Goal: Find specific page/section: Find specific page/section

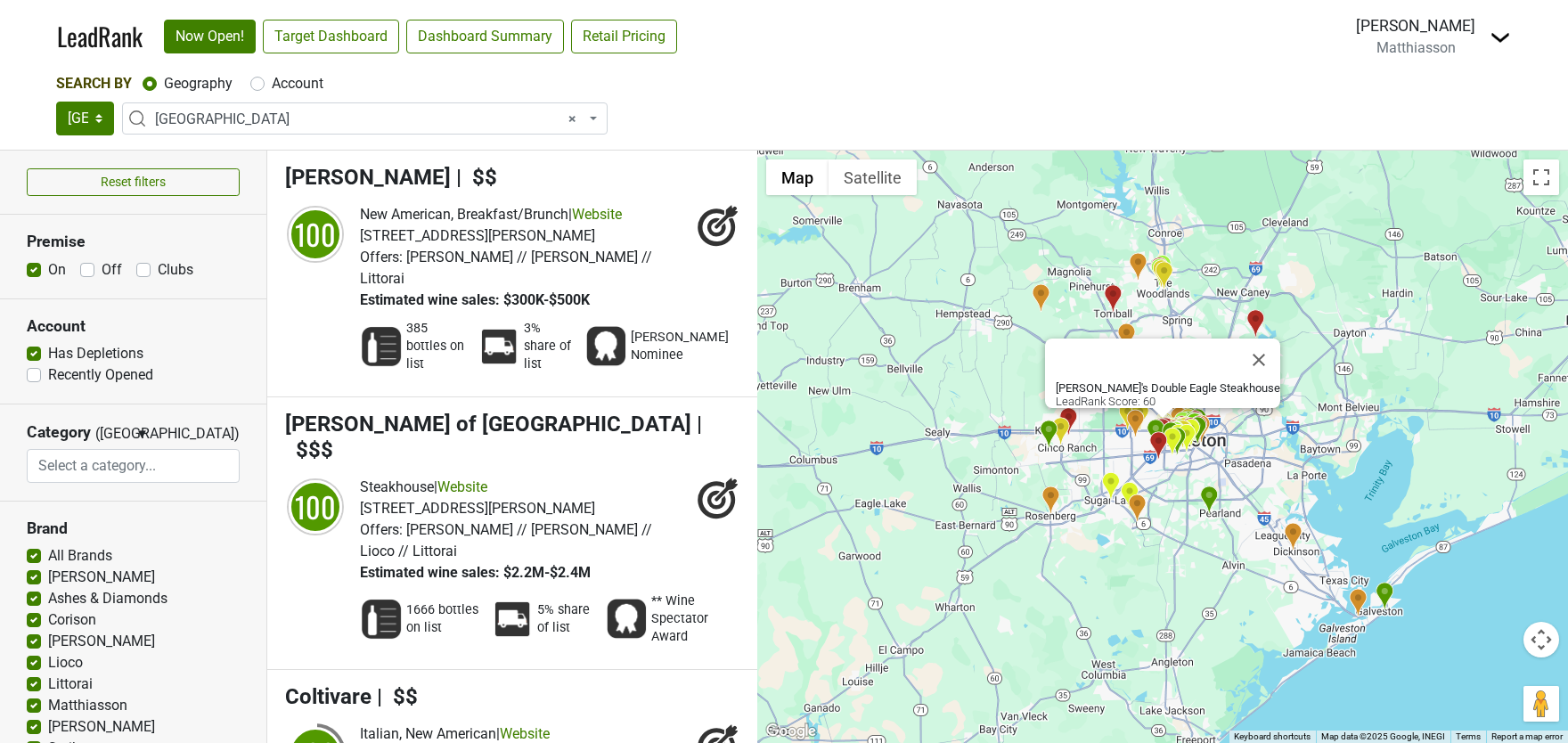
select select "1108"
select select
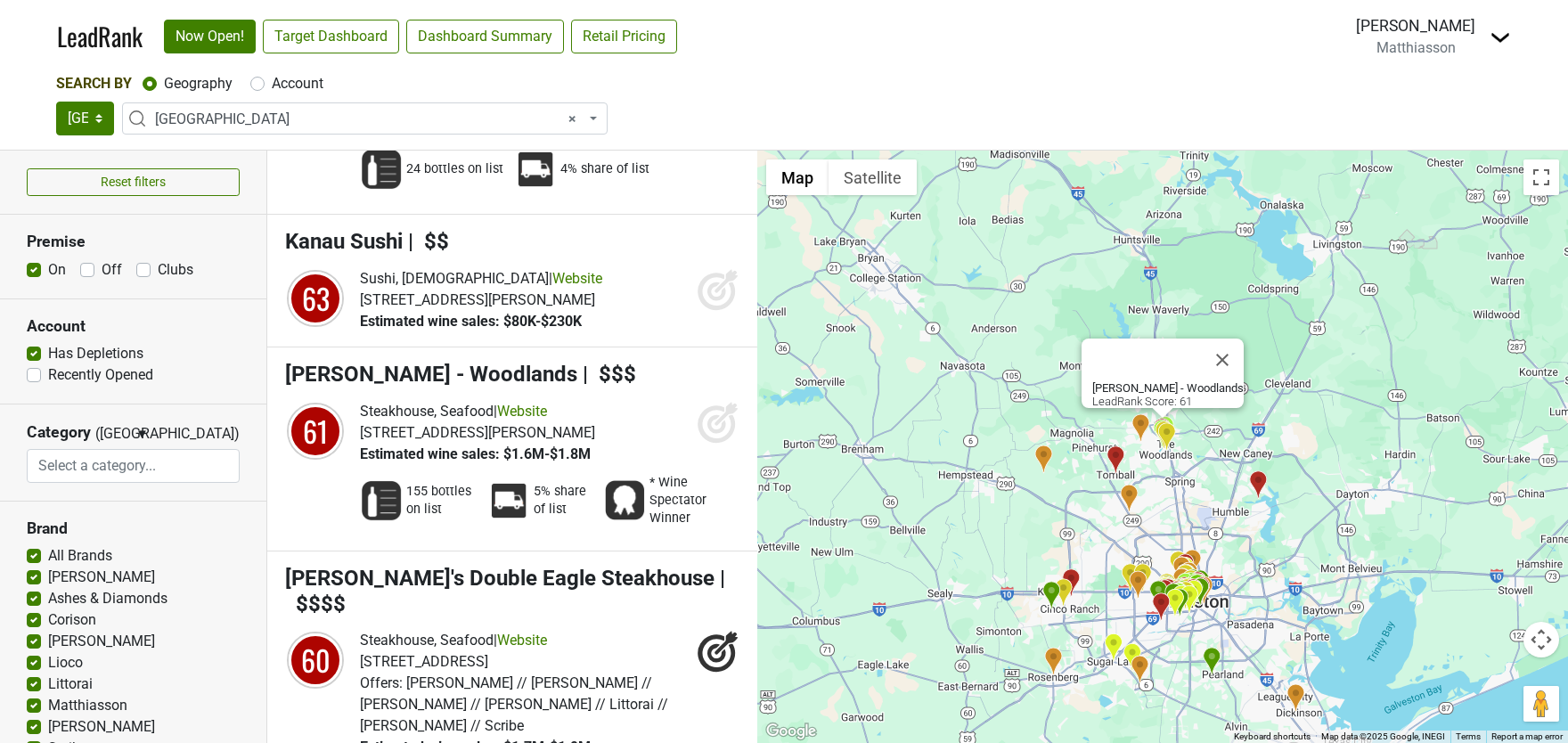
click at [286, 105] on span "× Greater Houston" at bounding box center [365, 118] width 485 height 32
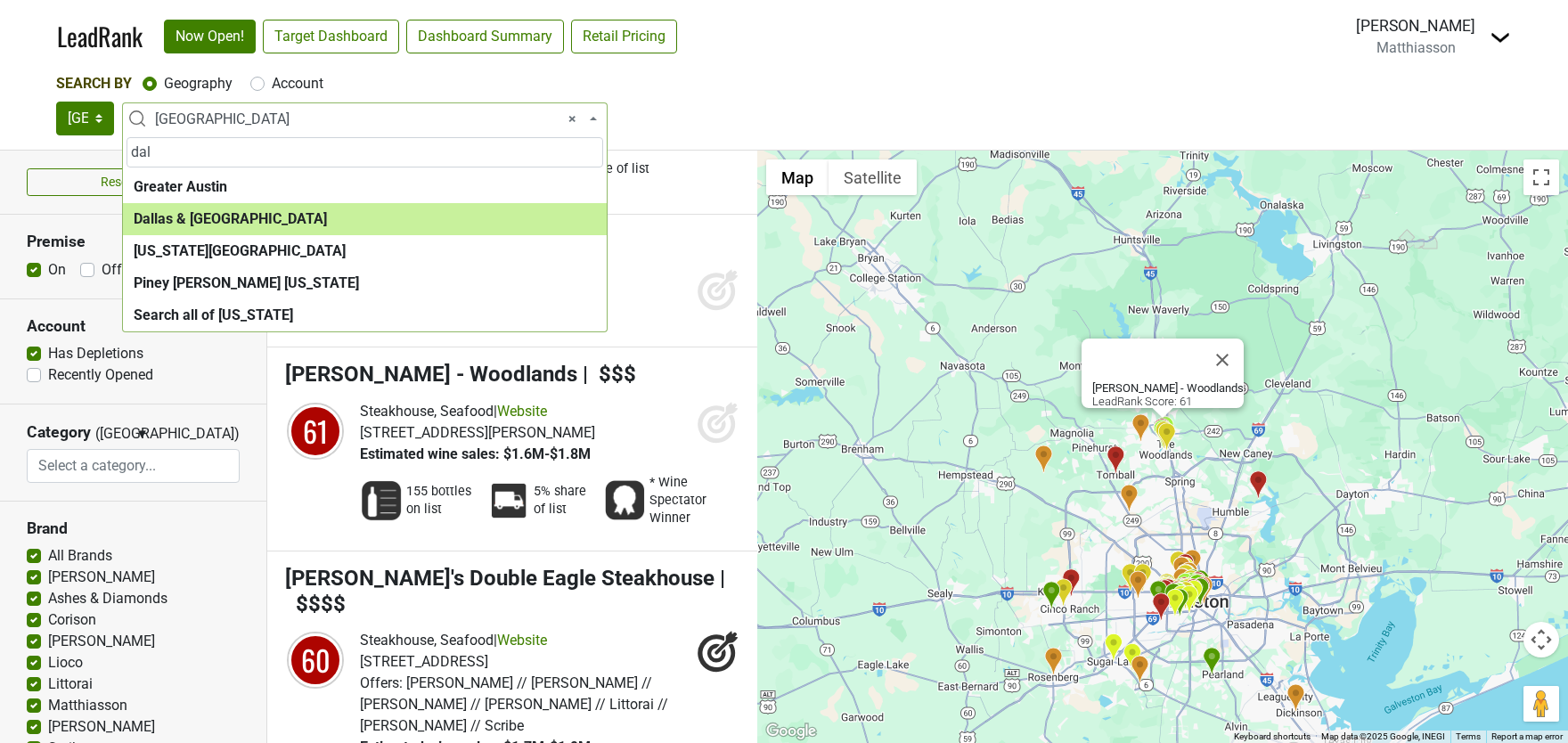
type input "dal"
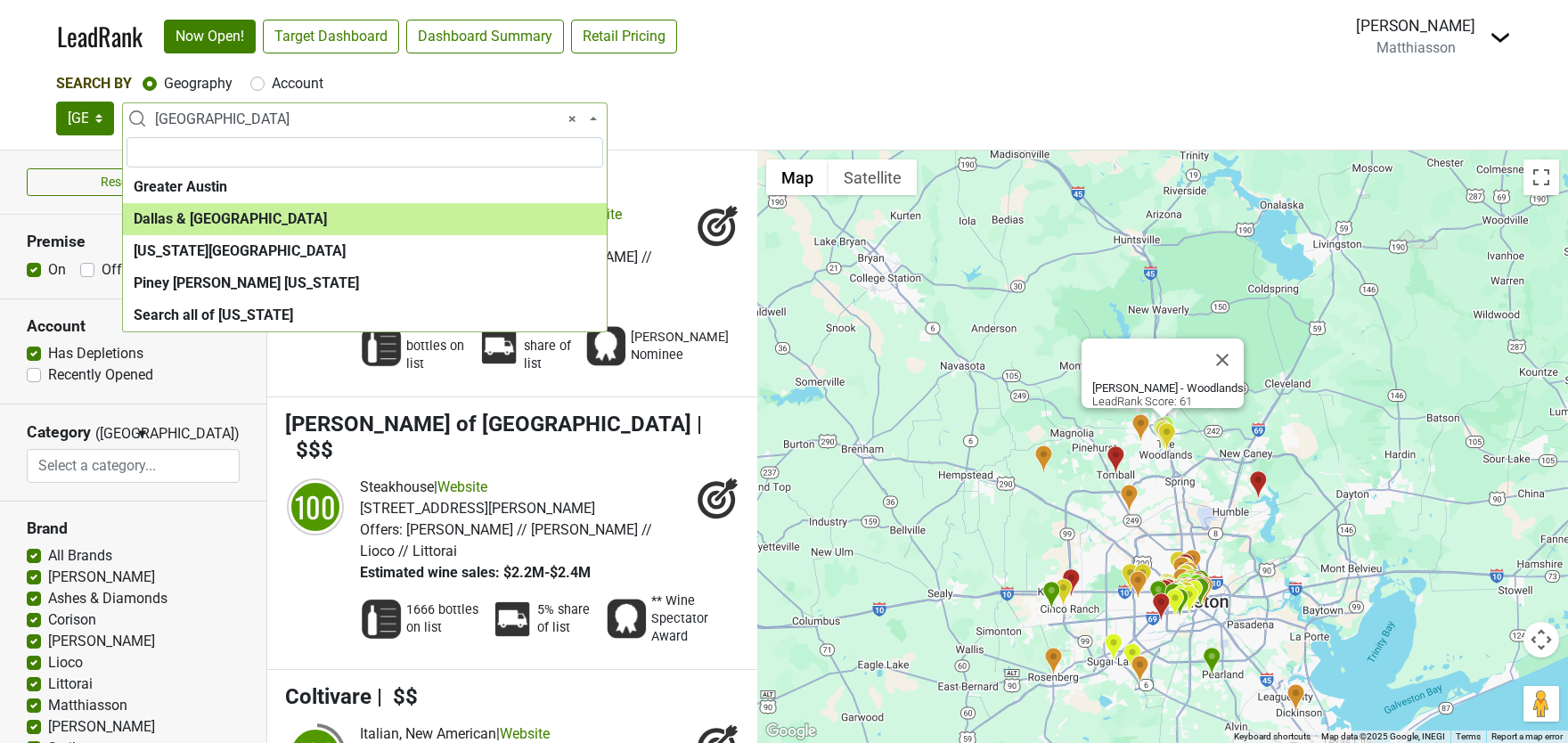
select select "1288"
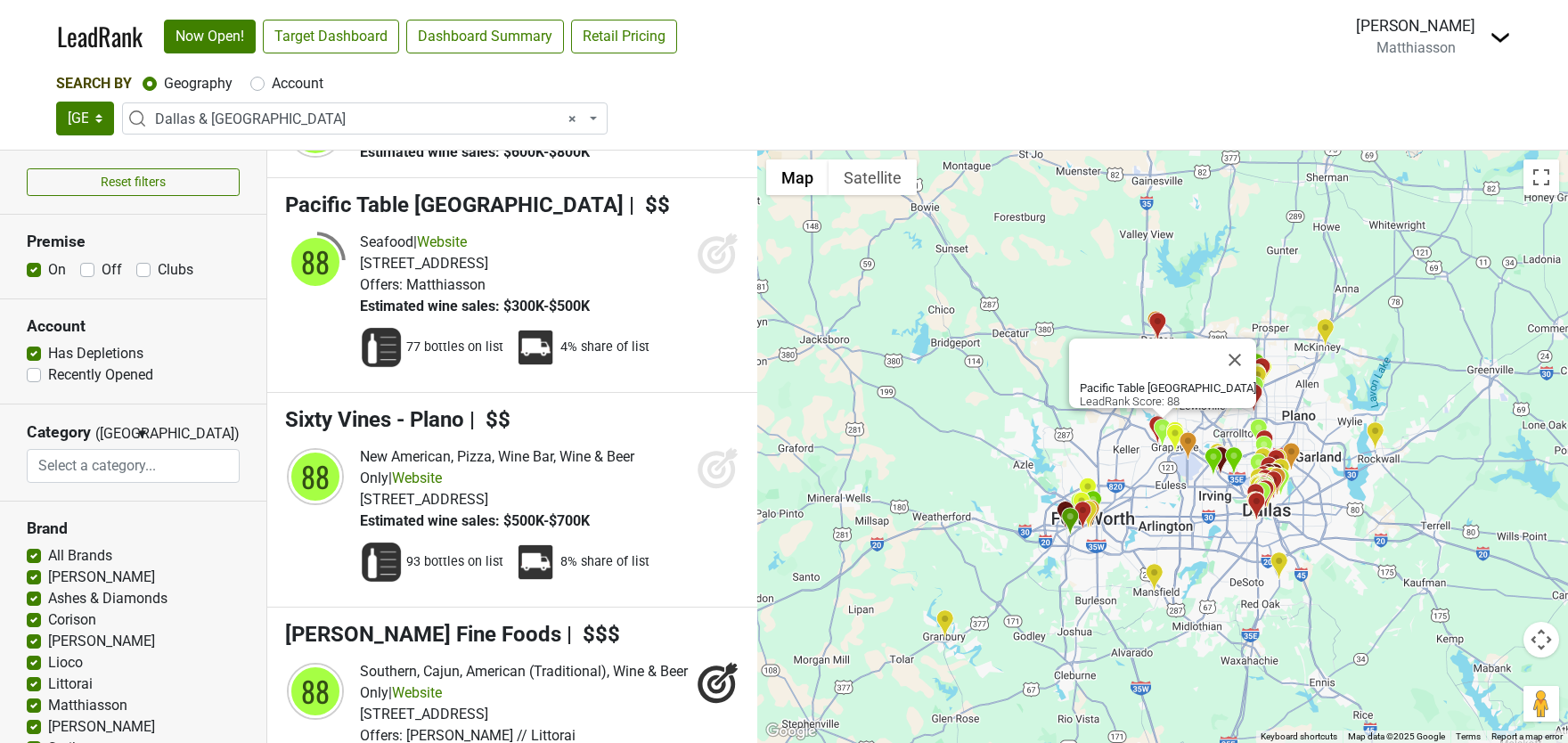
scroll to position [2896, 0]
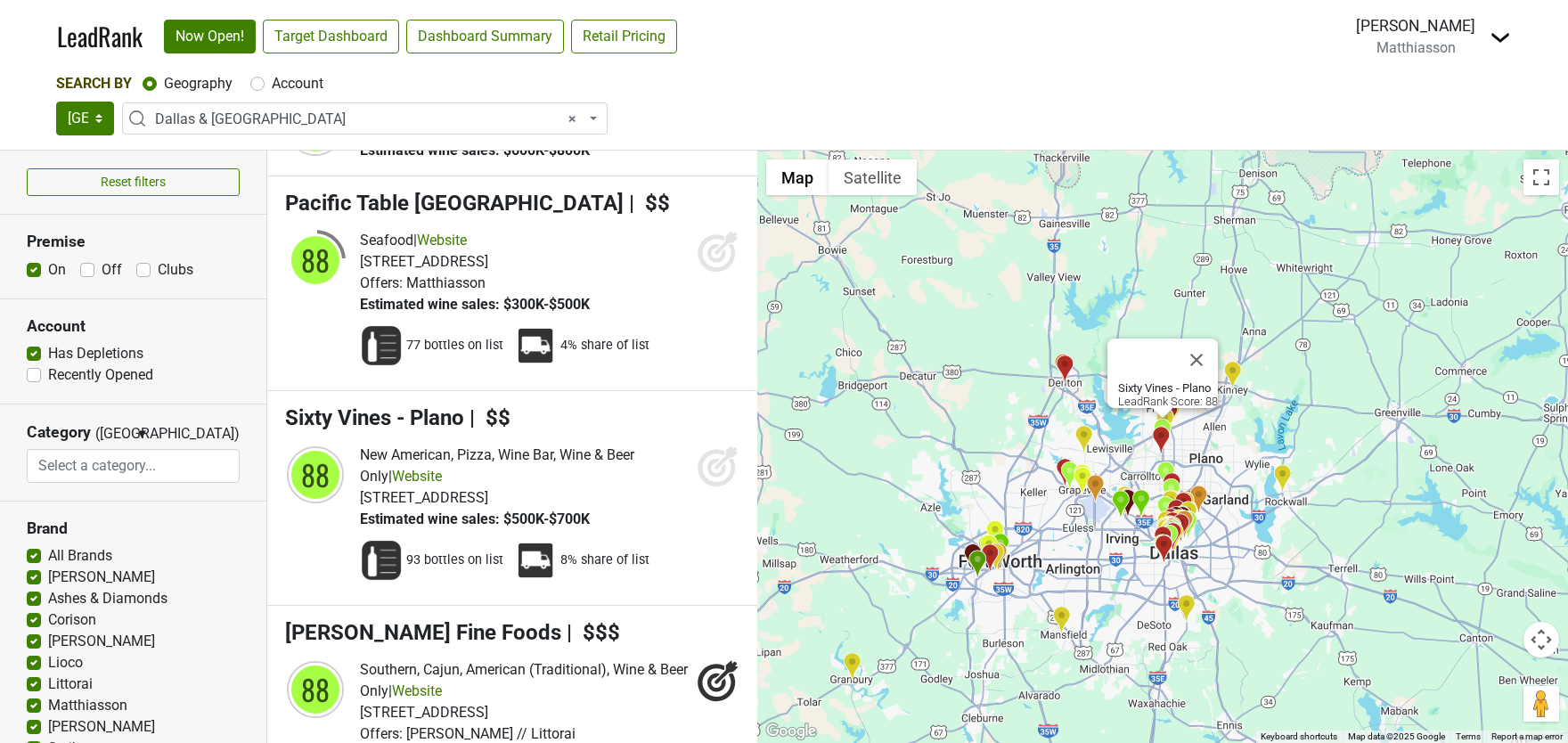
click at [102, 265] on label "Off" at bounding box center [112, 270] width 21 height 22
click at [89, 265] on input "Off" at bounding box center [87, 268] width 15 height 18
checkbox input "true"
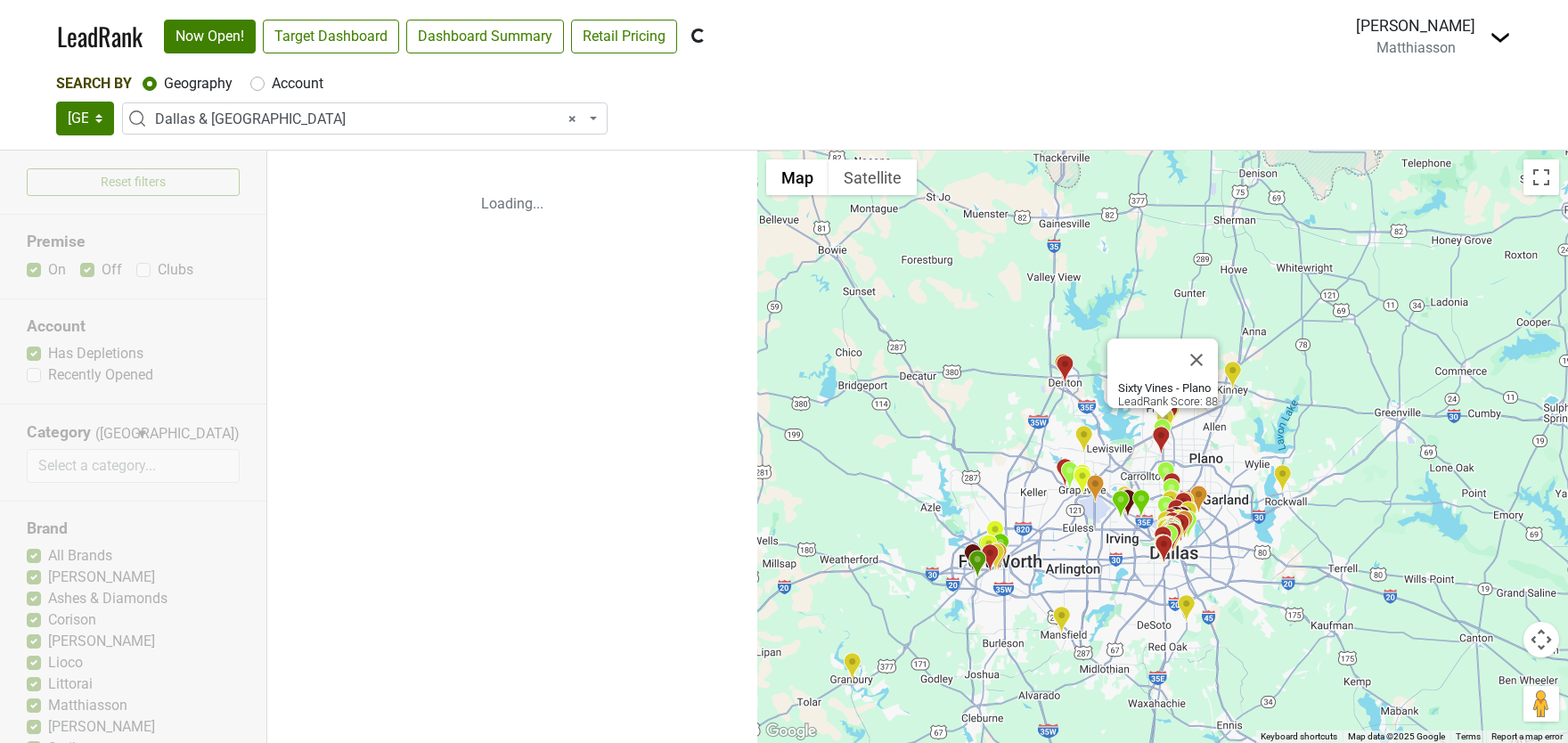
click at [162, 271] on label "Clubs" at bounding box center [175, 270] width 35 height 22
click at [151, 271] on input "Clubs" at bounding box center [143, 268] width 15 height 18
checkbox input "true"
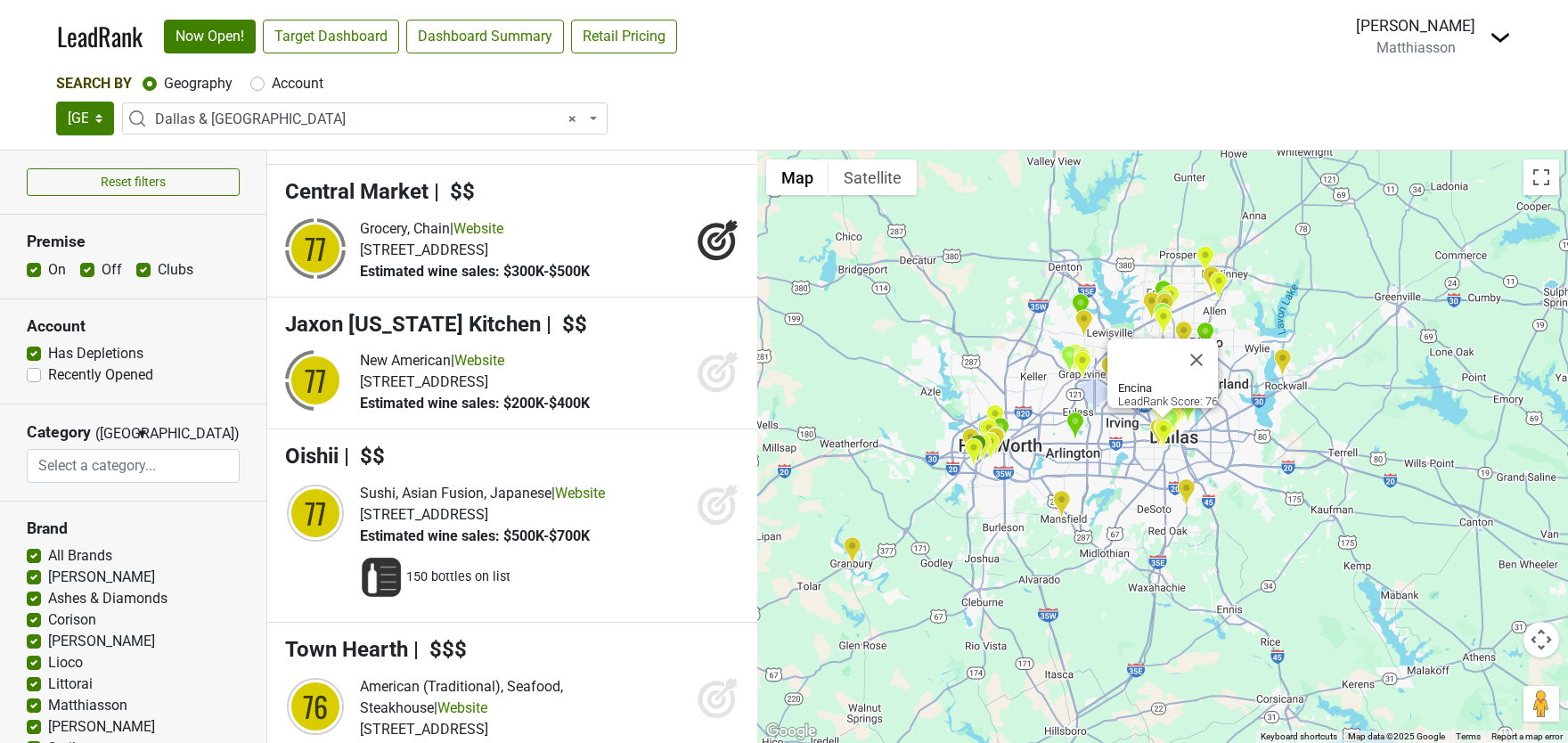
scroll to position [15543, 0]
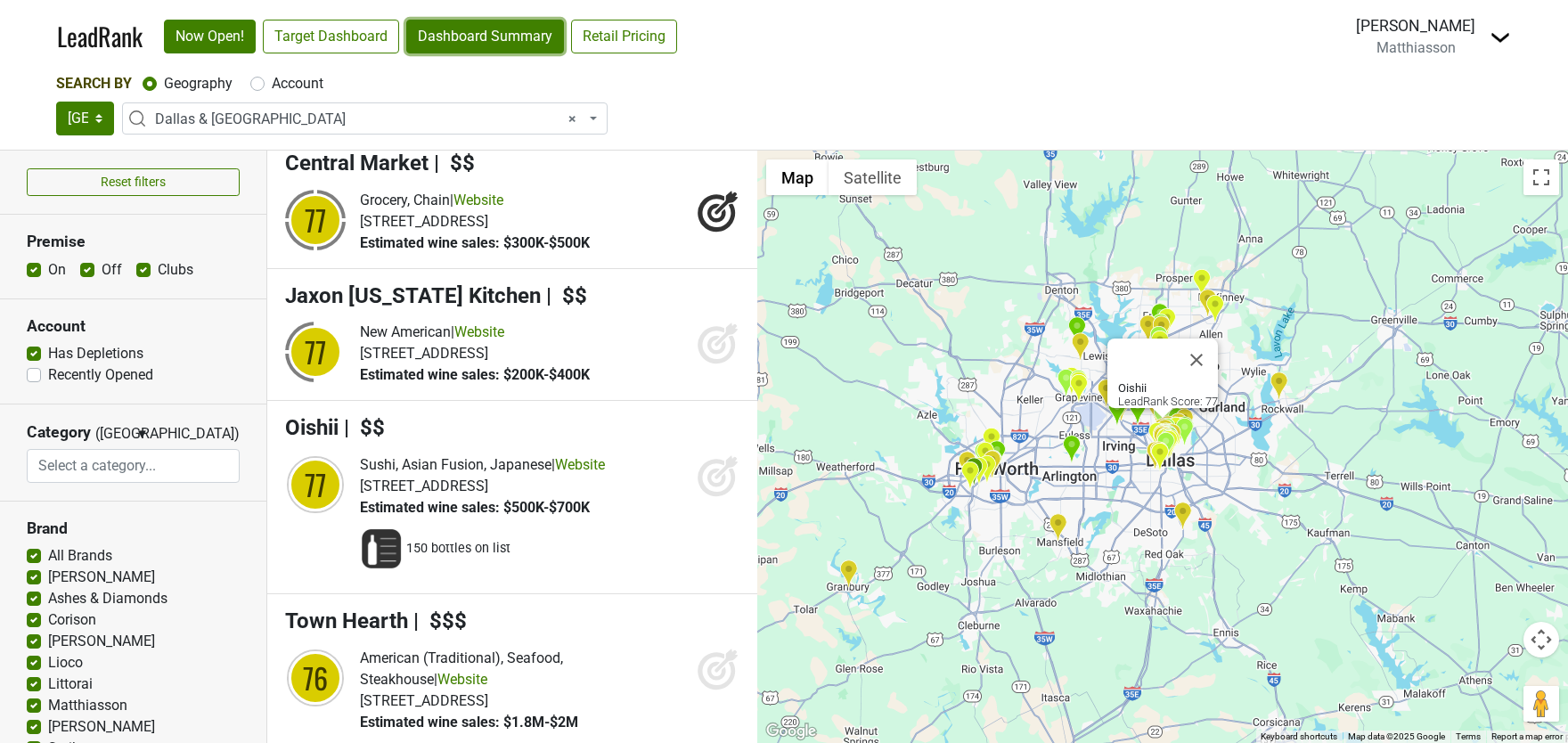
click at [430, 31] on link "Dashboard Summary" at bounding box center [484, 36] width 157 height 34
click at [93, 39] on link "LeadRank" at bounding box center [99, 36] width 85 height 37
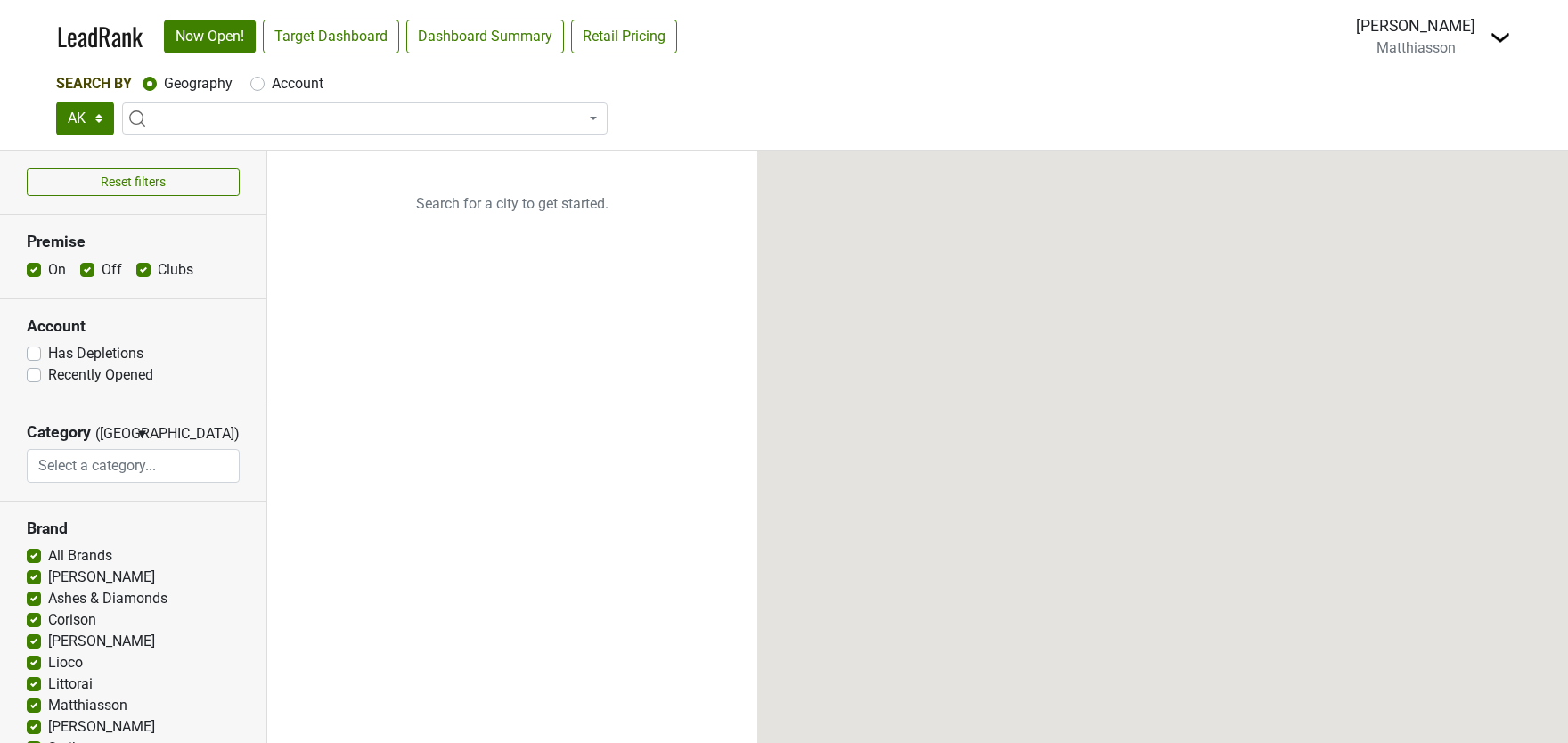
select select "[GEOGRAPHIC_DATA]"
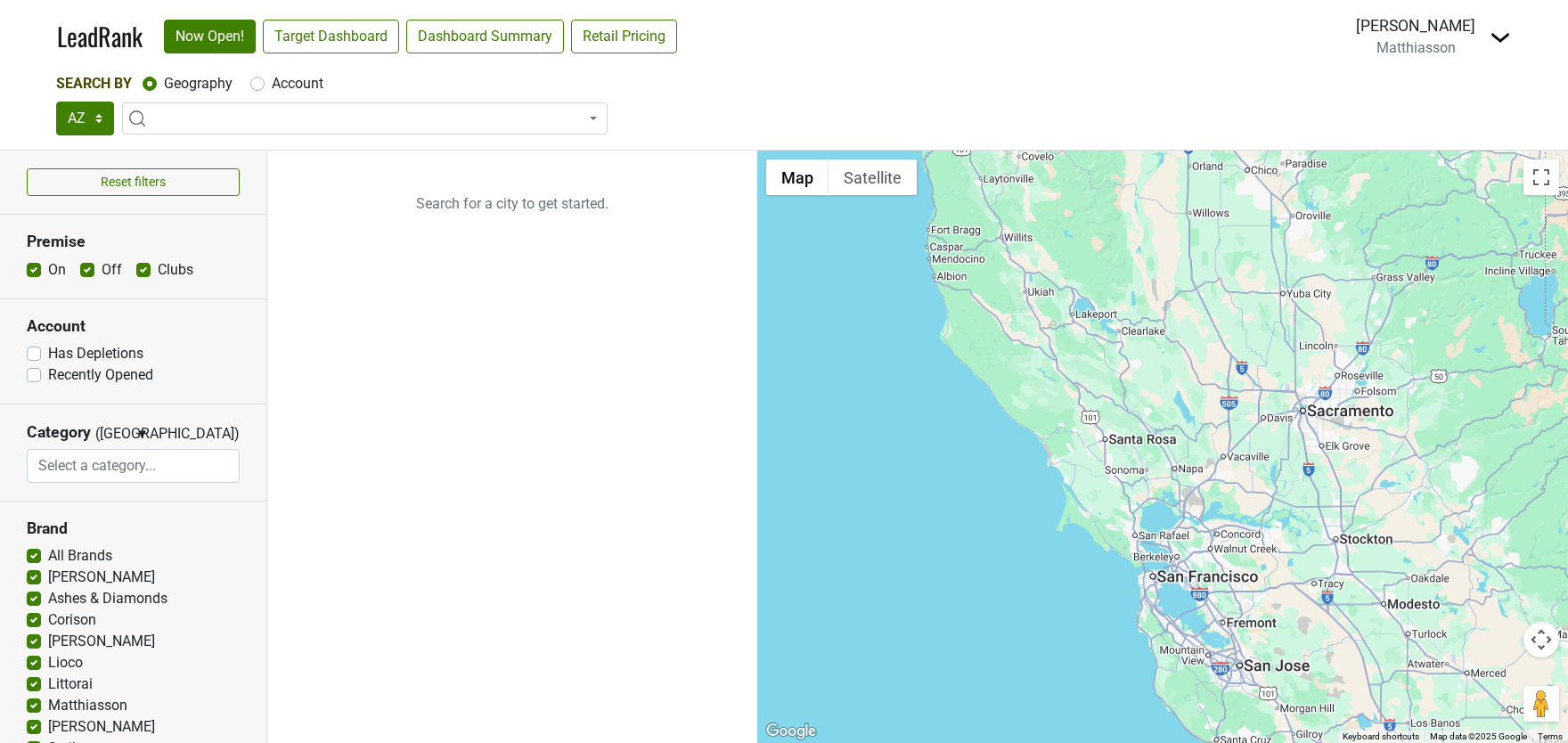
click at [1506, 31] on img at bounding box center [1501, 37] width 22 height 22
click at [1411, 102] on link "Open Breakdown" at bounding box center [1435, 100] width 150 height 28
click at [316, 43] on link "Target Dashboard" at bounding box center [331, 36] width 136 height 34
click at [437, 40] on link "Dashboard Summary" at bounding box center [484, 36] width 157 height 34
click at [243, 115] on span at bounding box center [365, 118] width 485 height 32
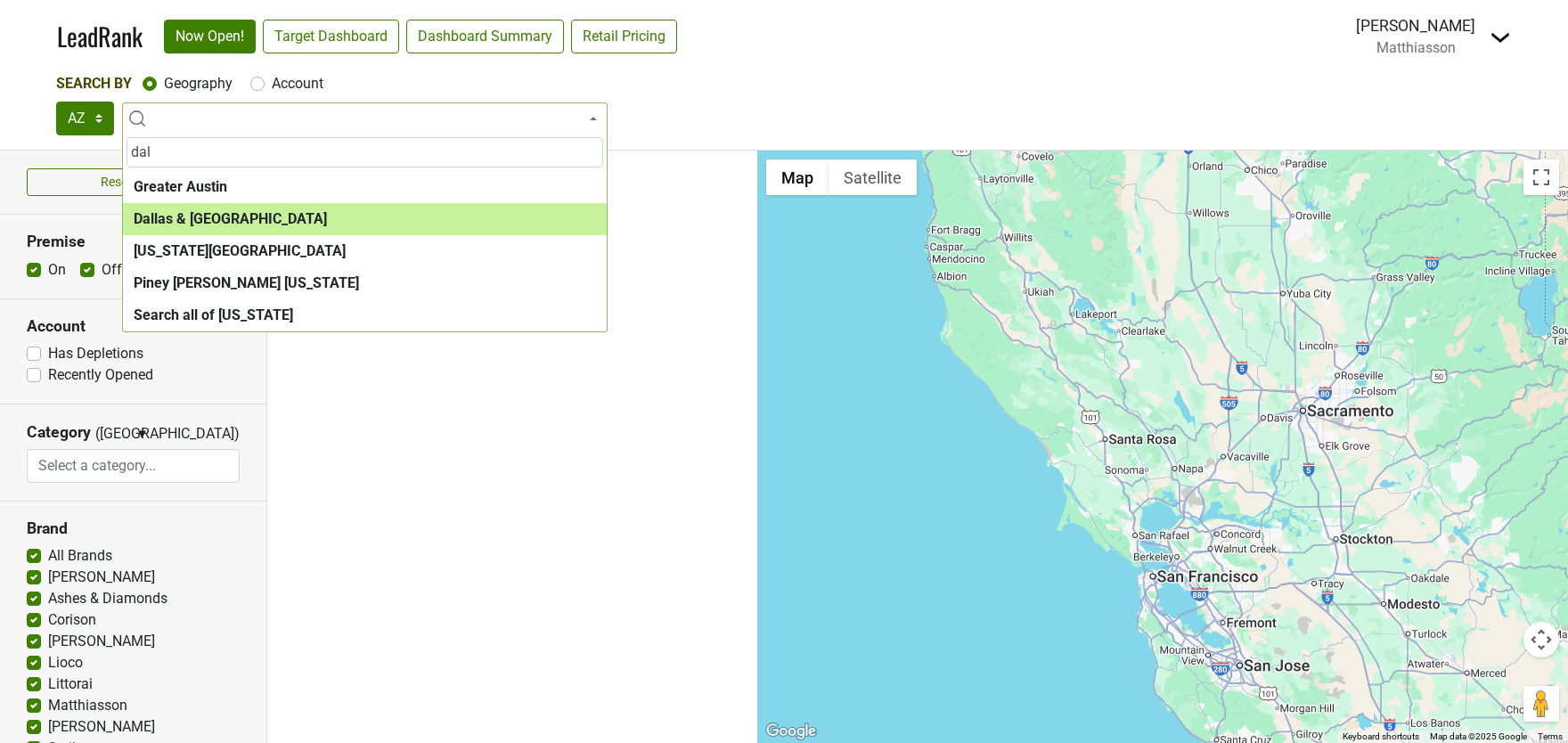
type input "dal"
select select "1288"
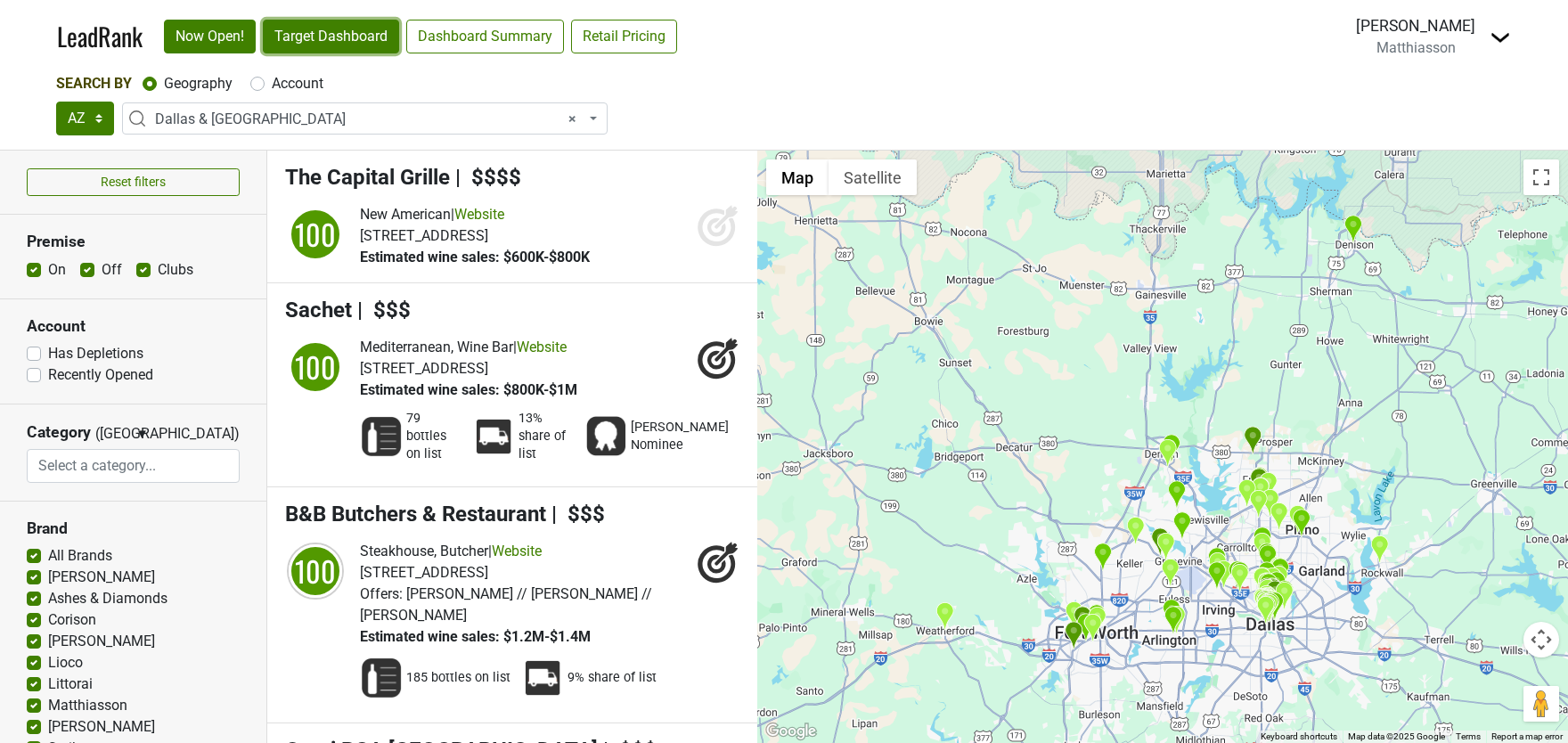
click at [325, 45] on link "Target Dashboard" at bounding box center [331, 36] width 136 height 34
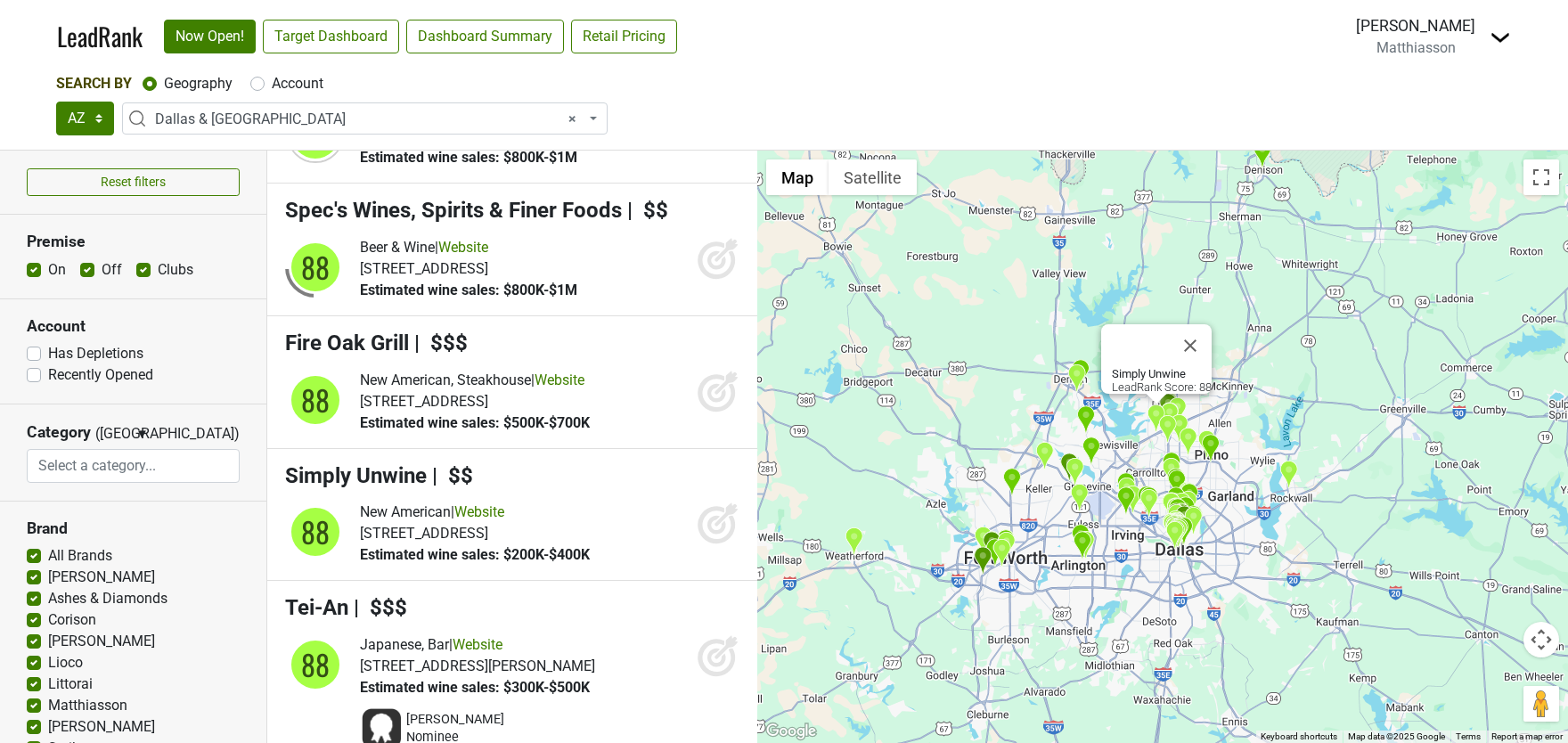
scroll to position [10198, 0]
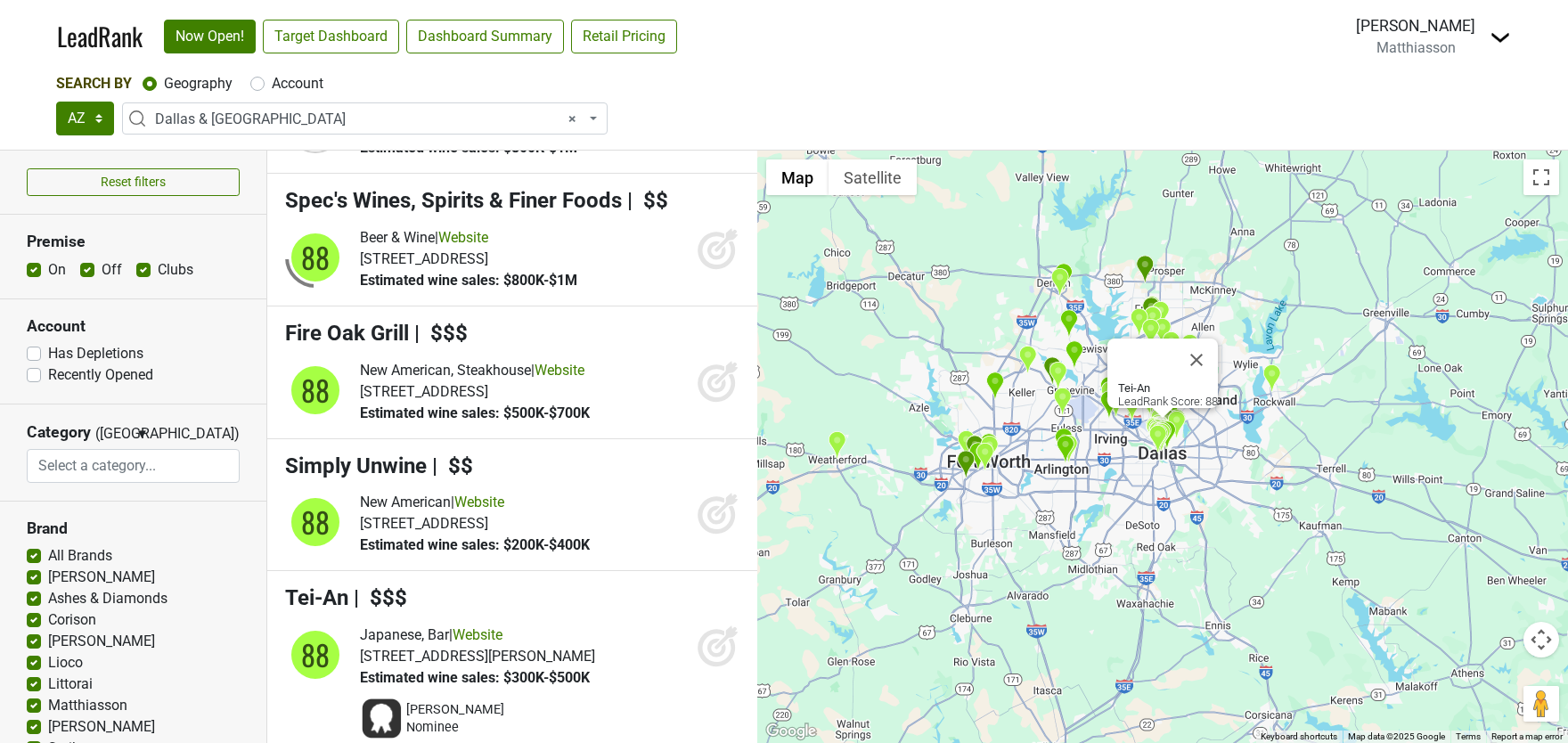
click at [716, 638] on icon at bounding box center [716, 647] width 19 height 19
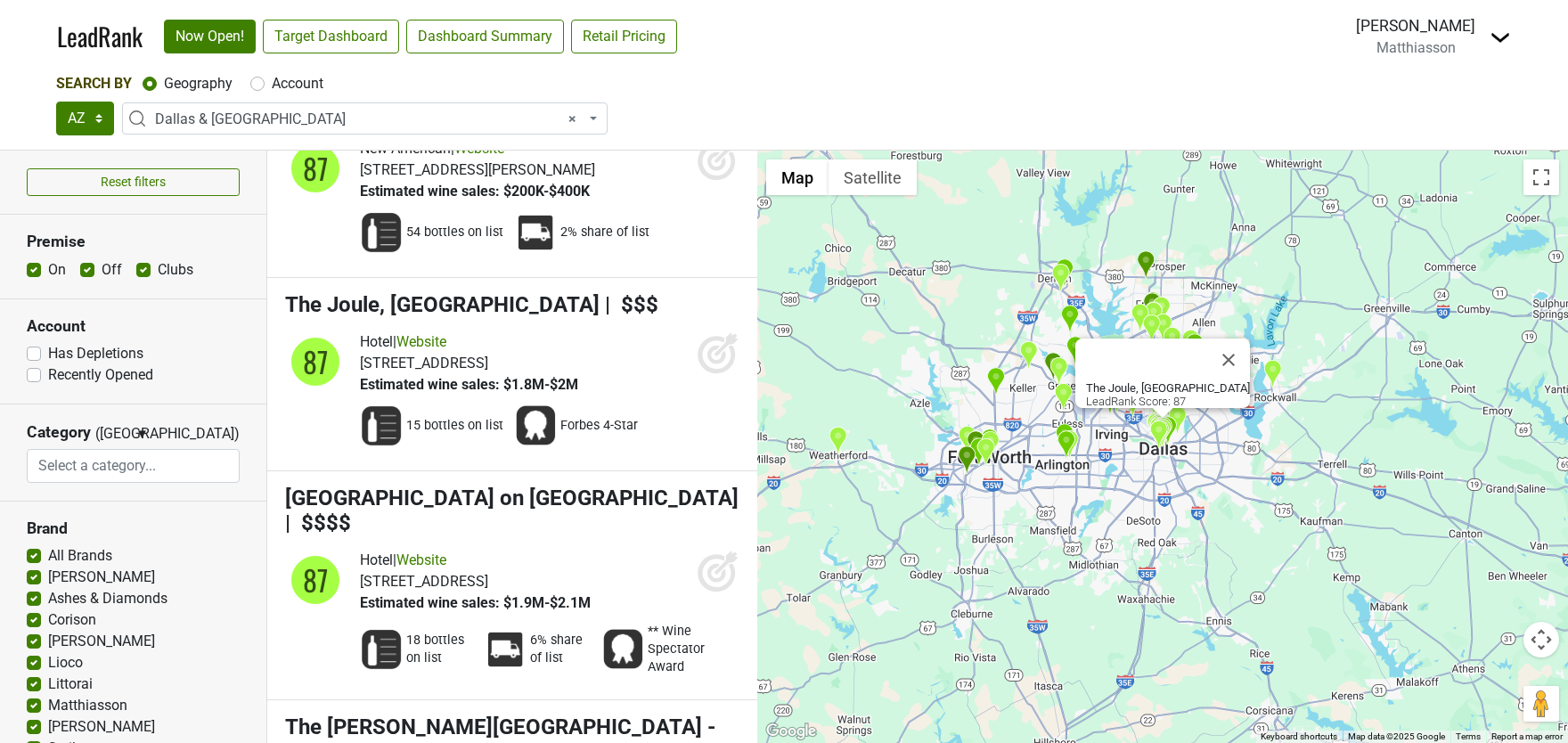
scroll to position [11949, 0]
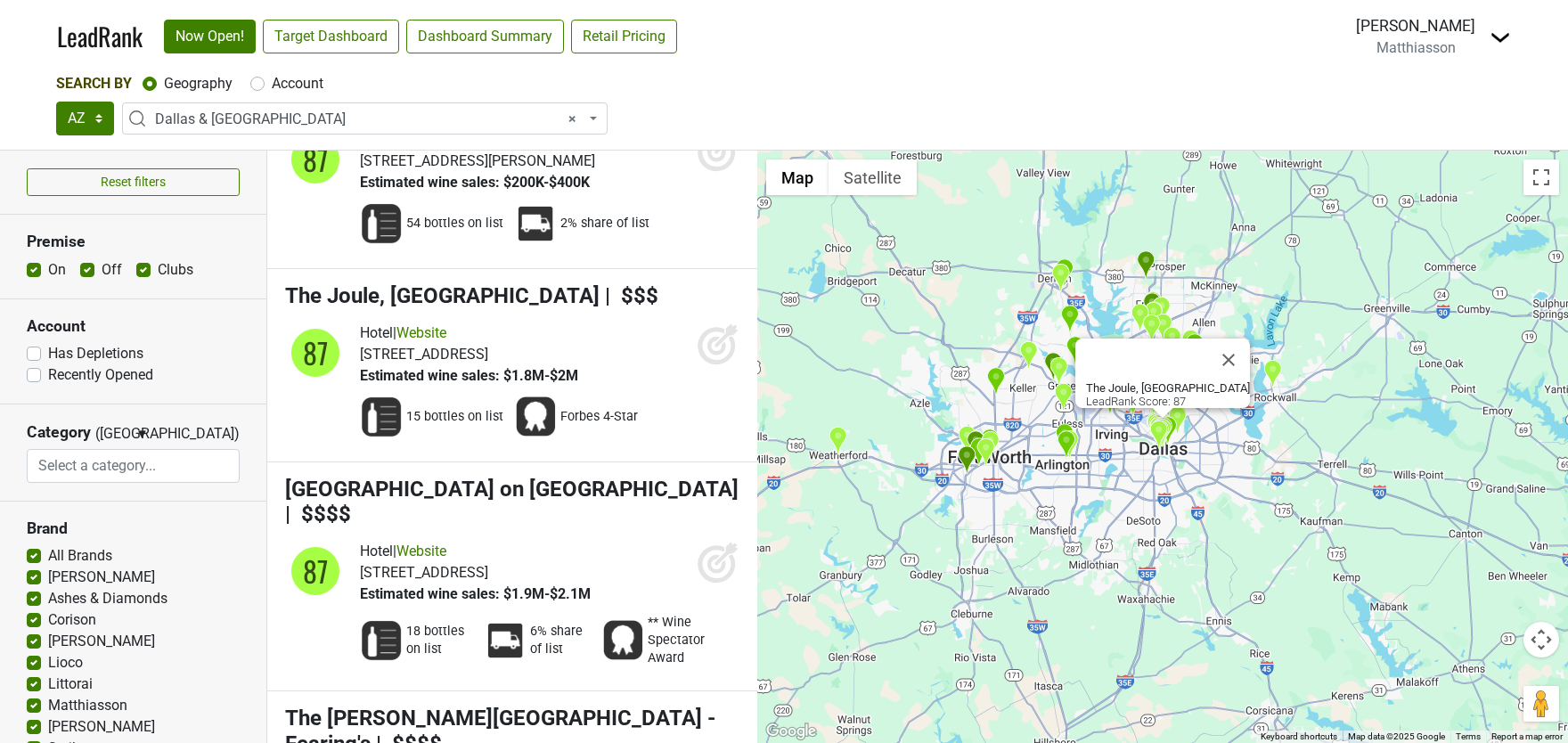
click at [711, 323] on icon at bounding box center [718, 344] width 43 height 43
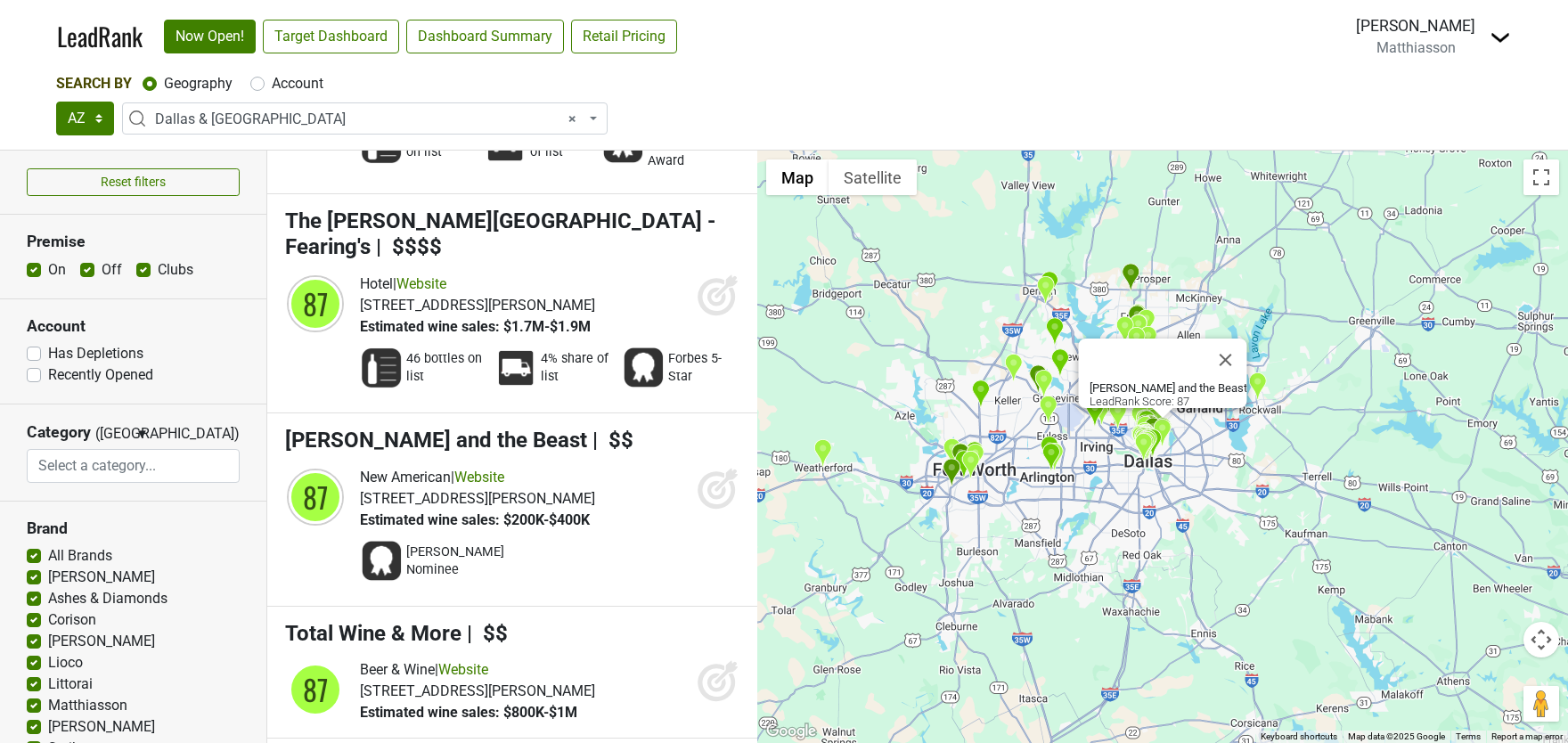
scroll to position [12448, 0]
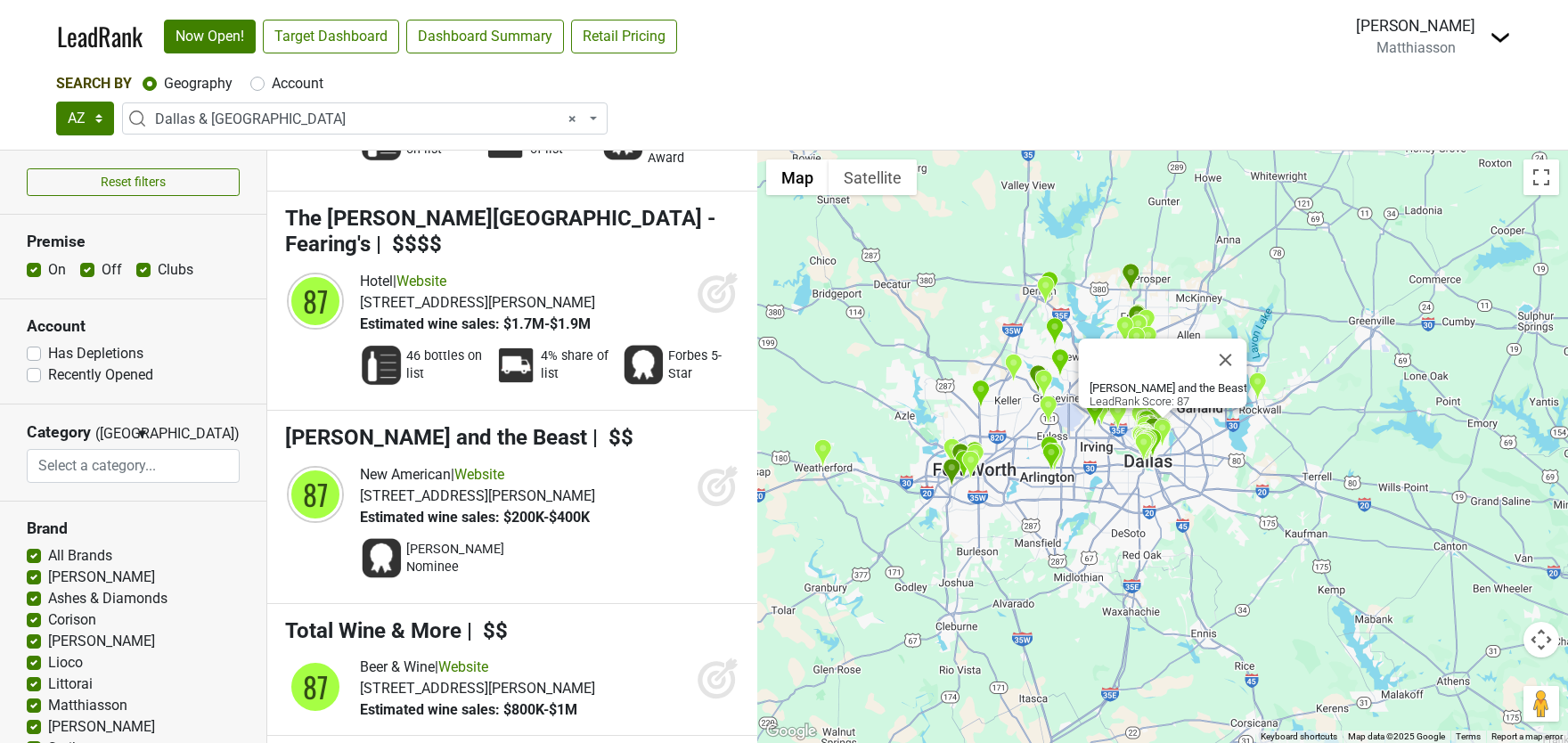
click at [715, 465] on icon at bounding box center [727, 477] width 23 height 23
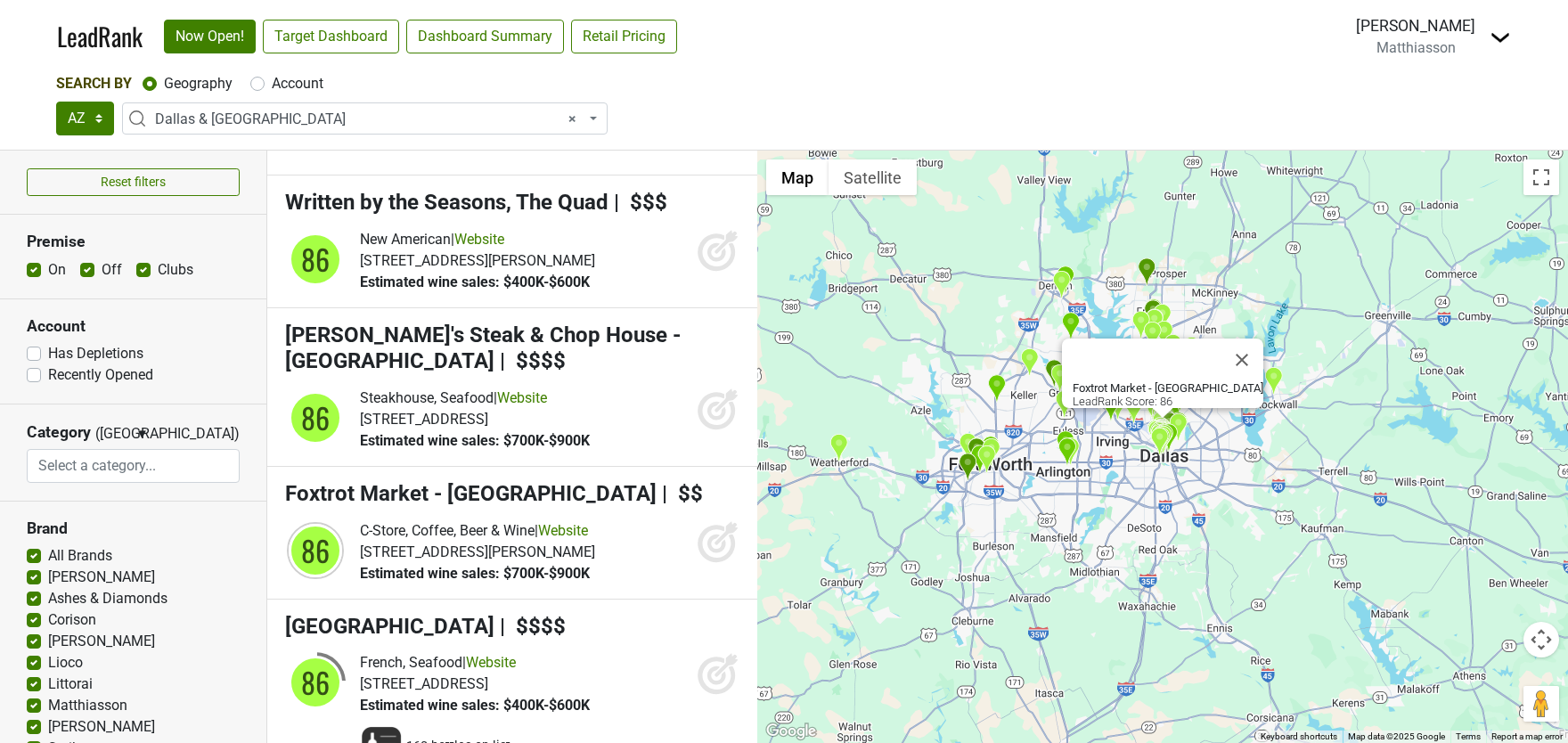
scroll to position [16802, 0]
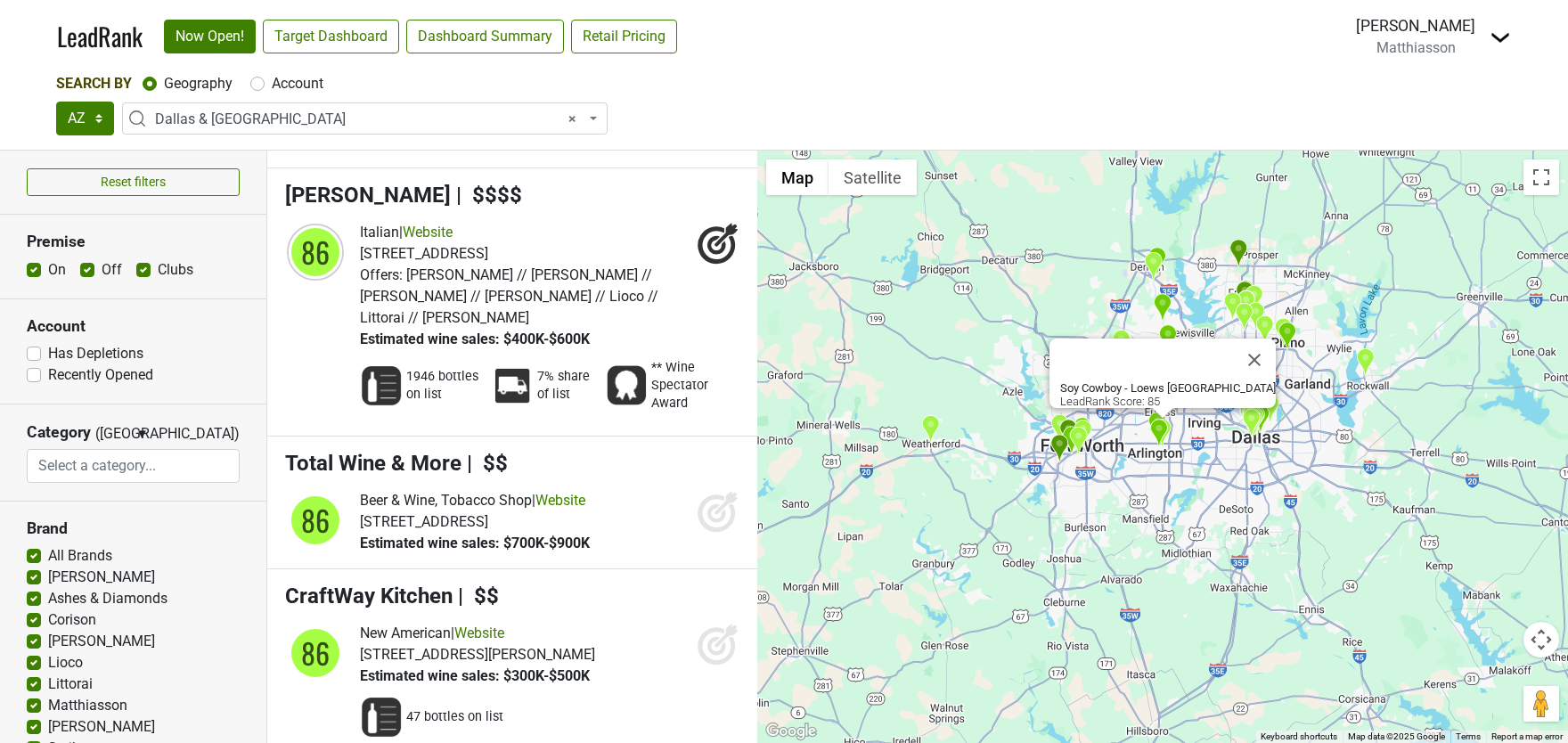
click at [529, 674] on ul "The Capital Grille | $$$$ 100 New American | Website Sachet | $$$ 98" at bounding box center [512, 447] width 490 height 592
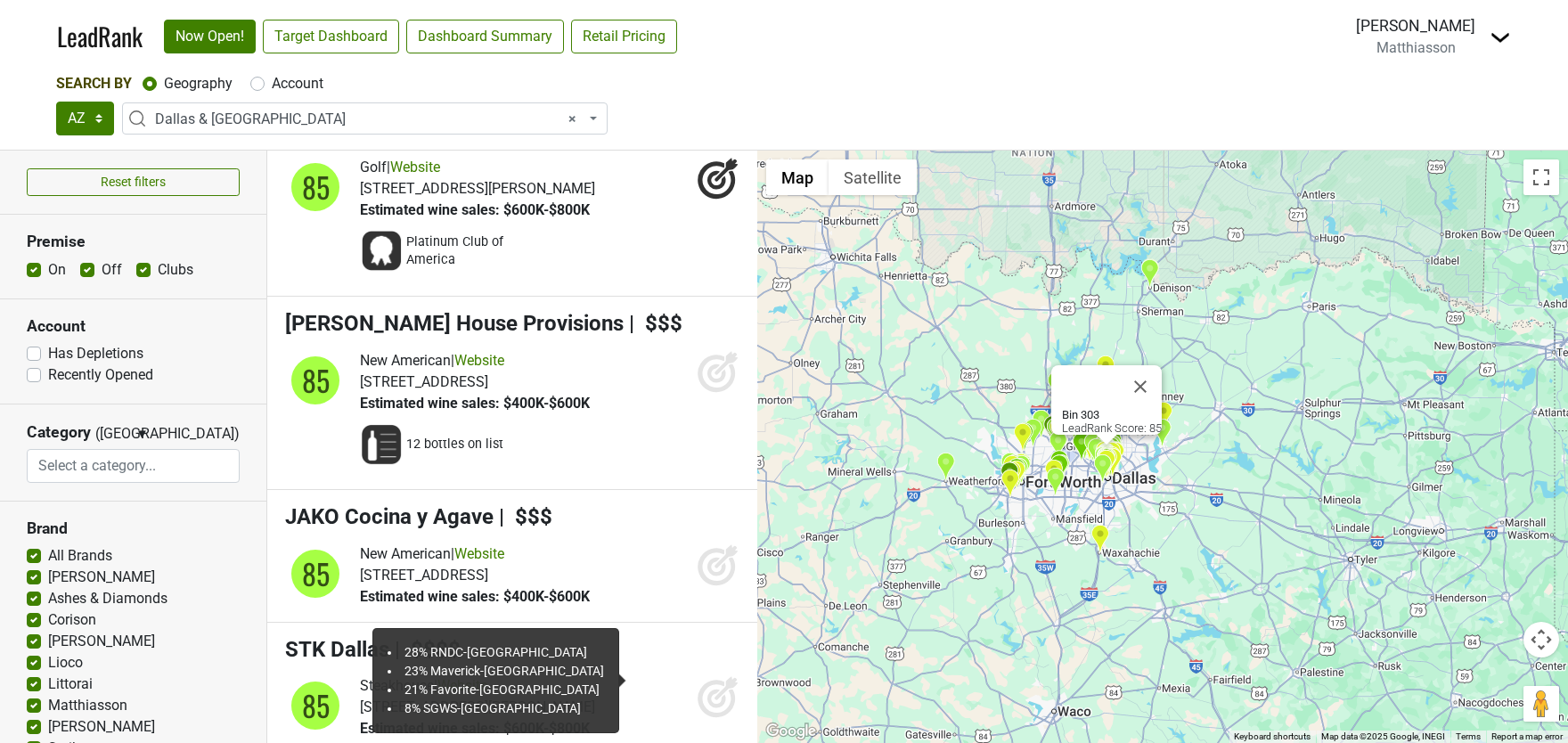
scroll to position [17774, 0]
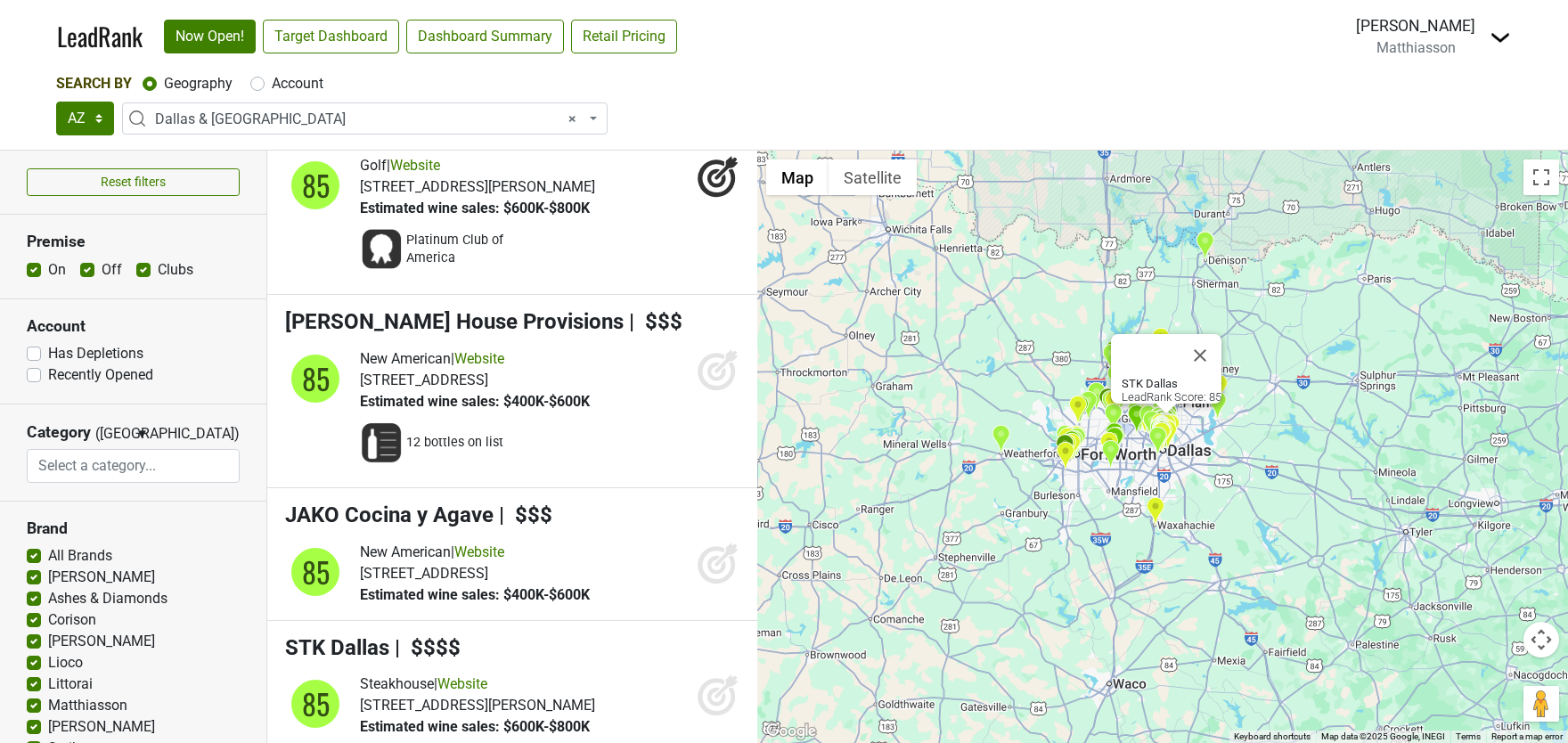
click at [713, 687] on icon at bounding box center [716, 696] width 19 height 19
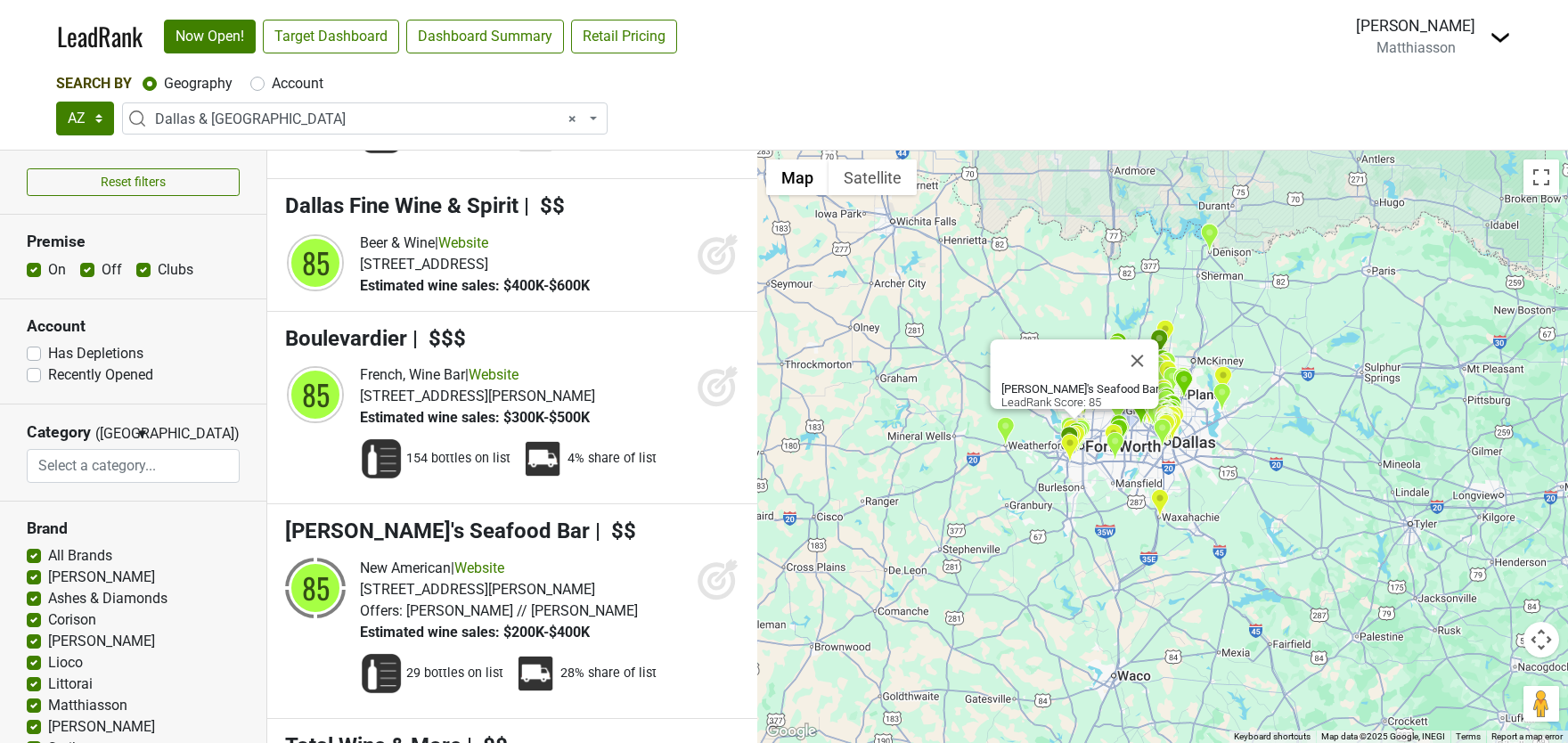
scroll to position [18930, 0]
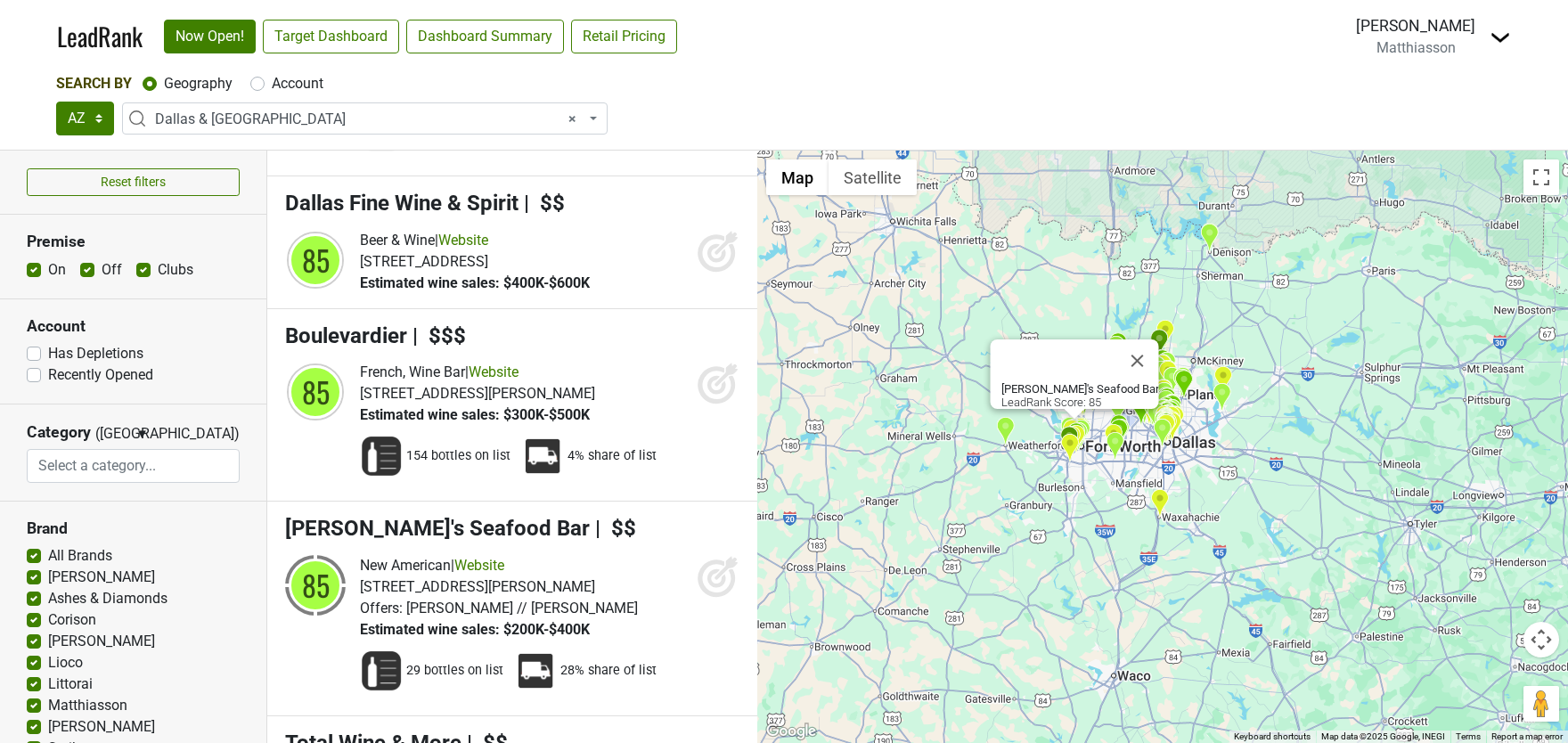
click at [722, 556] on icon at bounding box center [727, 568] width 23 height 23
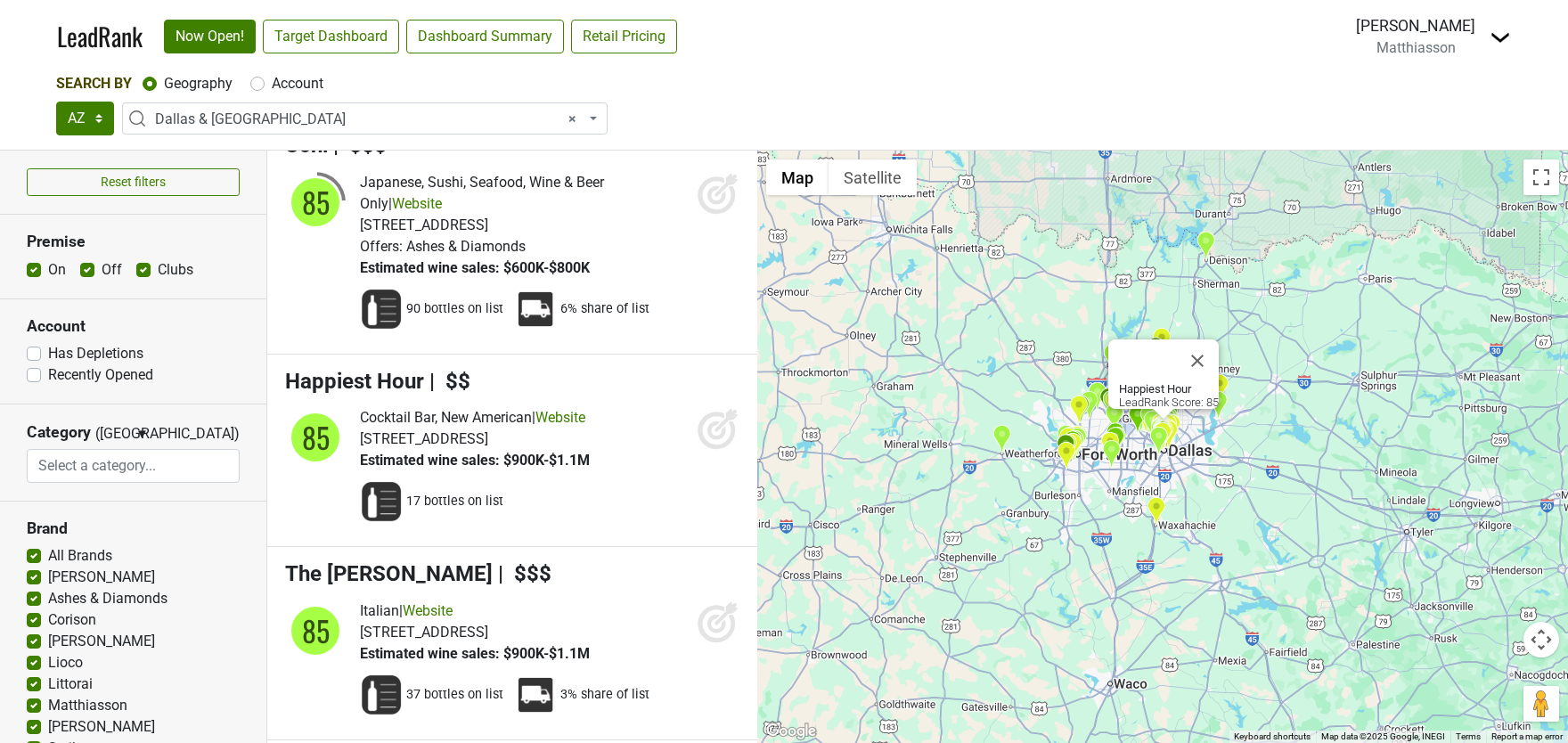
scroll to position [19879, 0]
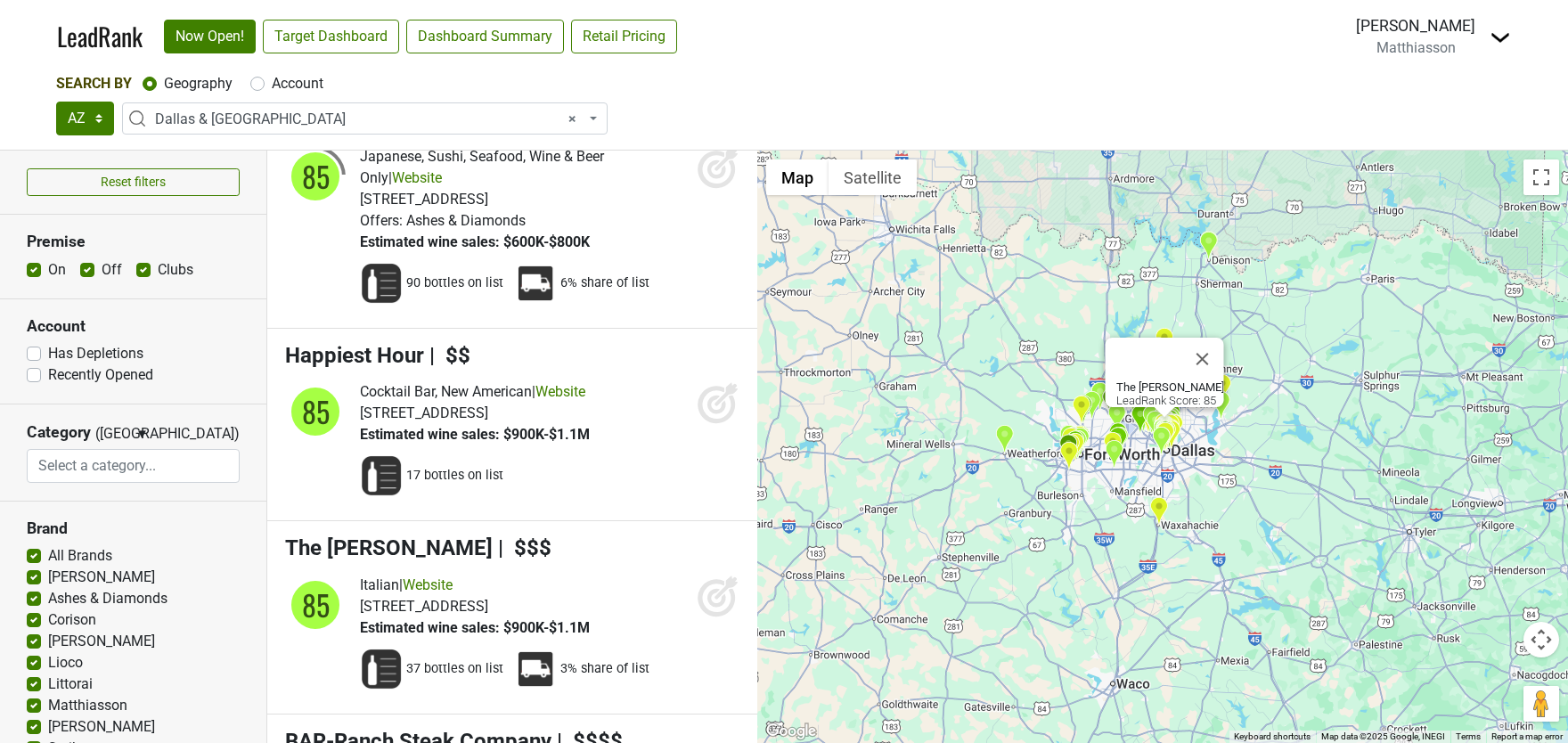
click at [719, 576] on icon at bounding box center [727, 588] width 23 height 23
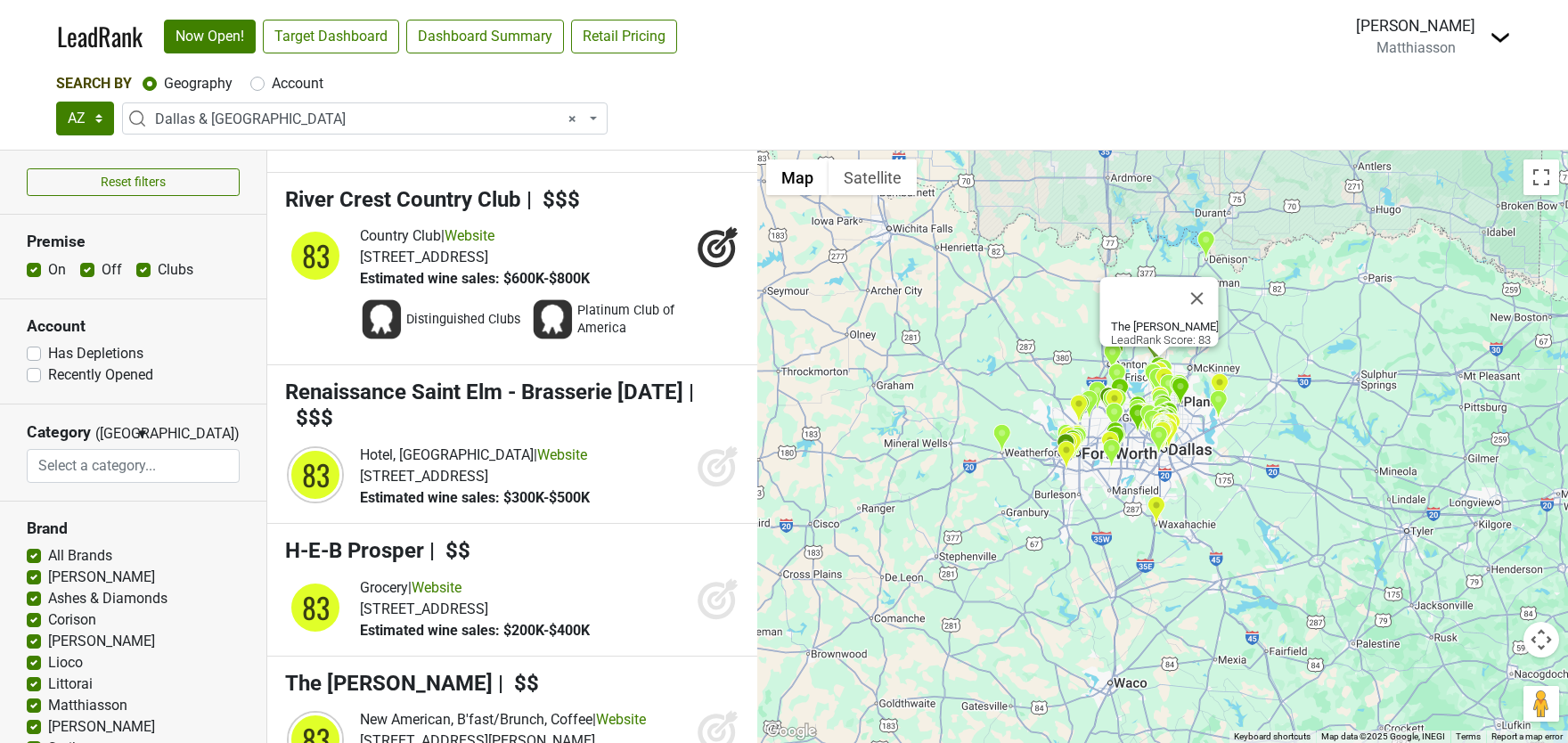
scroll to position [25209, 0]
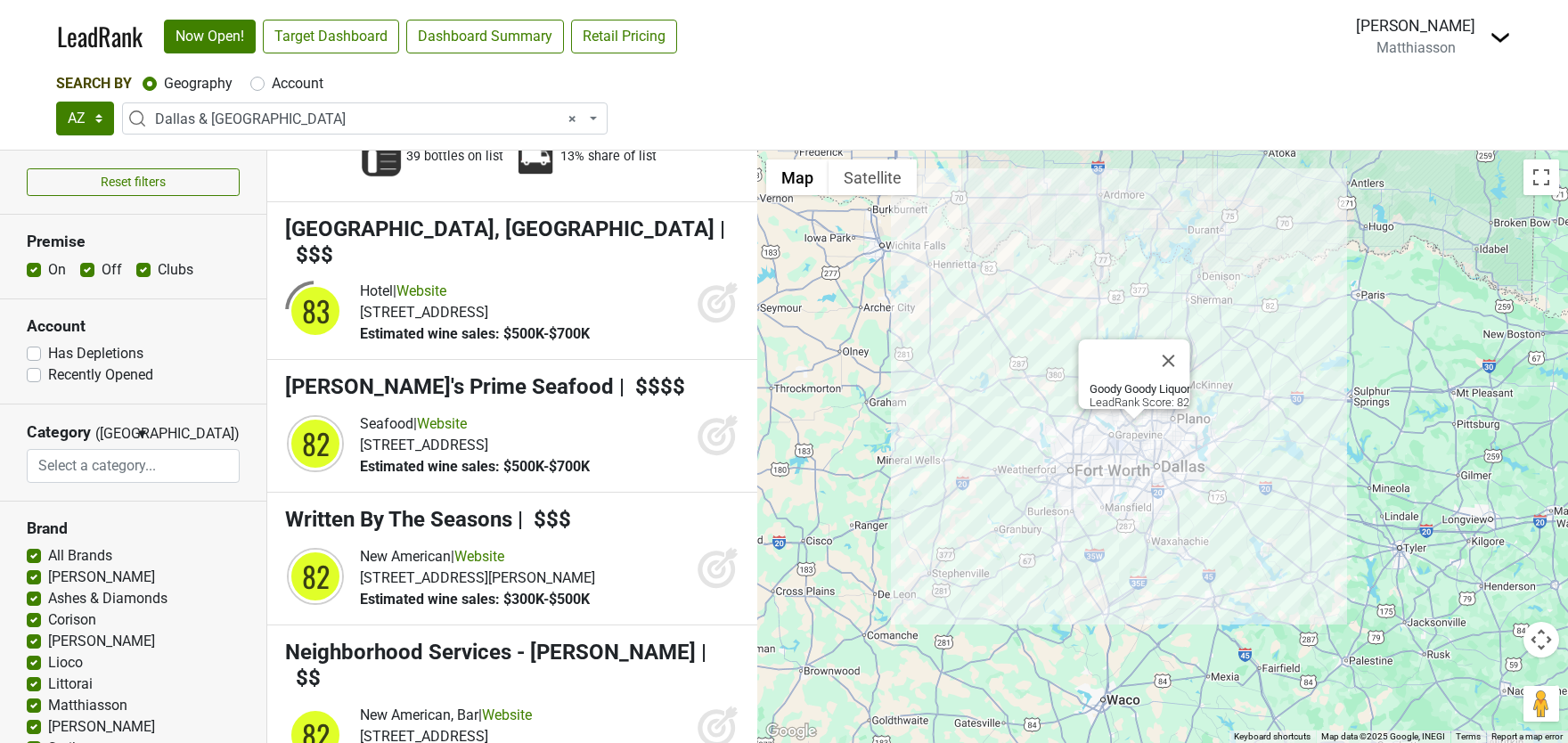
scroll to position [27984, 0]
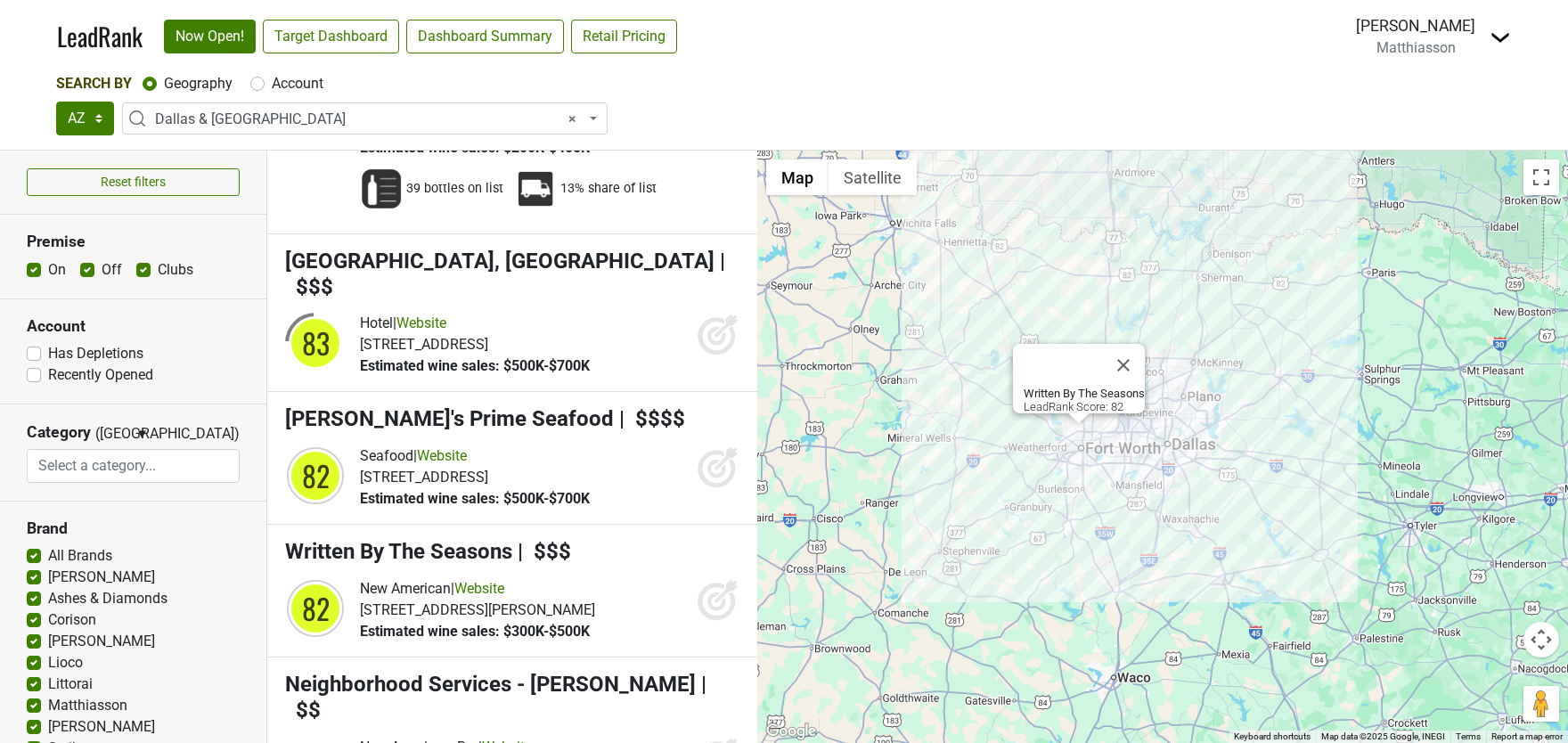
click at [720, 578] on icon at bounding box center [718, 599] width 43 height 43
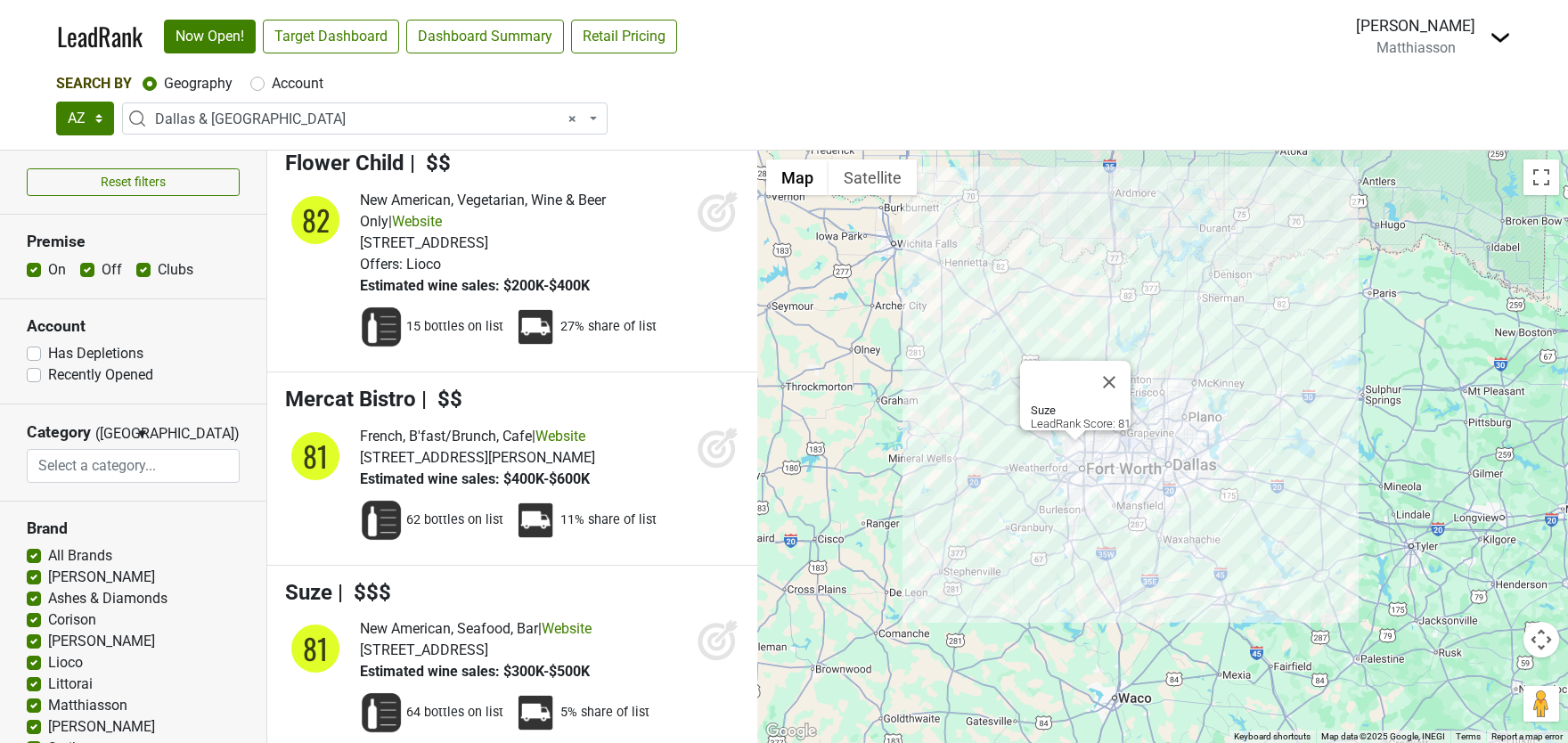
scroll to position [33222, 0]
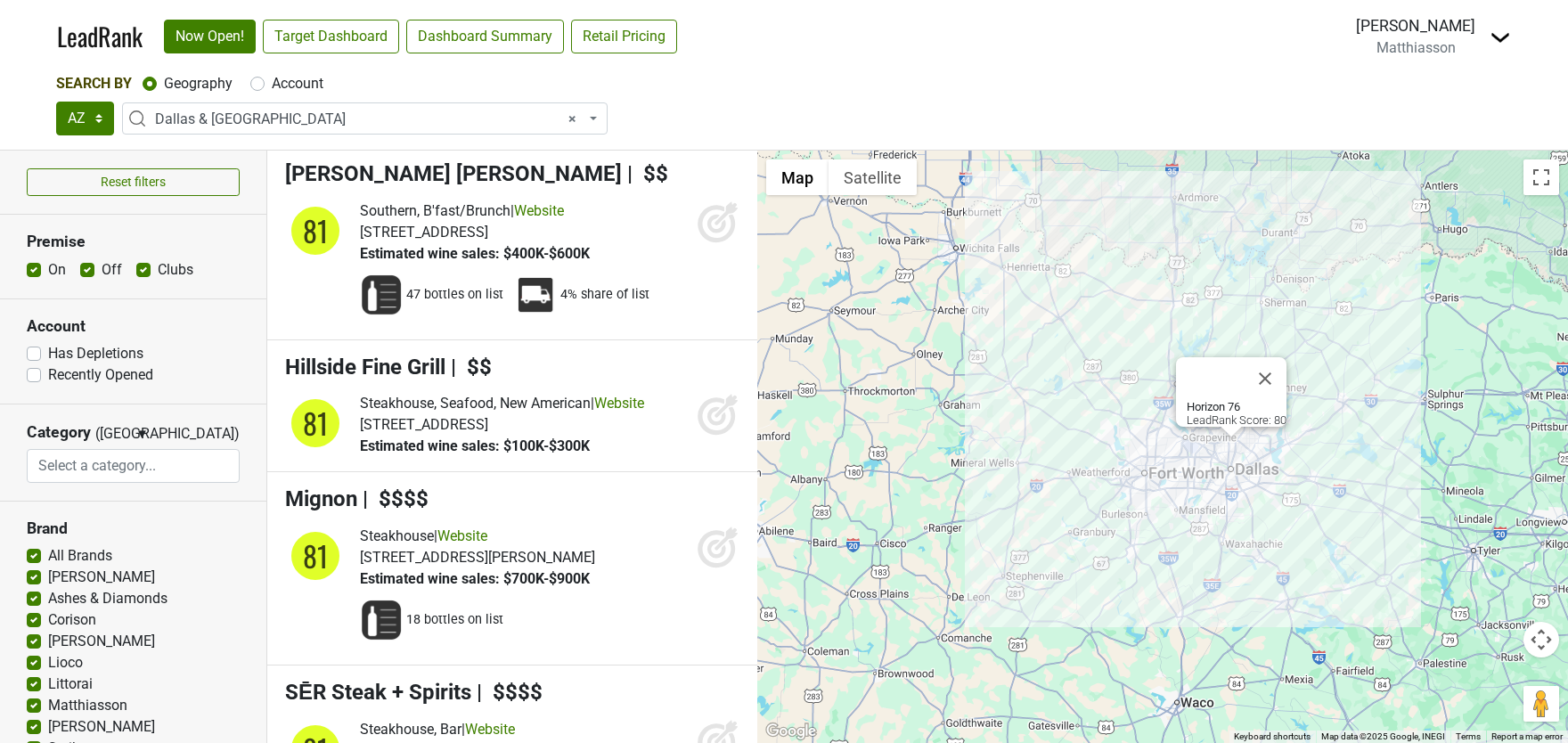
scroll to position [37339, 0]
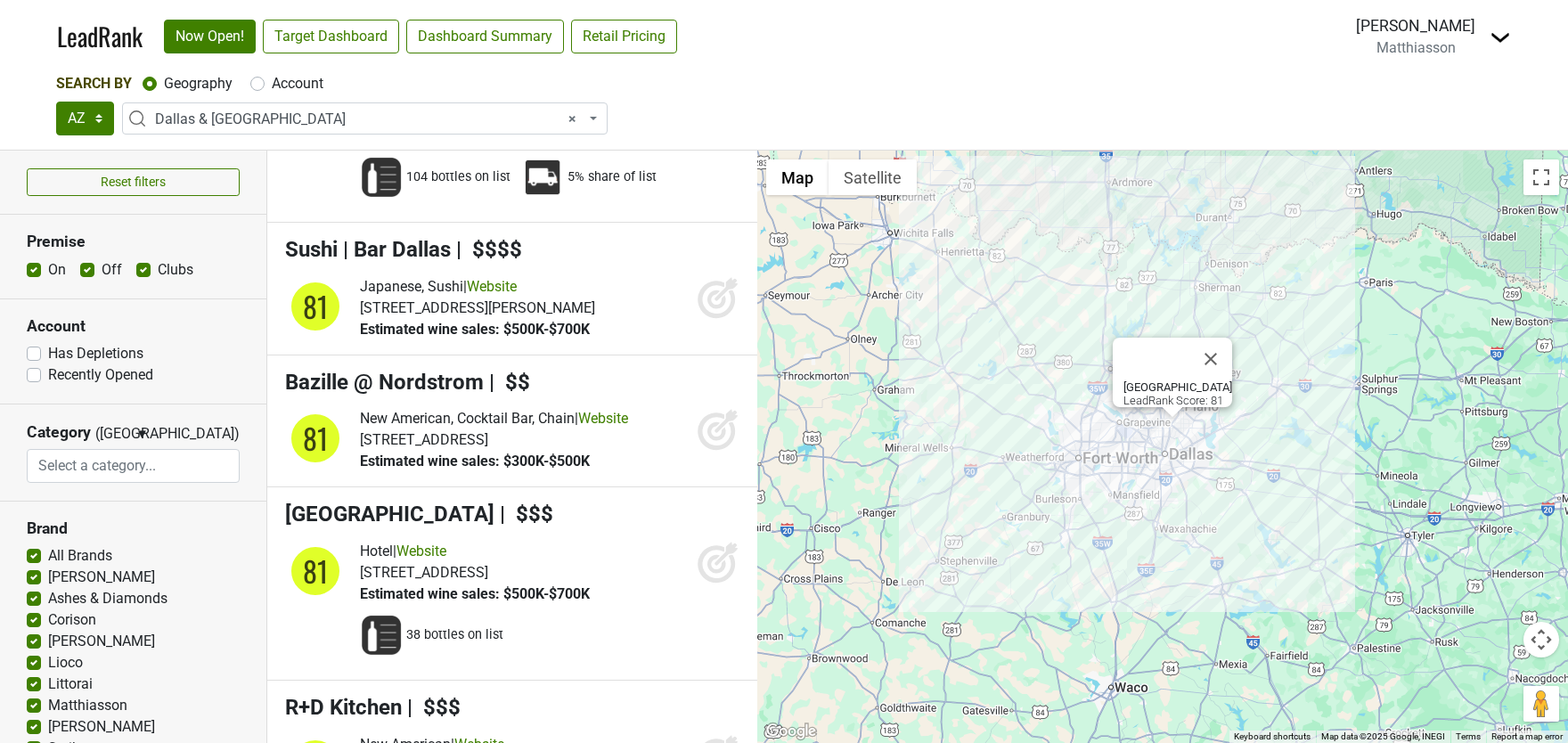
click at [267, 84] on div "Account" at bounding box center [287, 84] width 73 height 22
click at [272, 85] on label "Account" at bounding box center [297, 84] width 52 height 22
click at [260, 85] on input "Account" at bounding box center [257, 82] width 15 height 18
radio input "true"
select select
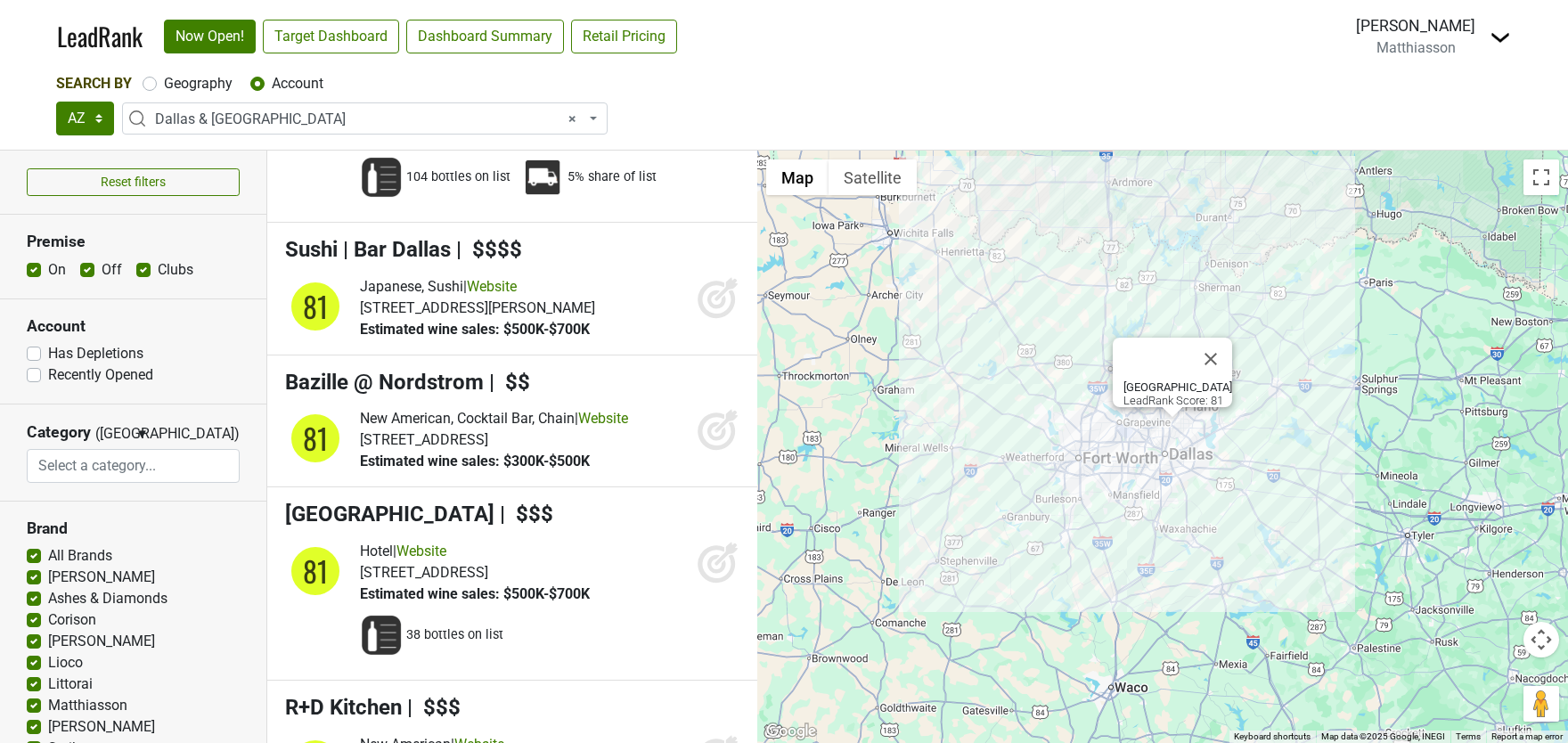
scroll to position [0, 0]
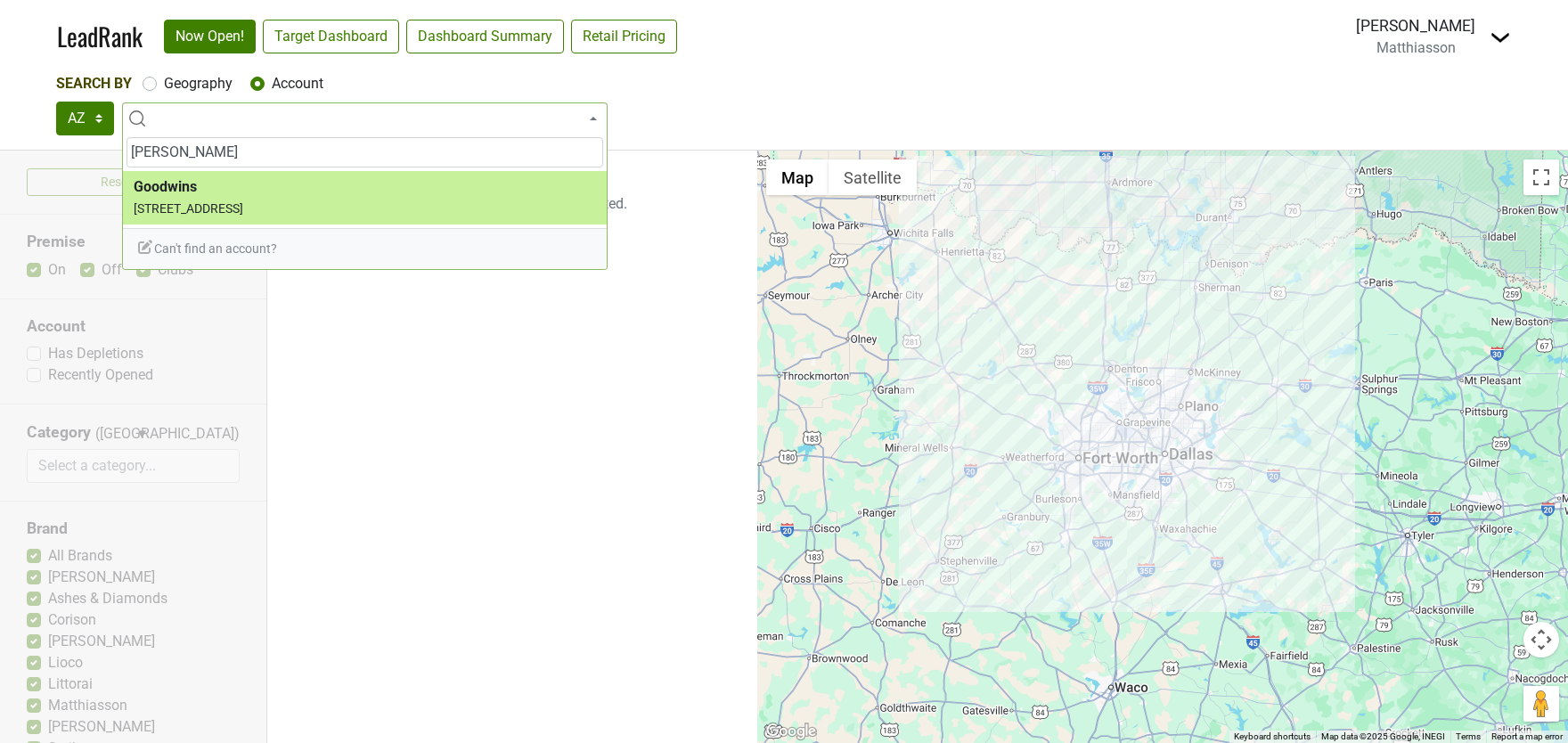
type input "goodwin"
select select "124452885"
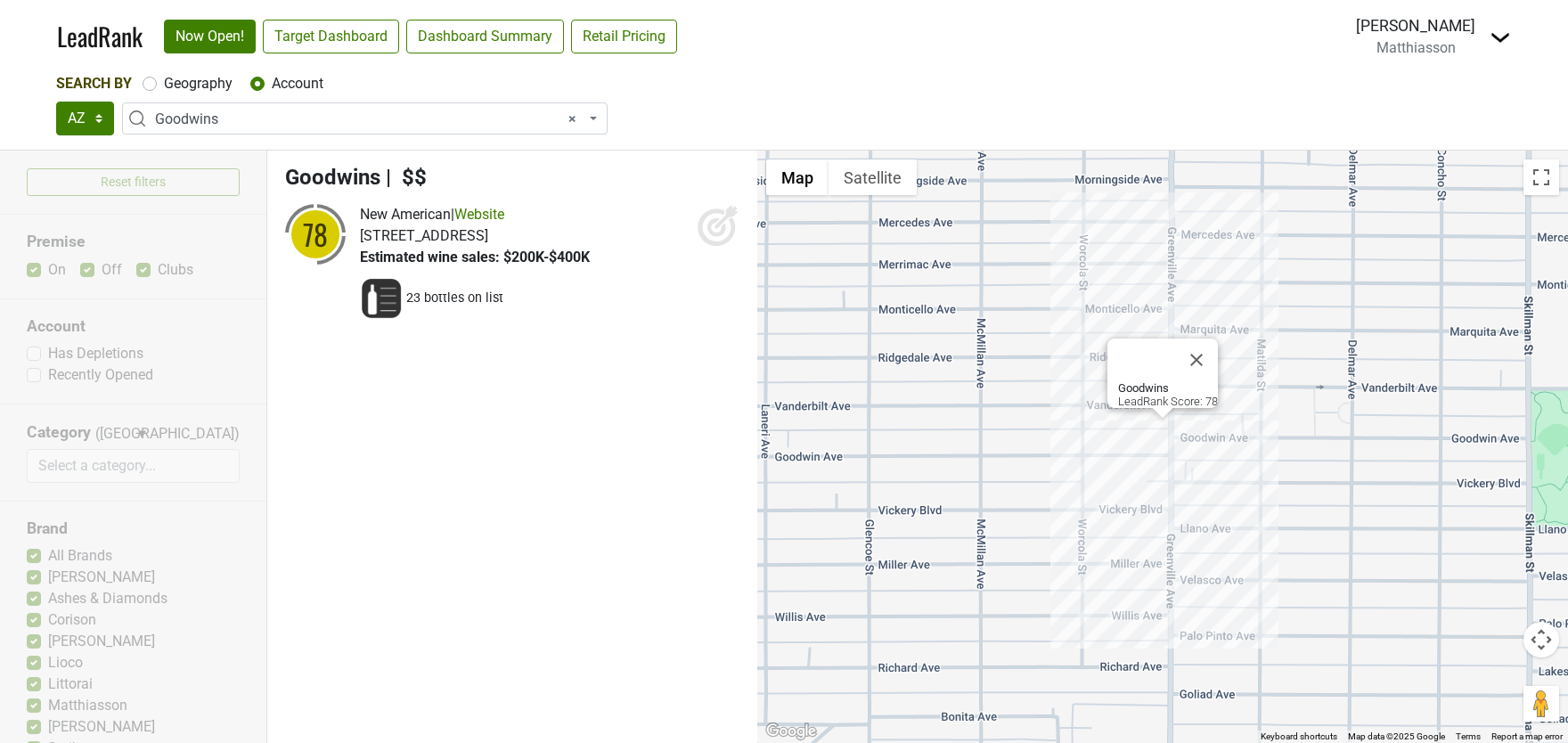
click at [714, 232] on icon at bounding box center [716, 227] width 19 height 19
select select
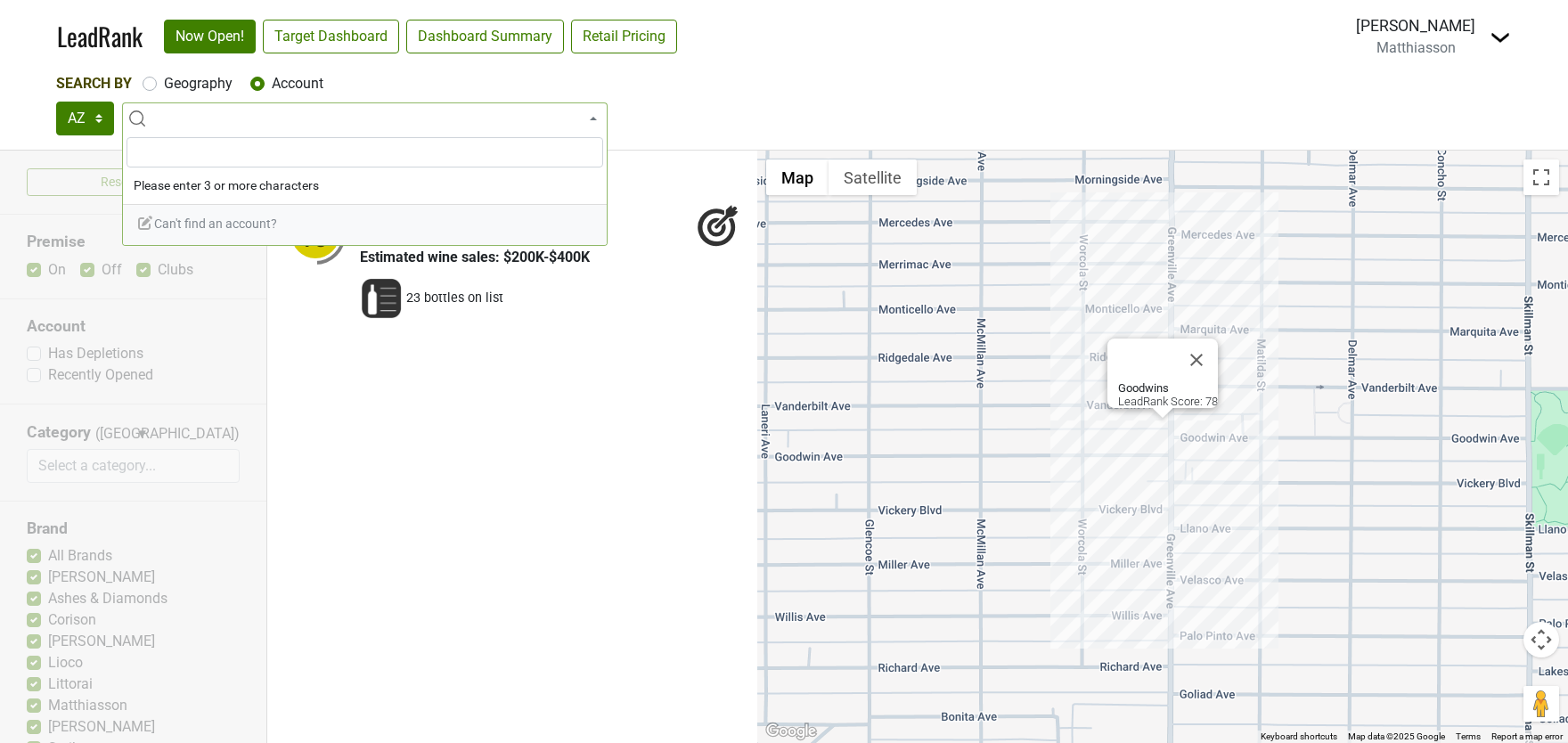
click at [274, 295] on li "Goodwins | $$ 78 New American | Website 2905 Greenville Ave, Dallas, TX 75206" at bounding box center [512, 246] width 490 height 193
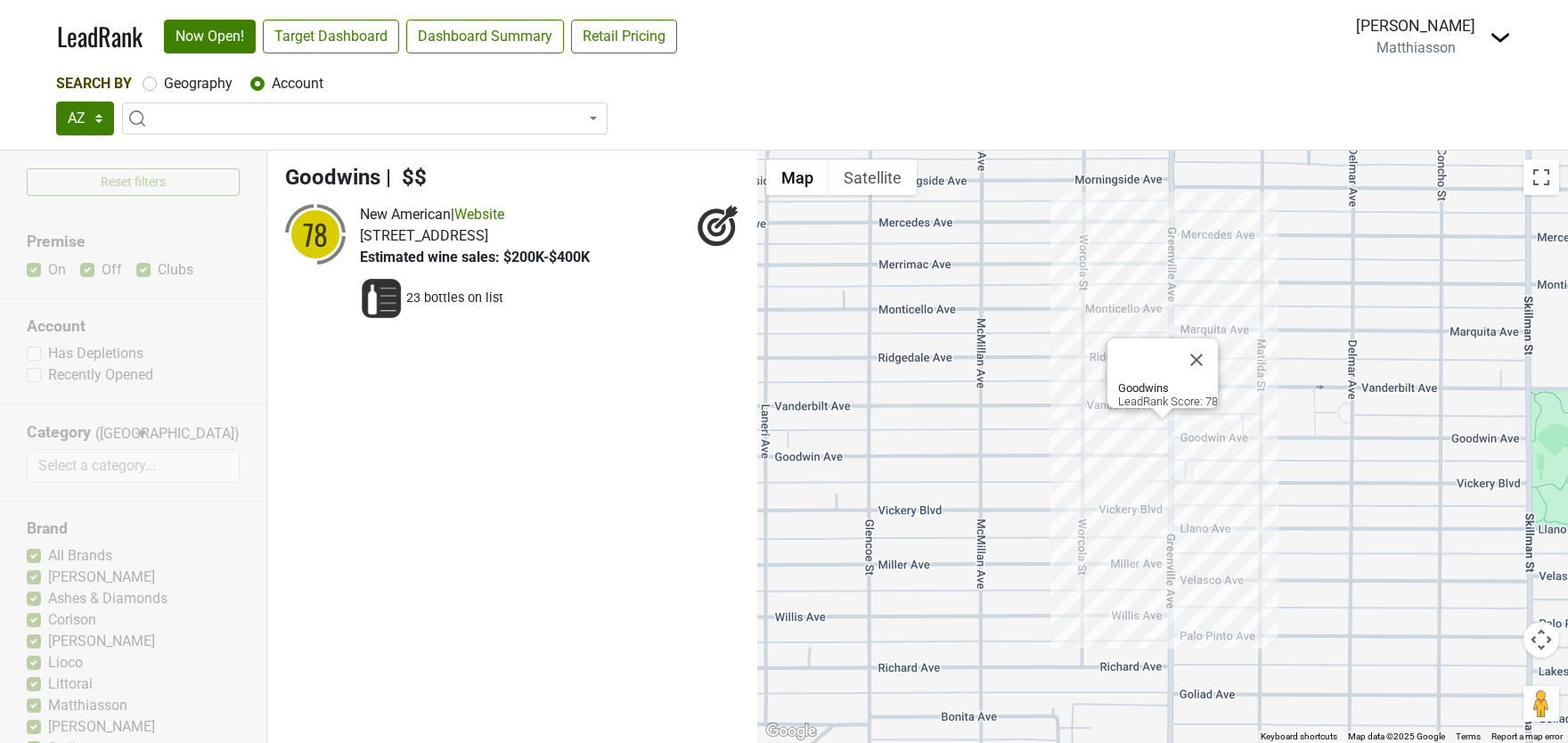
click at [208, 175] on div "Reset filters Premise On Off Clubs Account Has Depletions Recently Opened Categ…" at bounding box center [133, 447] width 267 height 592
click at [272, 89] on label "Account" at bounding box center [297, 84] width 52 height 22
click at [264, 89] on input "Account" at bounding box center [257, 82] width 15 height 18
click at [330, 112] on span at bounding box center [365, 118] width 485 height 32
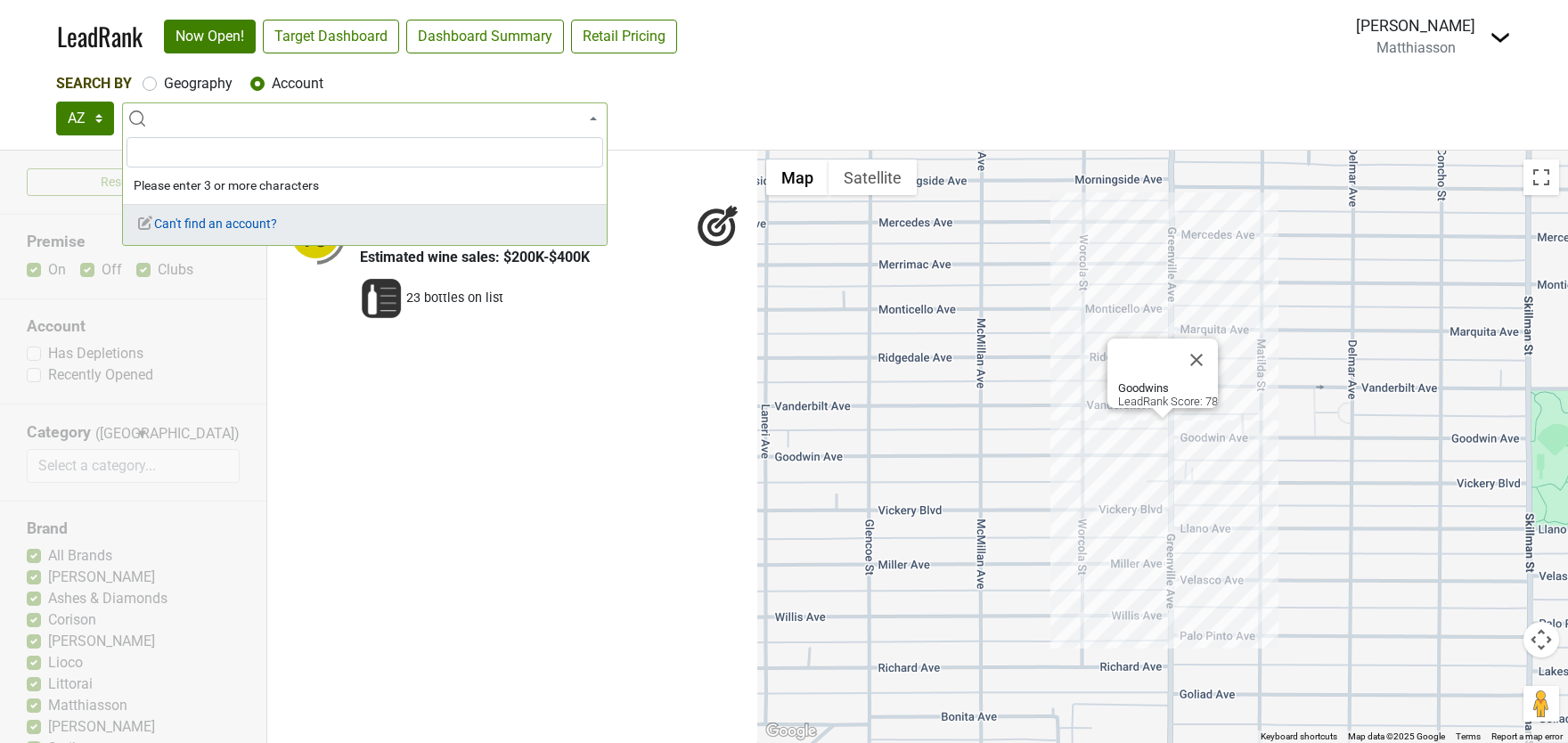
click at [215, 228] on span "Can't find an account?" at bounding box center [206, 223] width 141 height 15
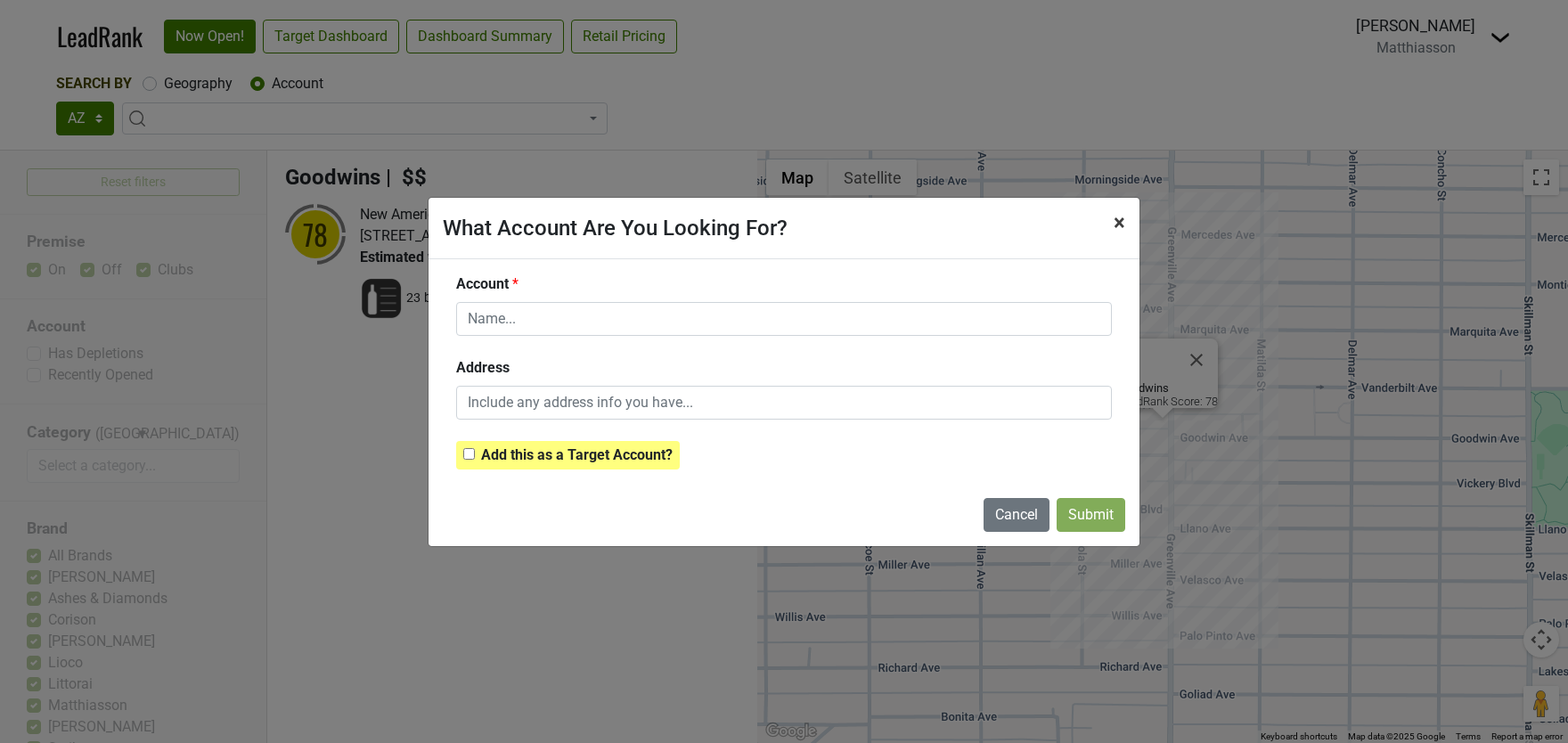
click at [1122, 219] on span "×" at bounding box center [1120, 223] width 12 height 25
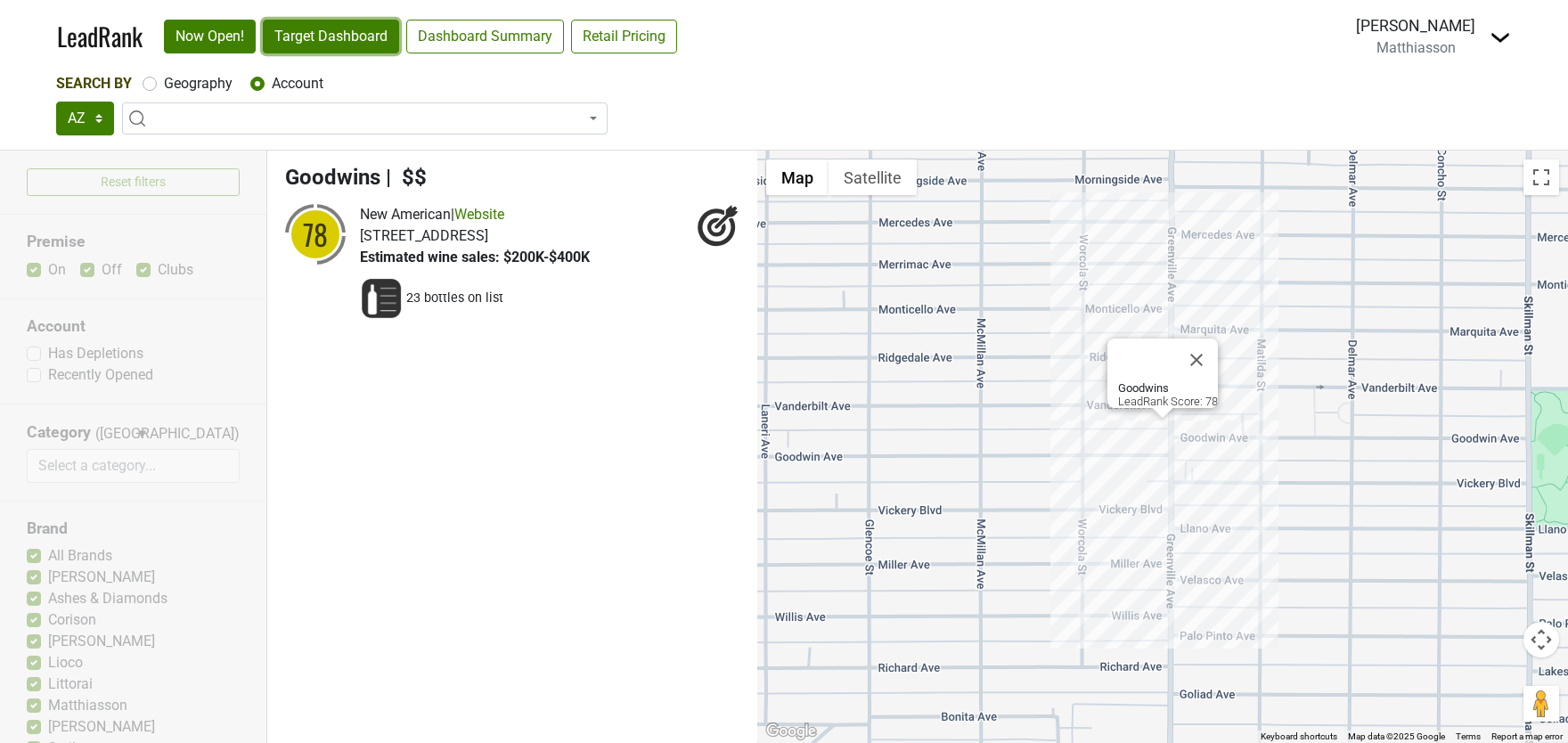
click at [339, 45] on link "Target Dashboard" at bounding box center [331, 36] width 136 height 34
click at [164, 78] on label "Geography" at bounding box center [199, 84] width 68 height 22
click at [152, 78] on input "Geography" at bounding box center [150, 82] width 15 height 18
radio input "true"
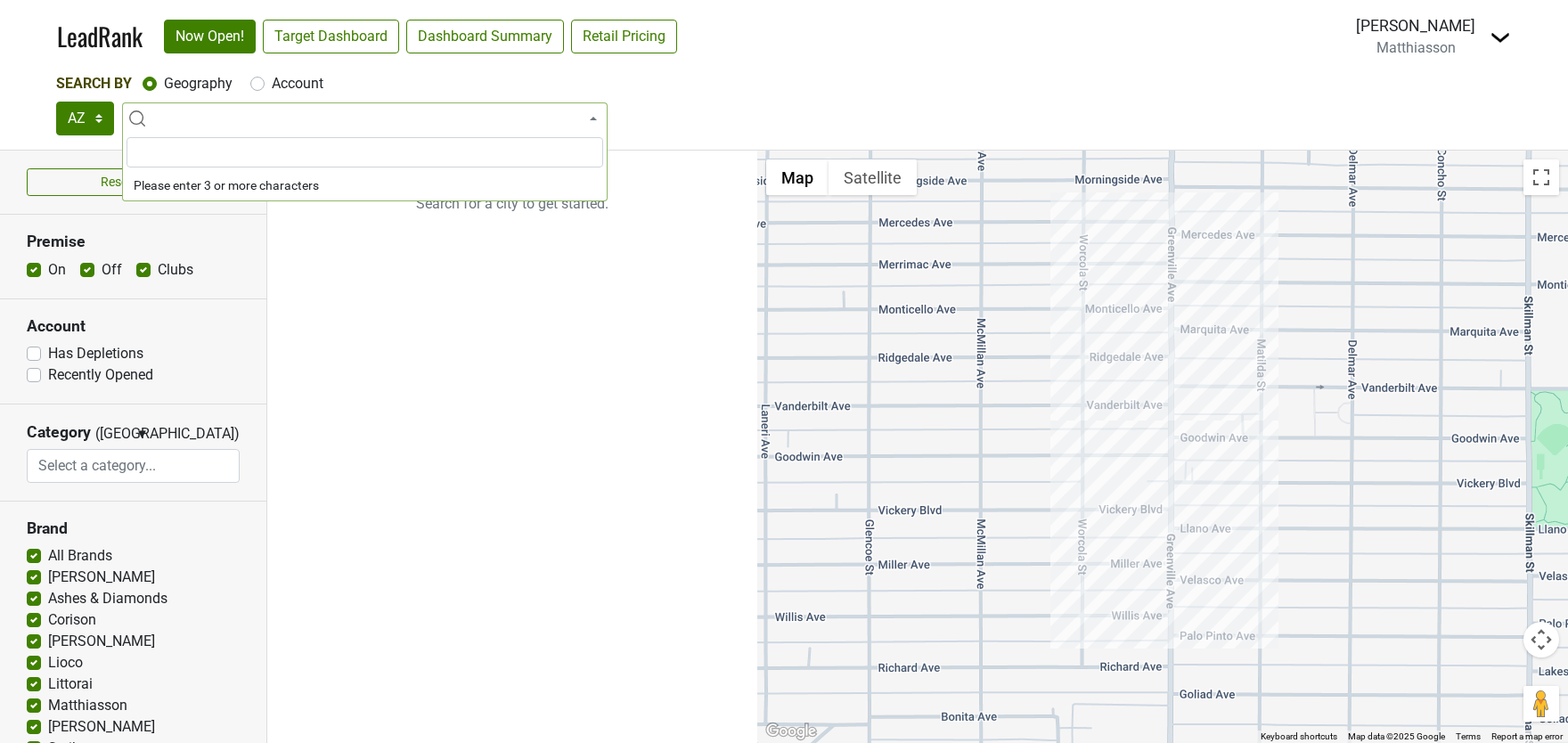
click at [166, 114] on span at bounding box center [365, 118] width 485 height 32
click at [180, 113] on span at bounding box center [365, 118] width 485 height 32
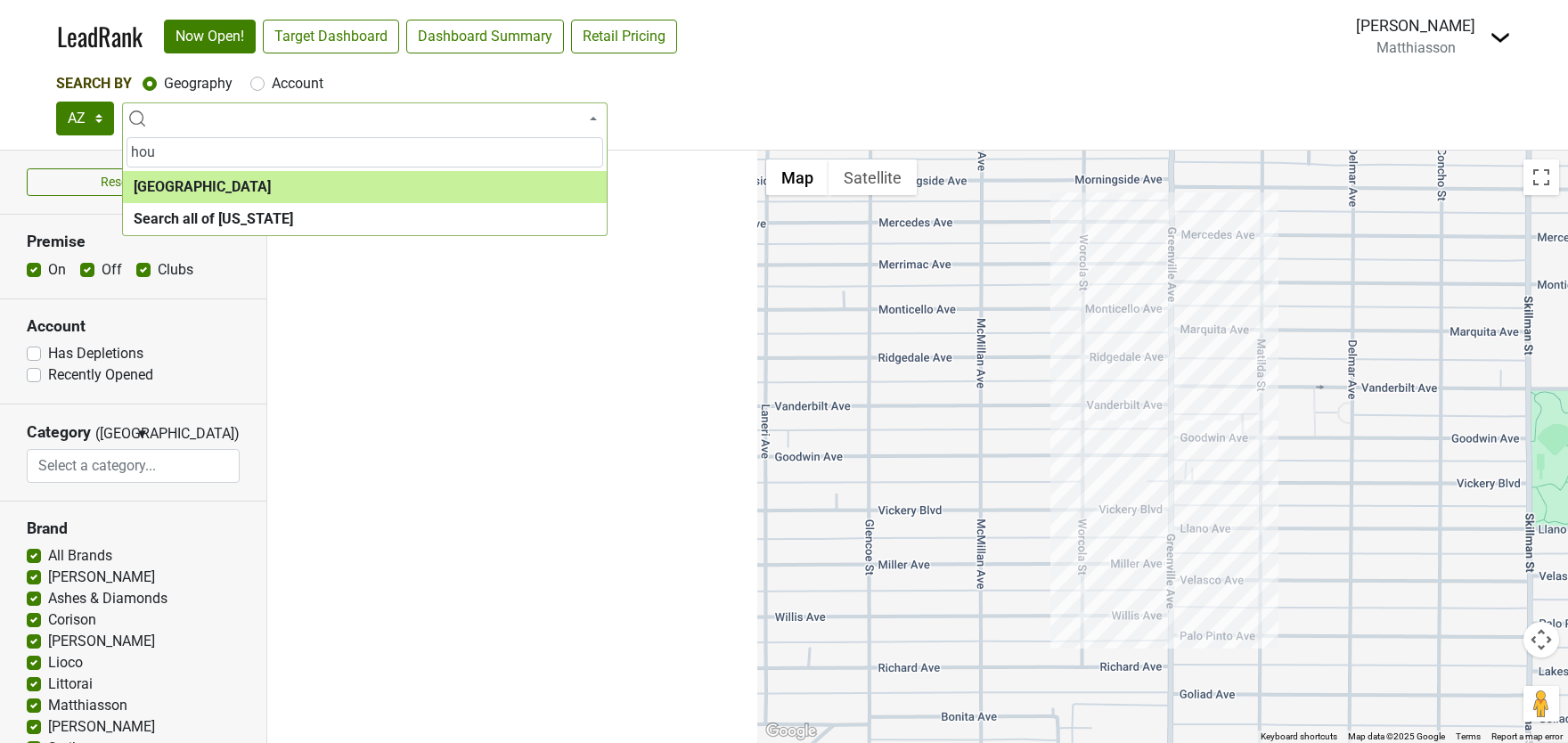
type input "hou"
select select "1108"
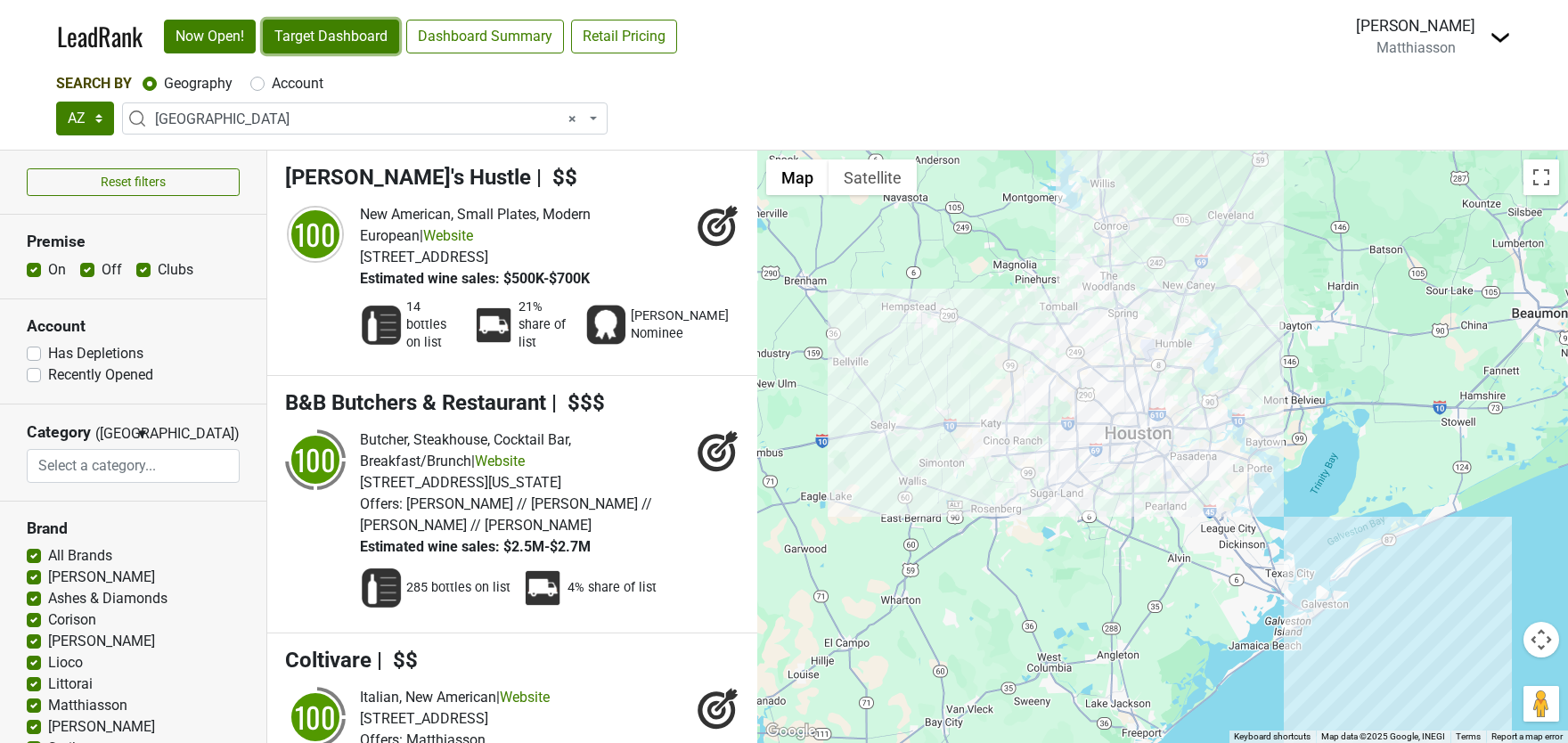
click at [314, 33] on link "Target Dashboard" at bounding box center [331, 36] width 136 height 34
click at [274, 118] on span "× Greater Houston" at bounding box center [371, 119] width 430 height 22
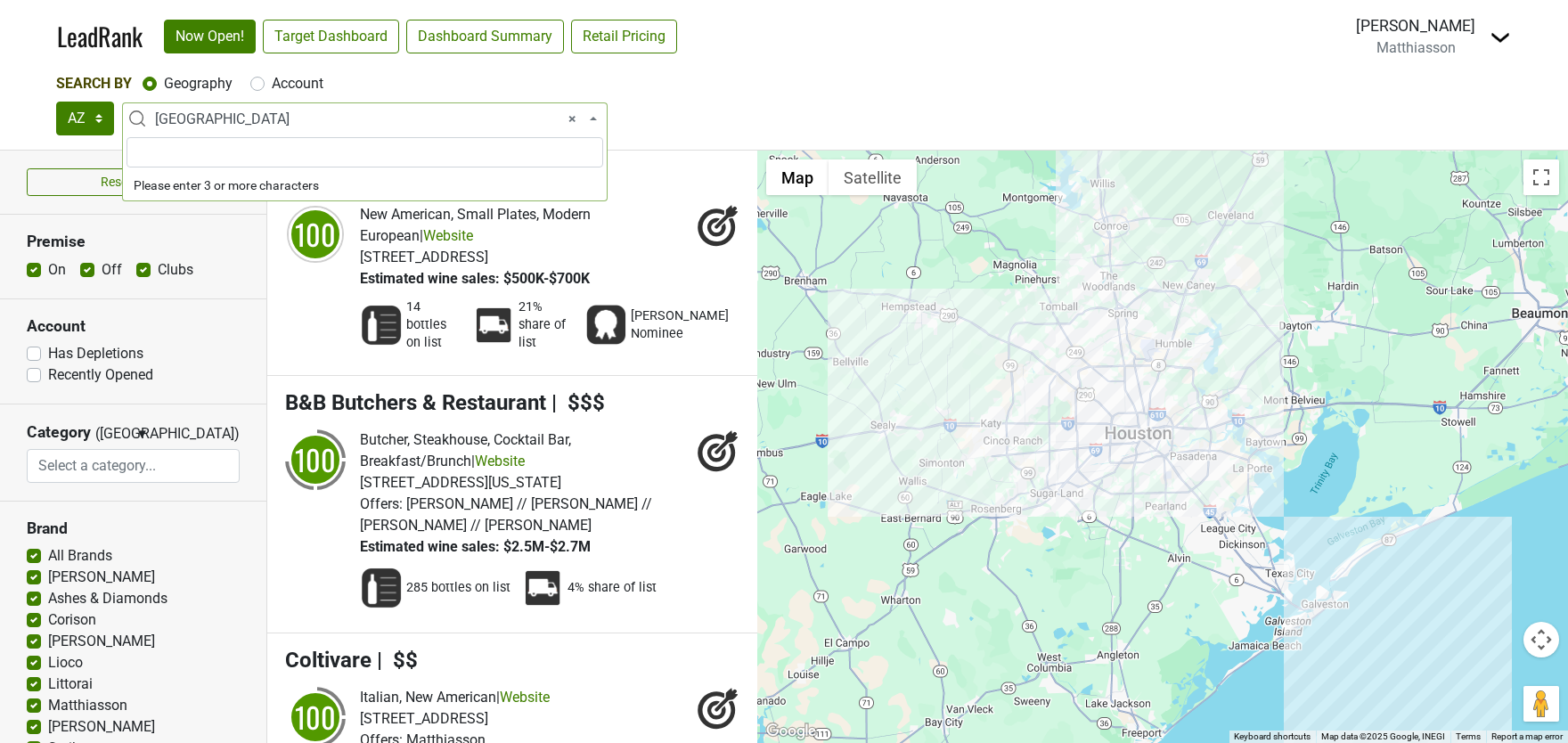
click at [249, 124] on span "× Greater Houston" at bounding box center [371, 119] width 430 height 22
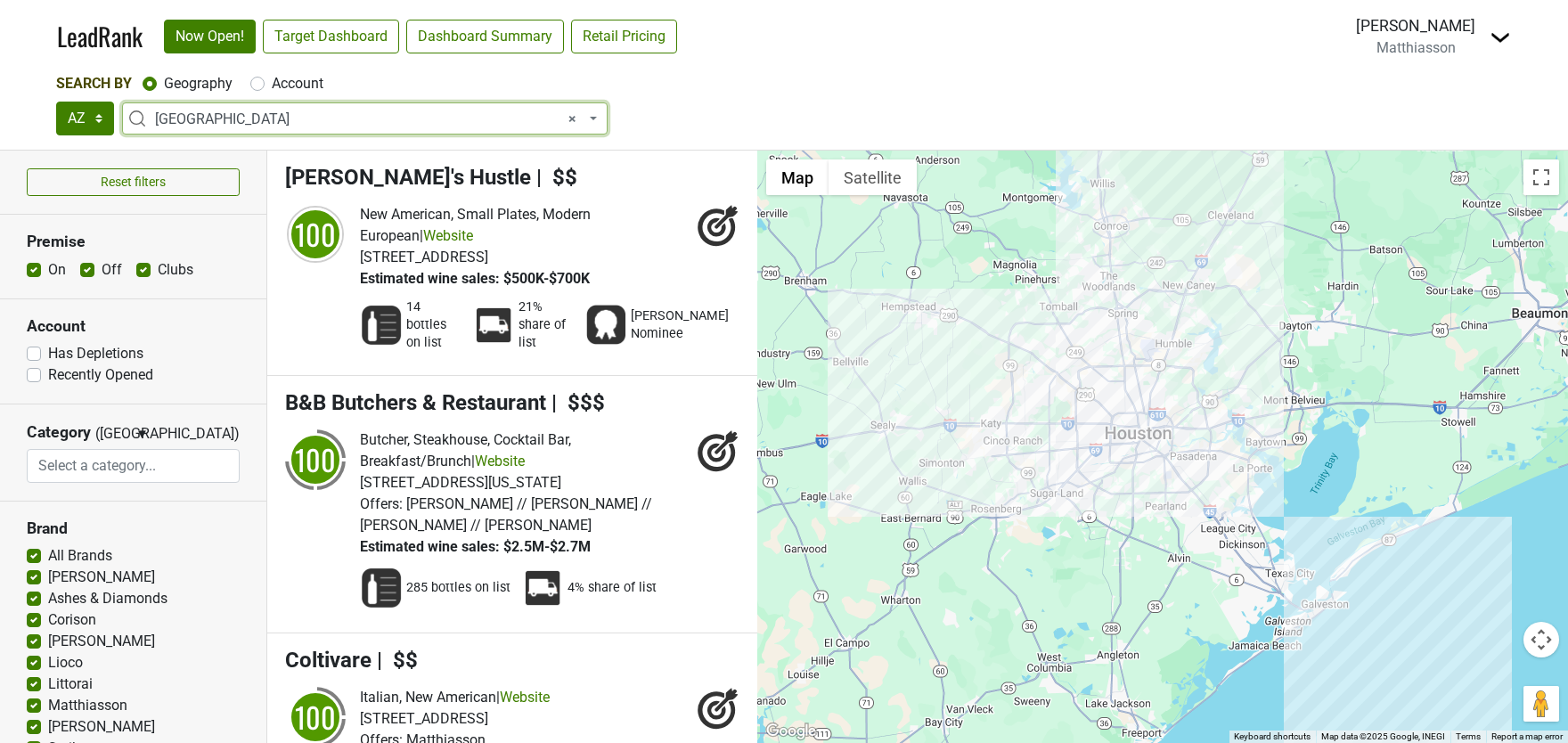
click at [249, 124] on span "× Greater Houston" at bounding box center [371, 119] width 430 height 22
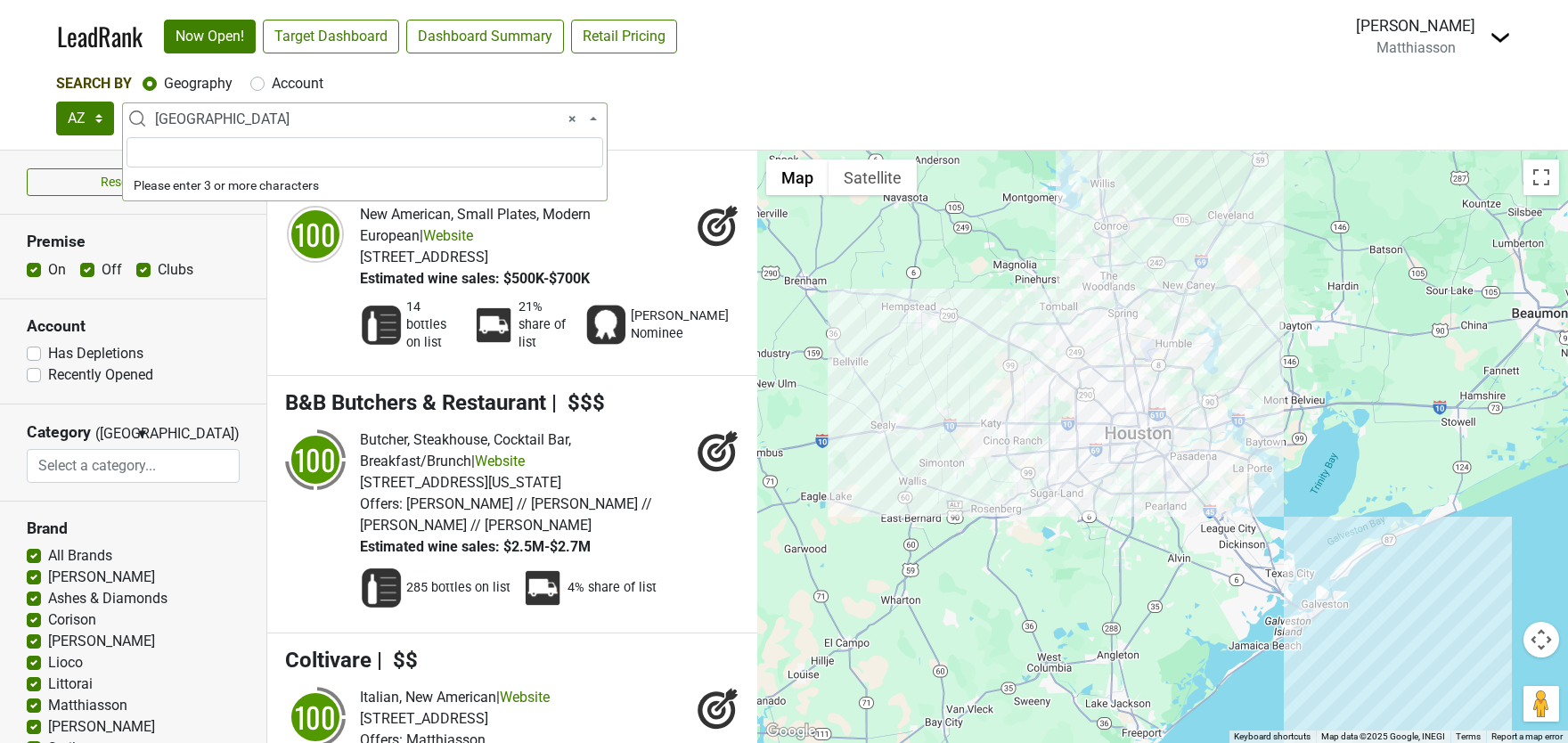
click at [249, 124] on span "× Greater Houston" at bounding box center [371, 119] width 430 height 22
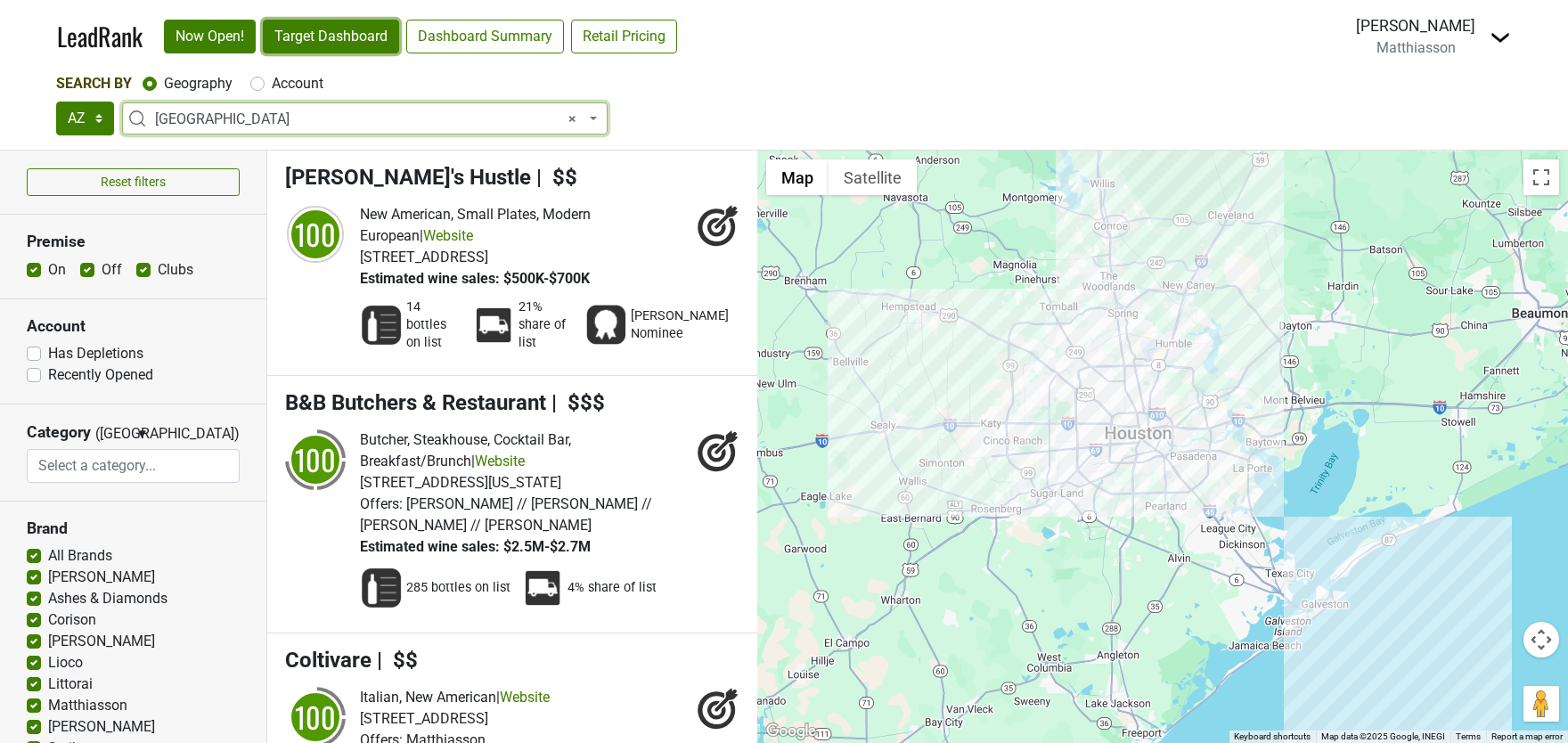
click at [318, 45] on link "Target Dashboard" at bounding box center [331, 36] width 136 height 34
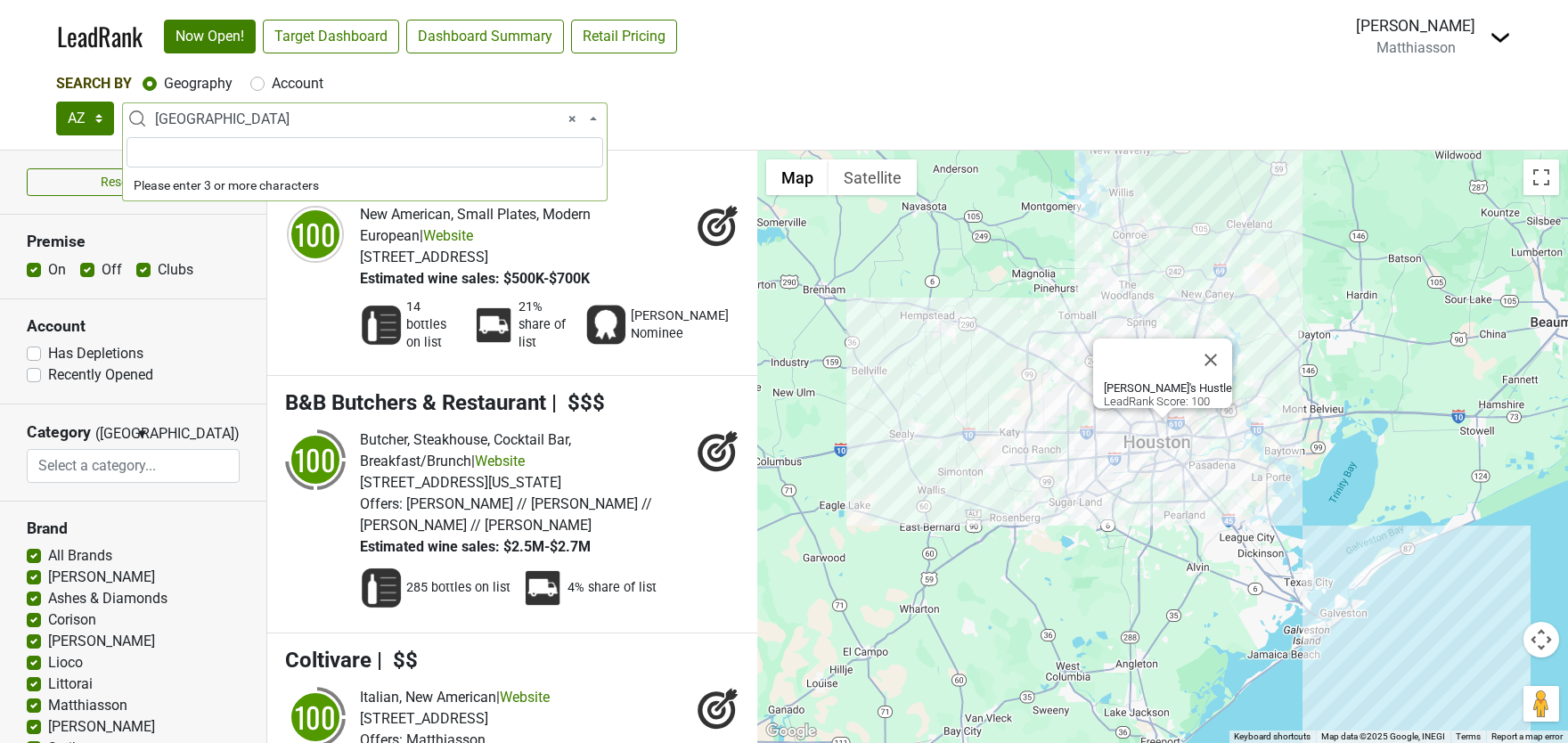
click at [264, 115] on span "× Greater Houston" at bounding box center [371, 119] width 430 height 22
select select
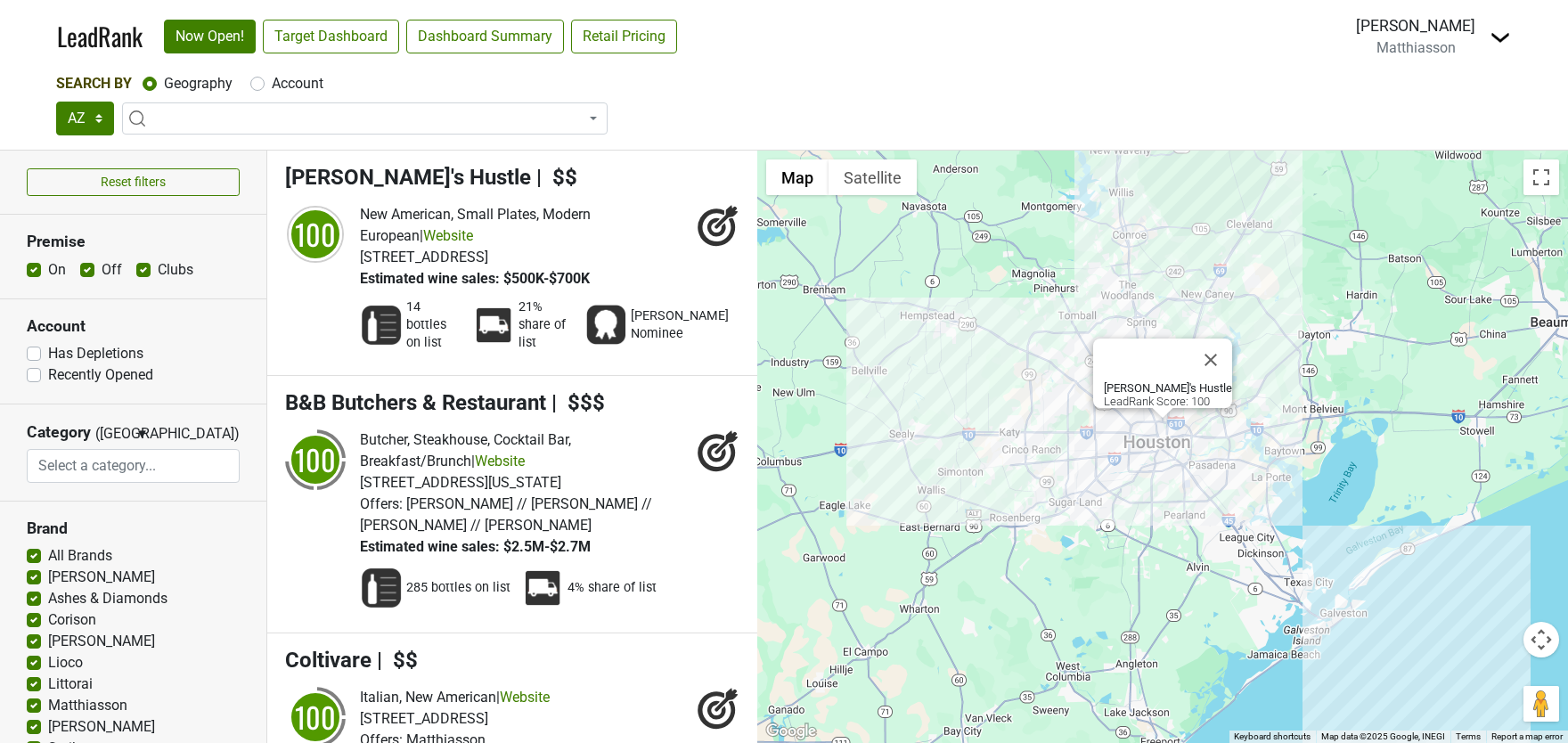
click at [272, 81] on label "Account" at bounding box center [297, 84] width 52 height 22
click at [253, 81] on input "Account" at bounding box center [257, 82] width 15 height 18
radio input "true"
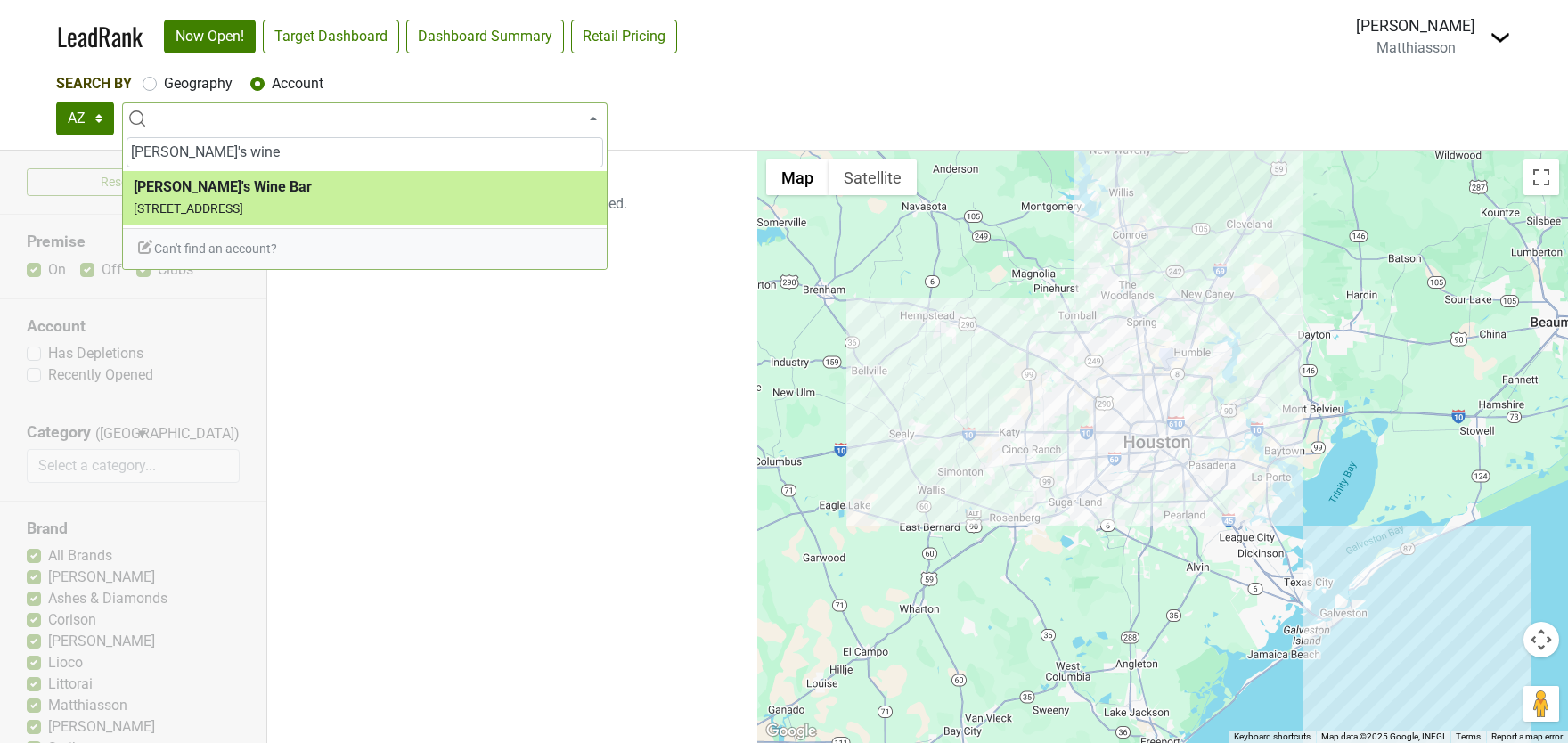
type input "steve's wine"
select select "87644"
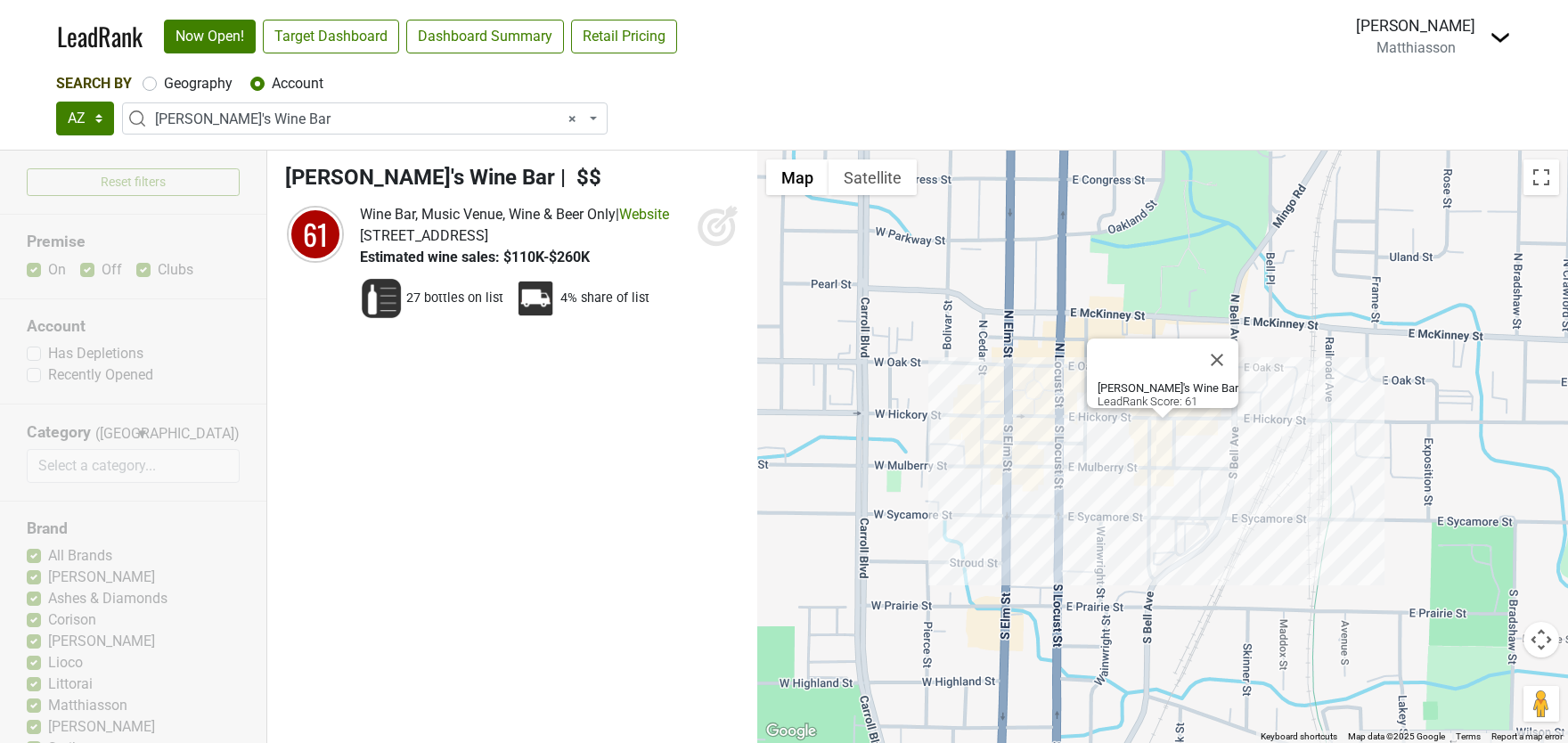
click at [723, 222] on icon at bounding box center [727, 217] width 23 height 23
click at [405, 176] on span "Steve's Wine Bar" at bounding box center [421, 178] width 270 height 25
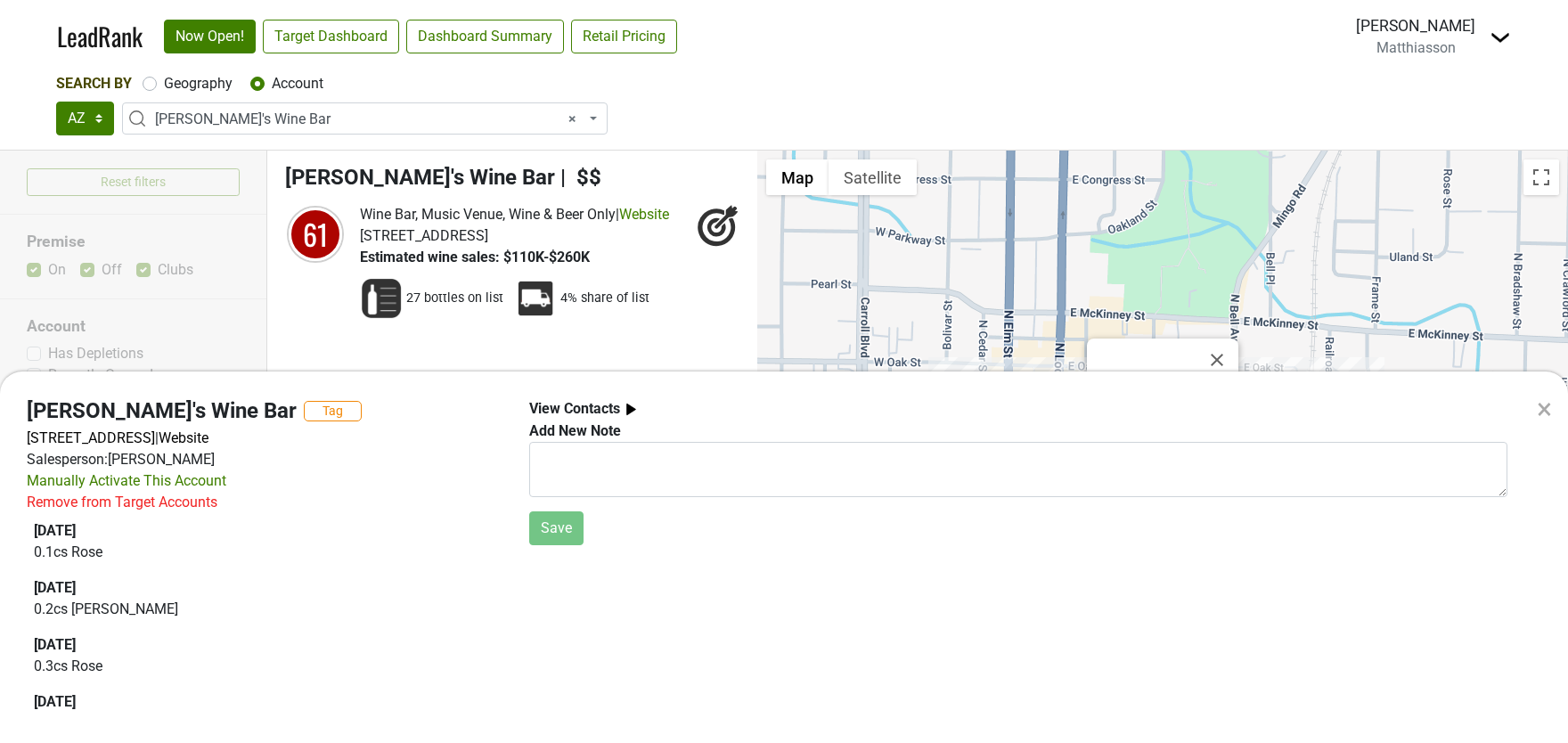
click at [1551, 412] on div "×" at bounding box center [1544, 409] width 15 height 43
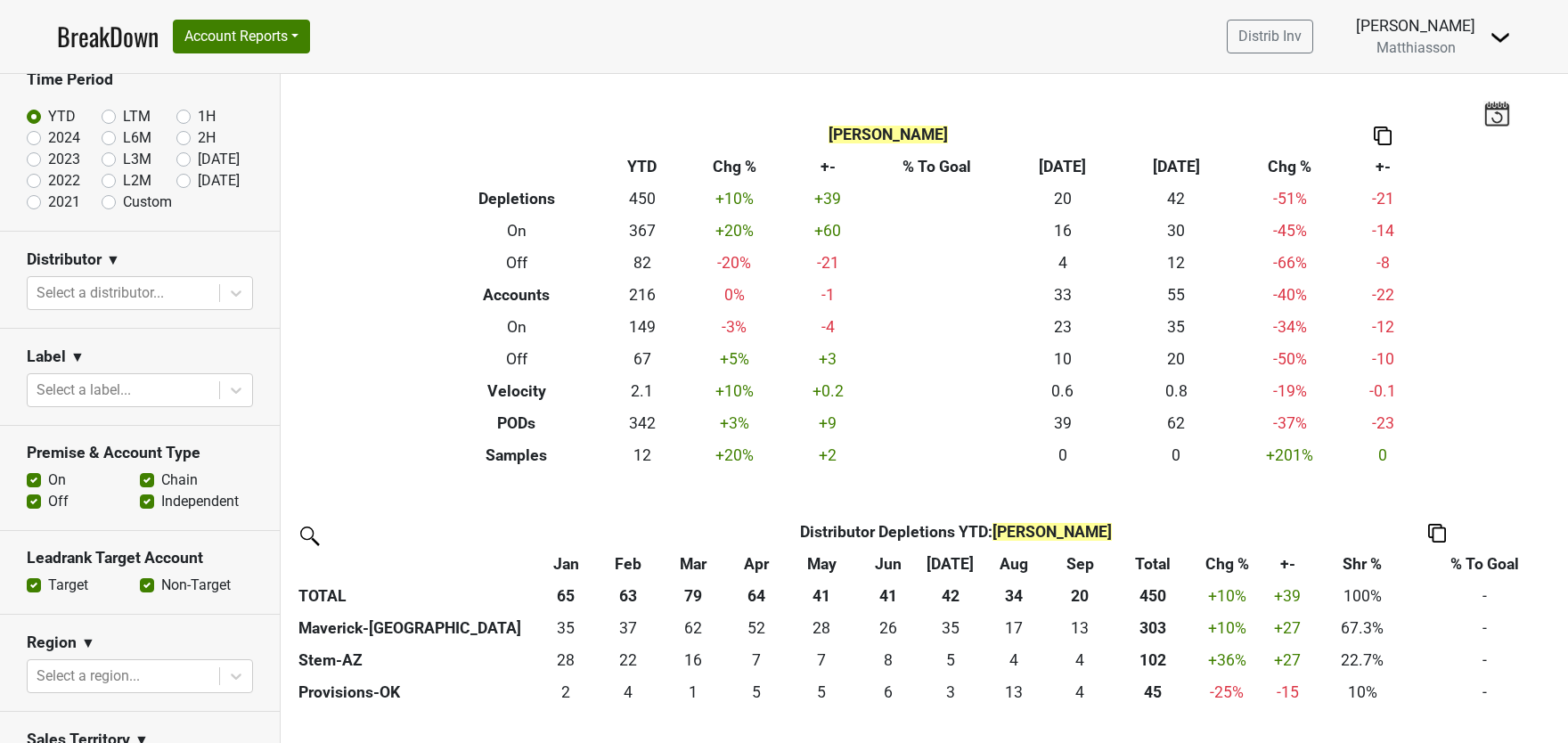
scroll to position [94, 0]
click at [124, 280] on div at bounding box center [123, 291] width 174 height 25
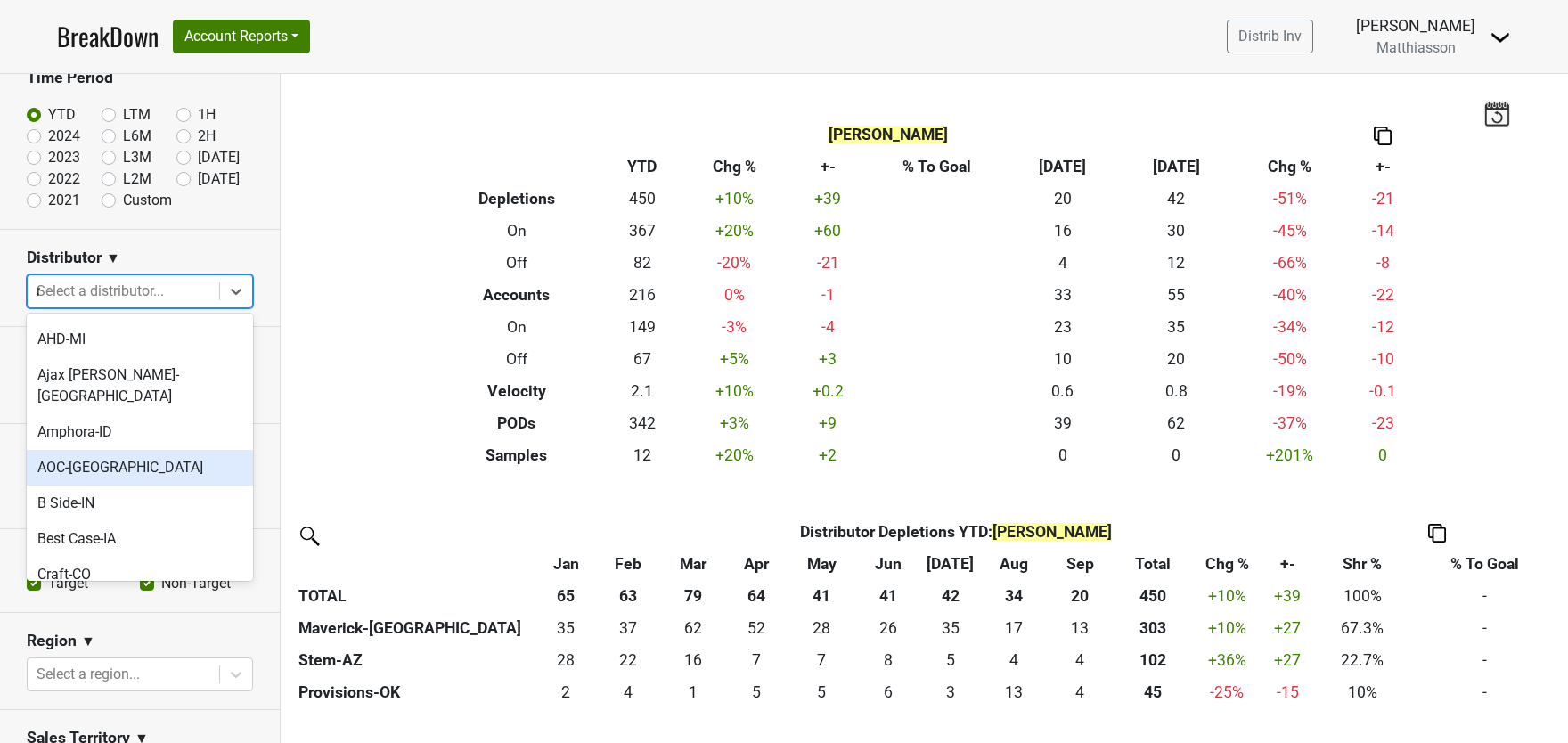
scroll to position [0, 0]
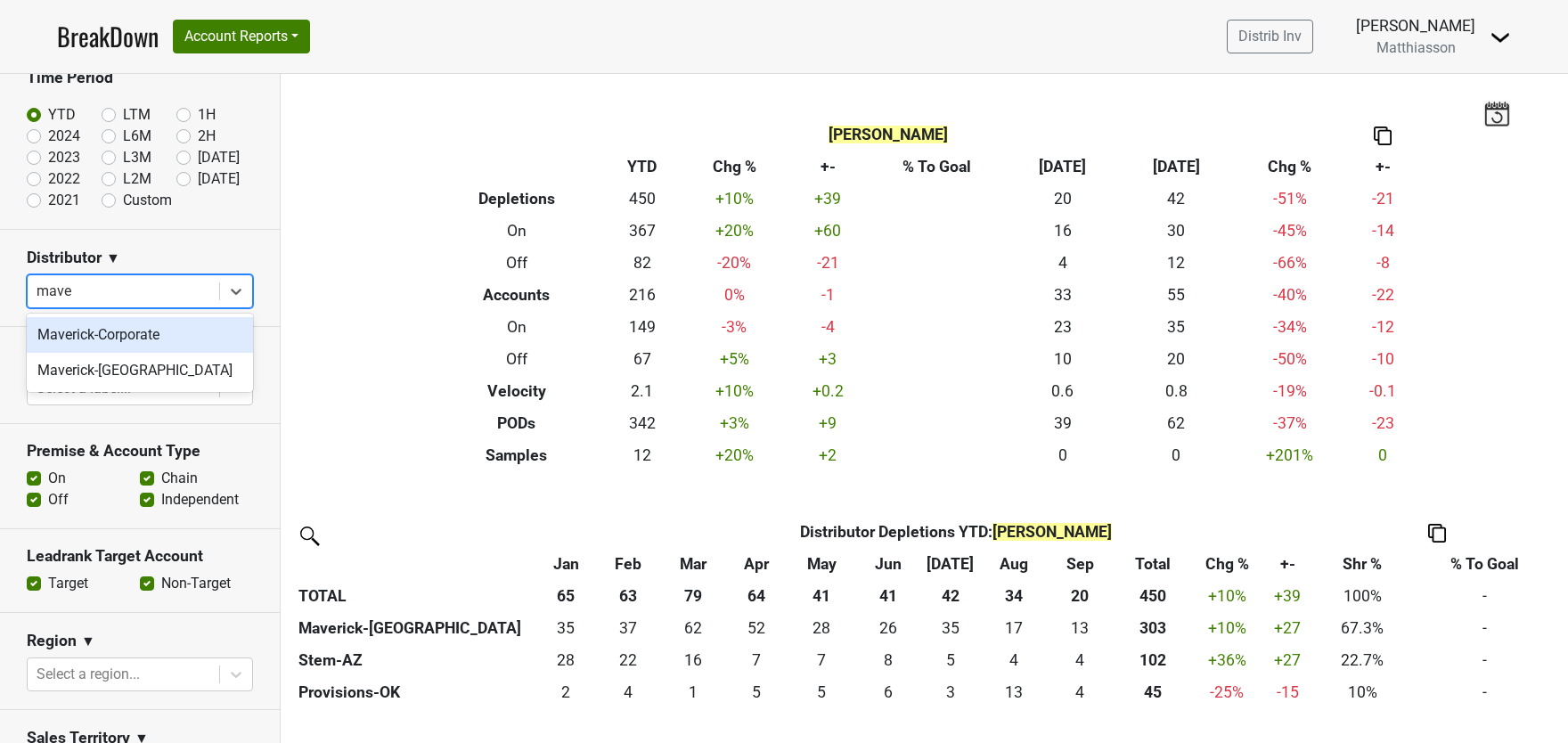
type input "maver"
click at [120, 385] on div "Maverick-TX" at bounding box center [139, 371] width 226 height 35
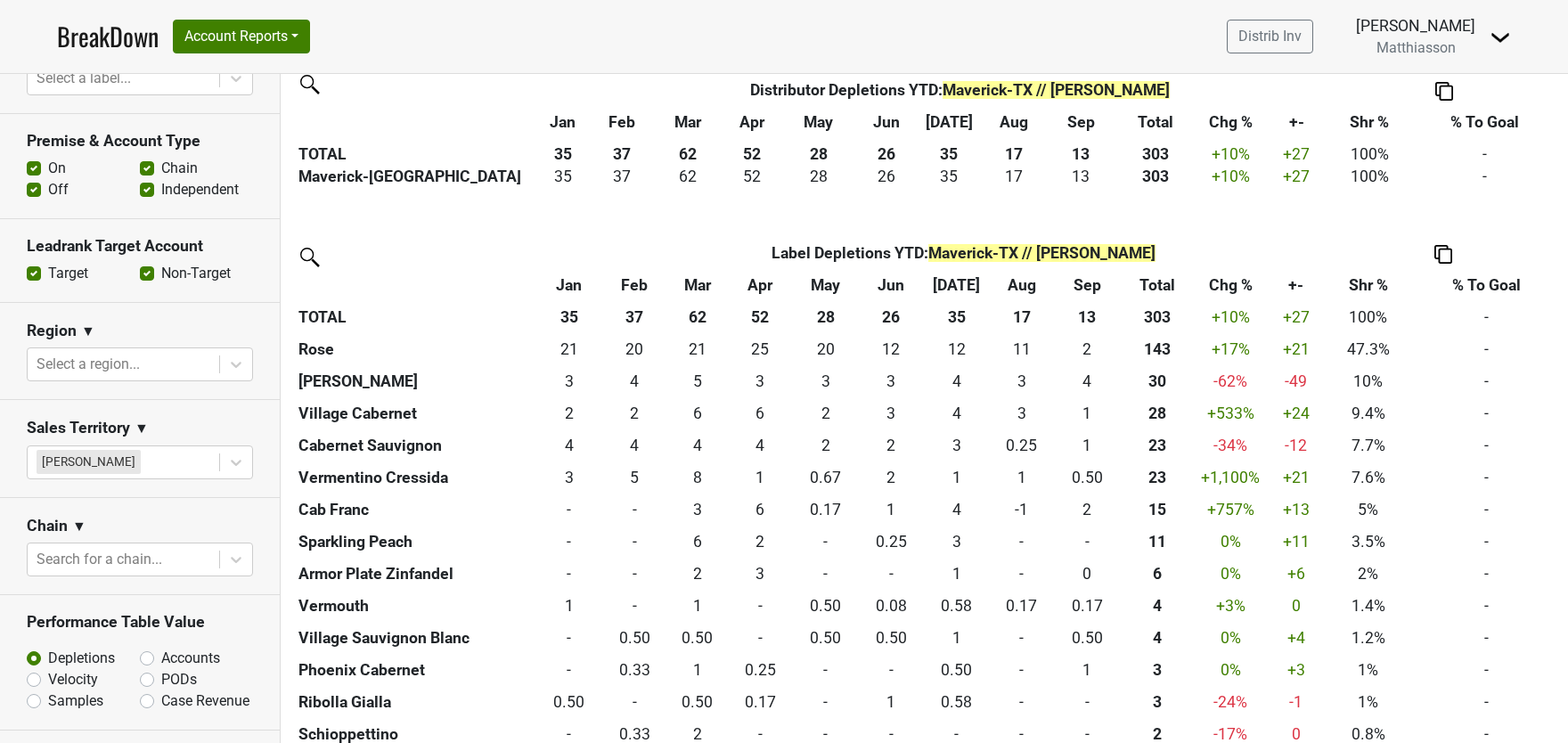
scroll to position [519, 0]
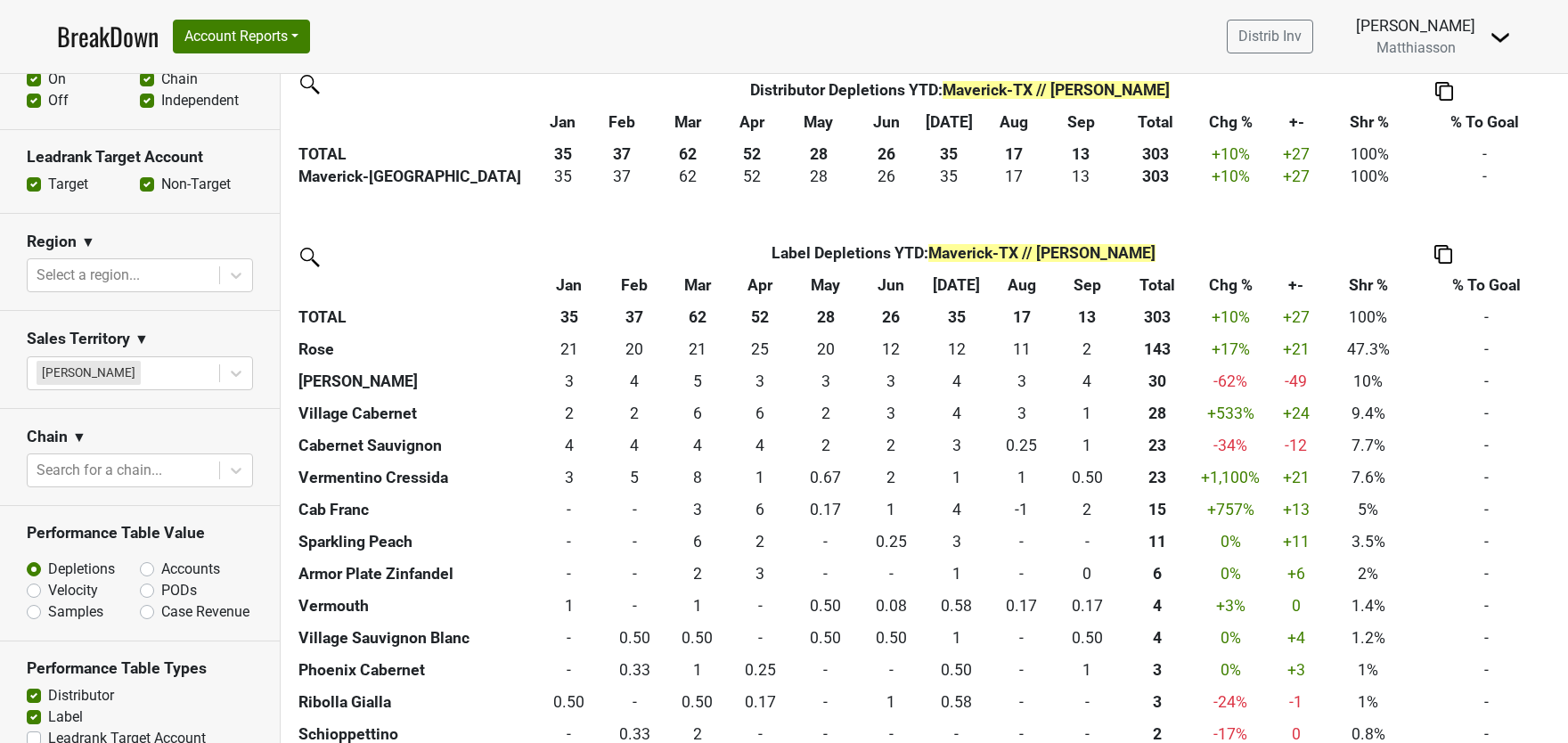
click at [161, 558] on label "Accounts" at bounding box center [191, 569] width 59 height 22
click at [144, 558] on input "Accounts" at bounding box center [194, 567] width 108 height 18
radio input "true"
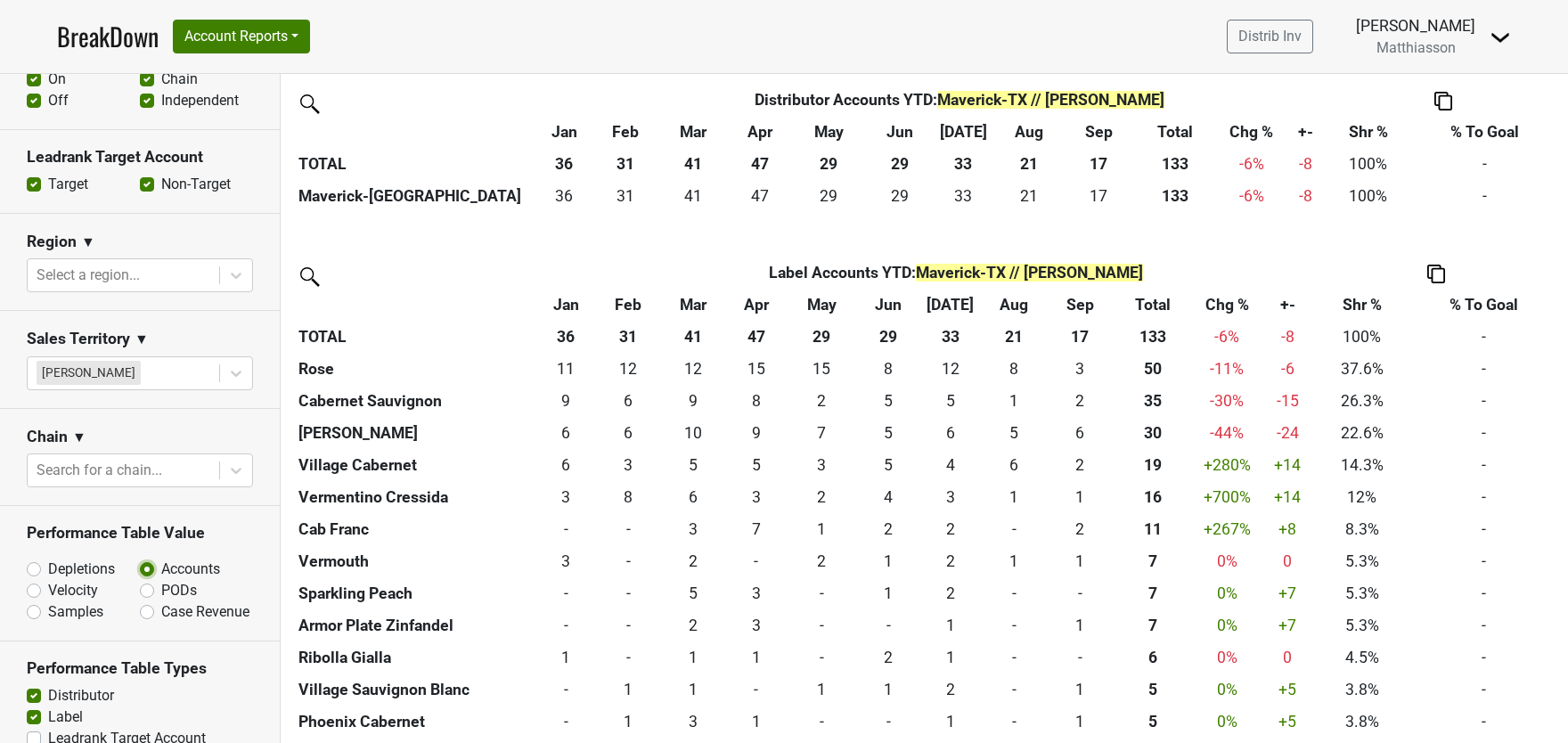
scroll to position [443, 0]
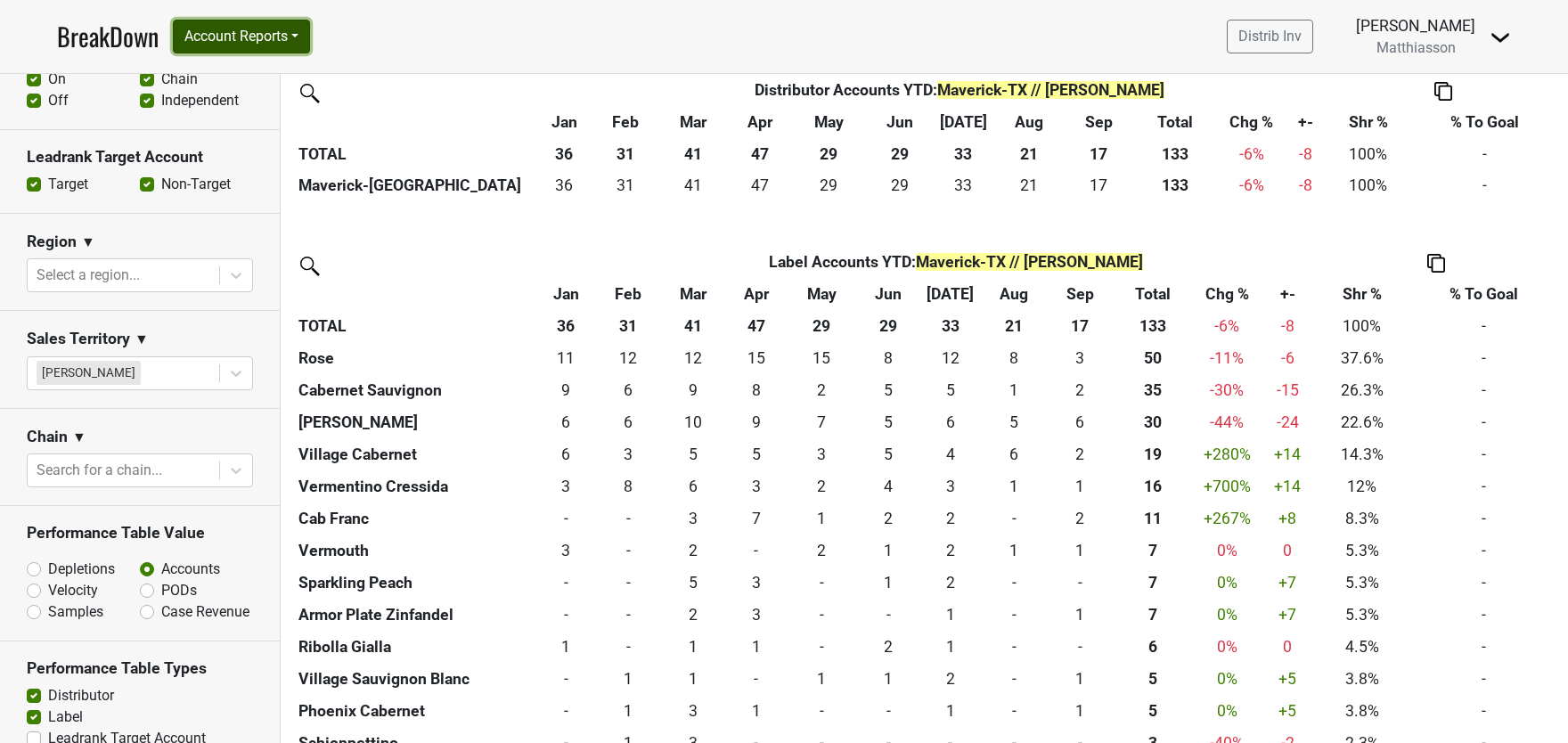
click at [275, 41] on button "Account Reports" at bounding box center [242, 36] width 137 height 34
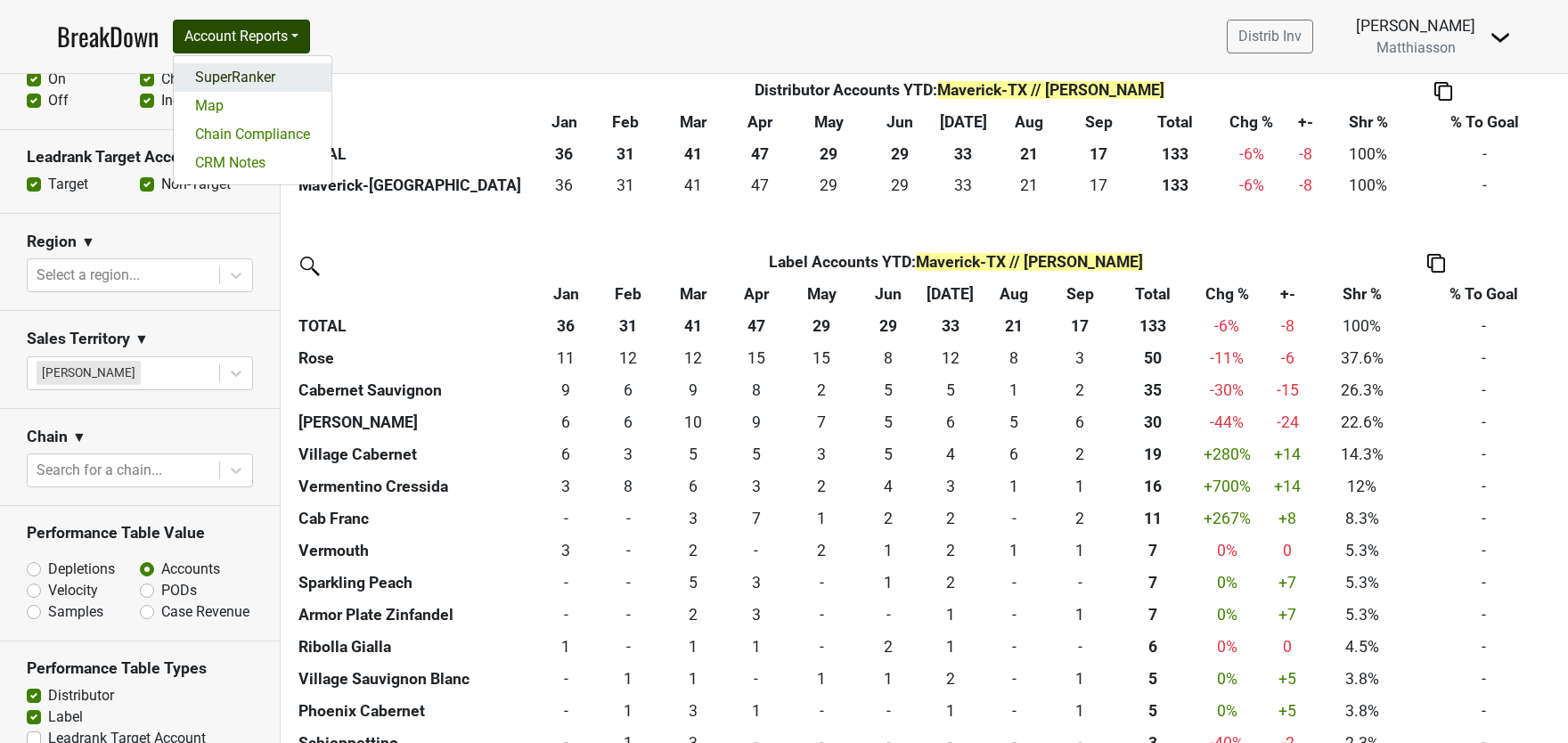
click at [250, 75] on link "SuperRanker" at bounding box center [252, 77] width 157 height 28
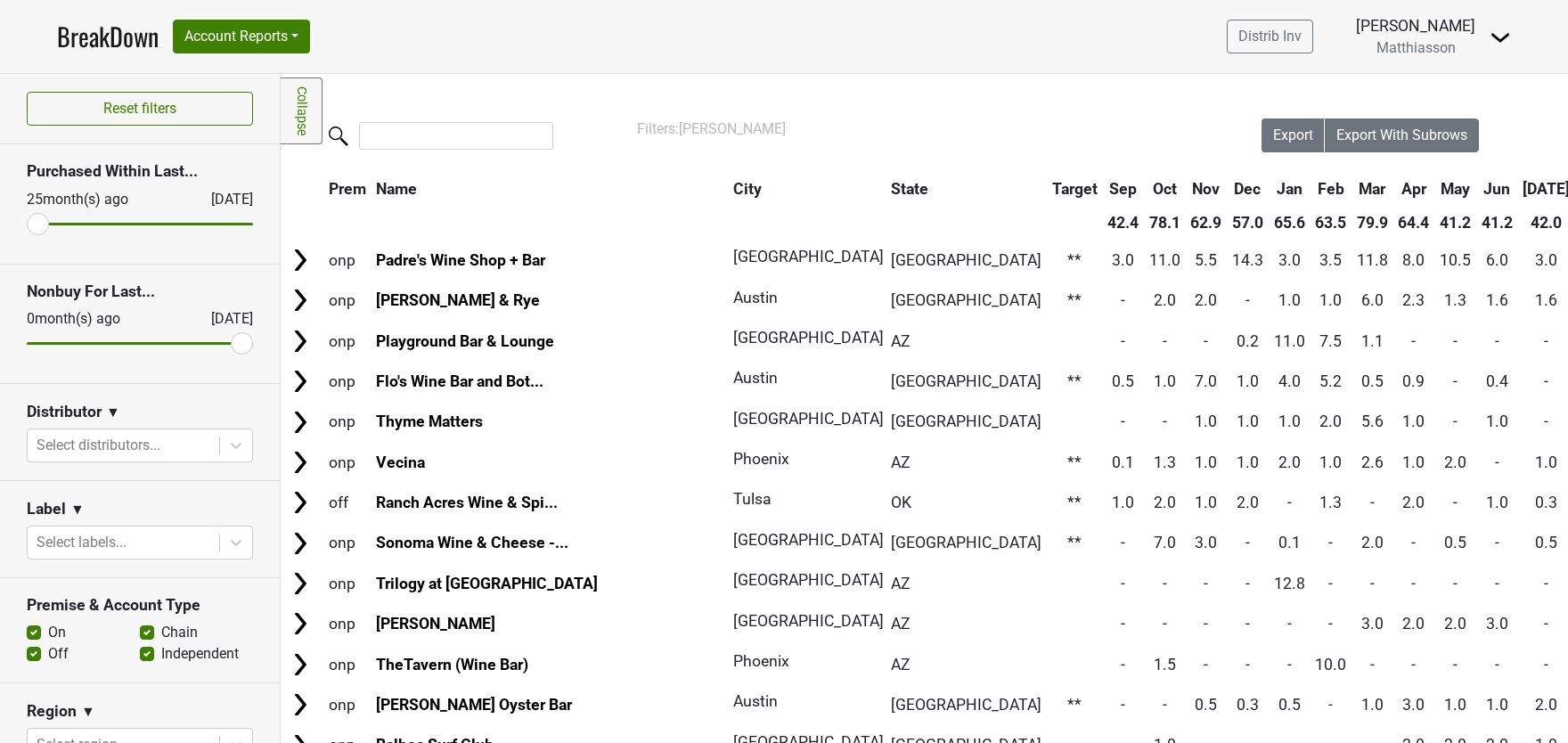
click at [729, 195] on th "City" at bounding box center [802, 189] width 147 height 32
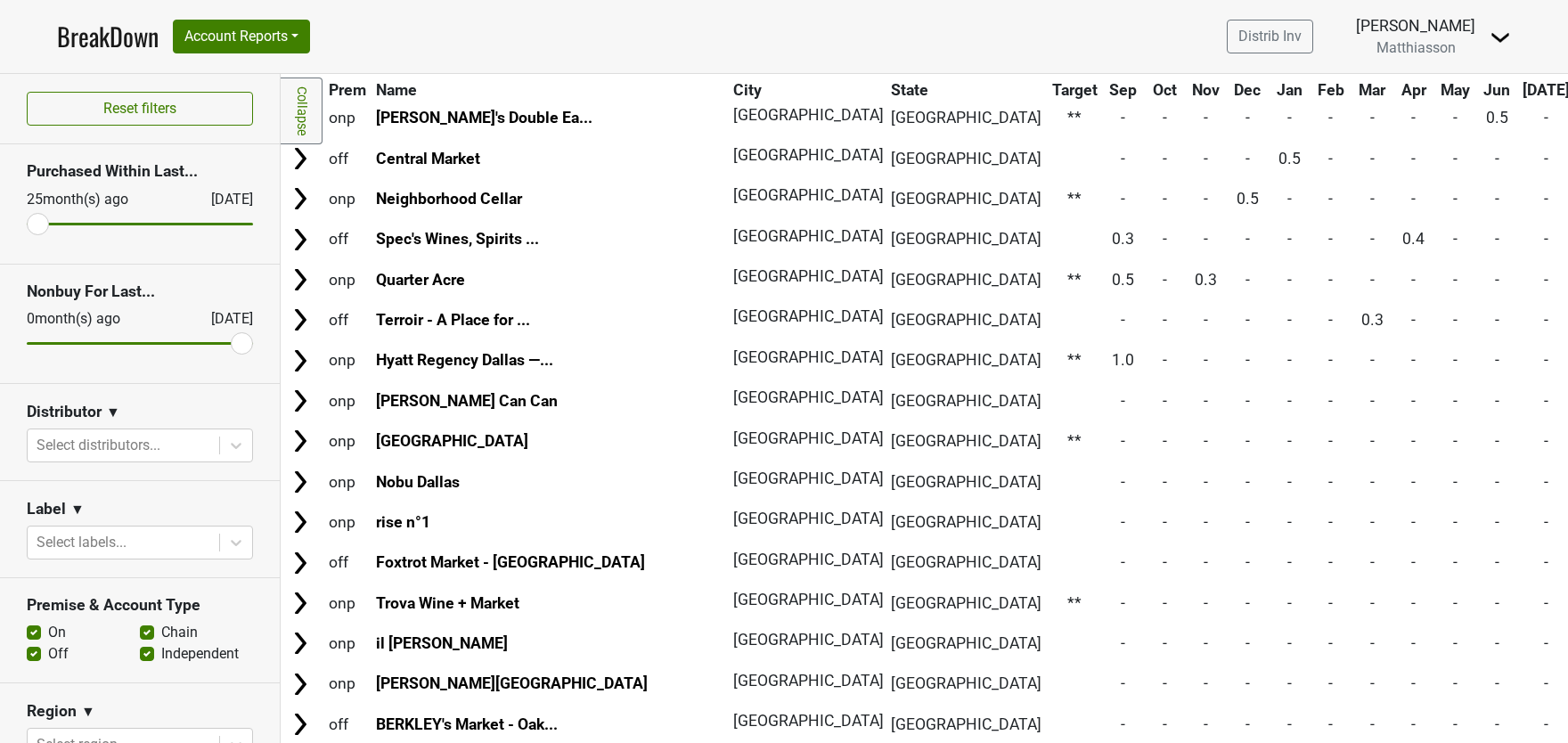
scroll to position [3745, 0]
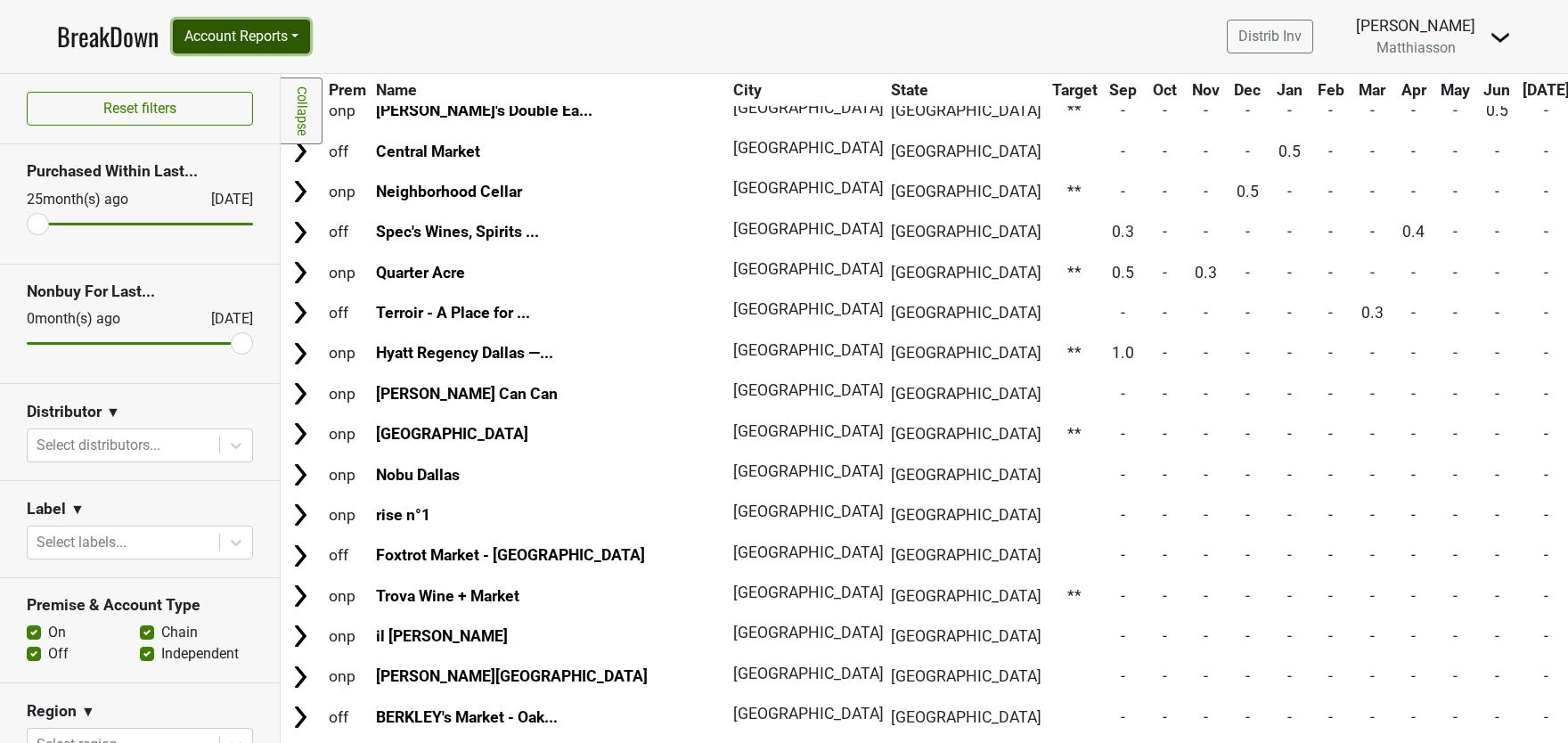
click at [225, 35] on button "Account Reports" at bounding box center [242, 36] width 137 height 34
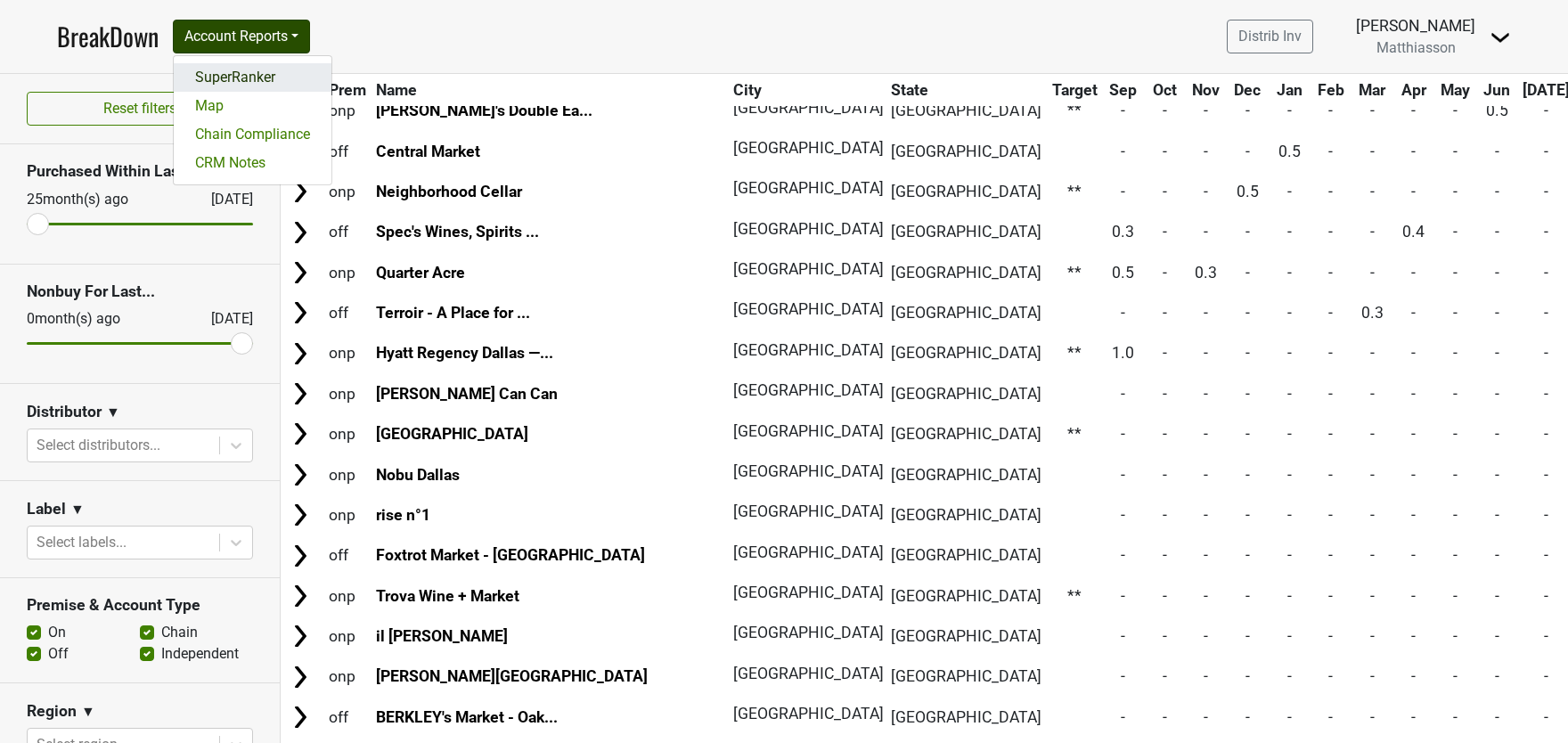
click at [216, 79] on link "SuperRanker" at bounding box center [252, 77] width 157 height 28
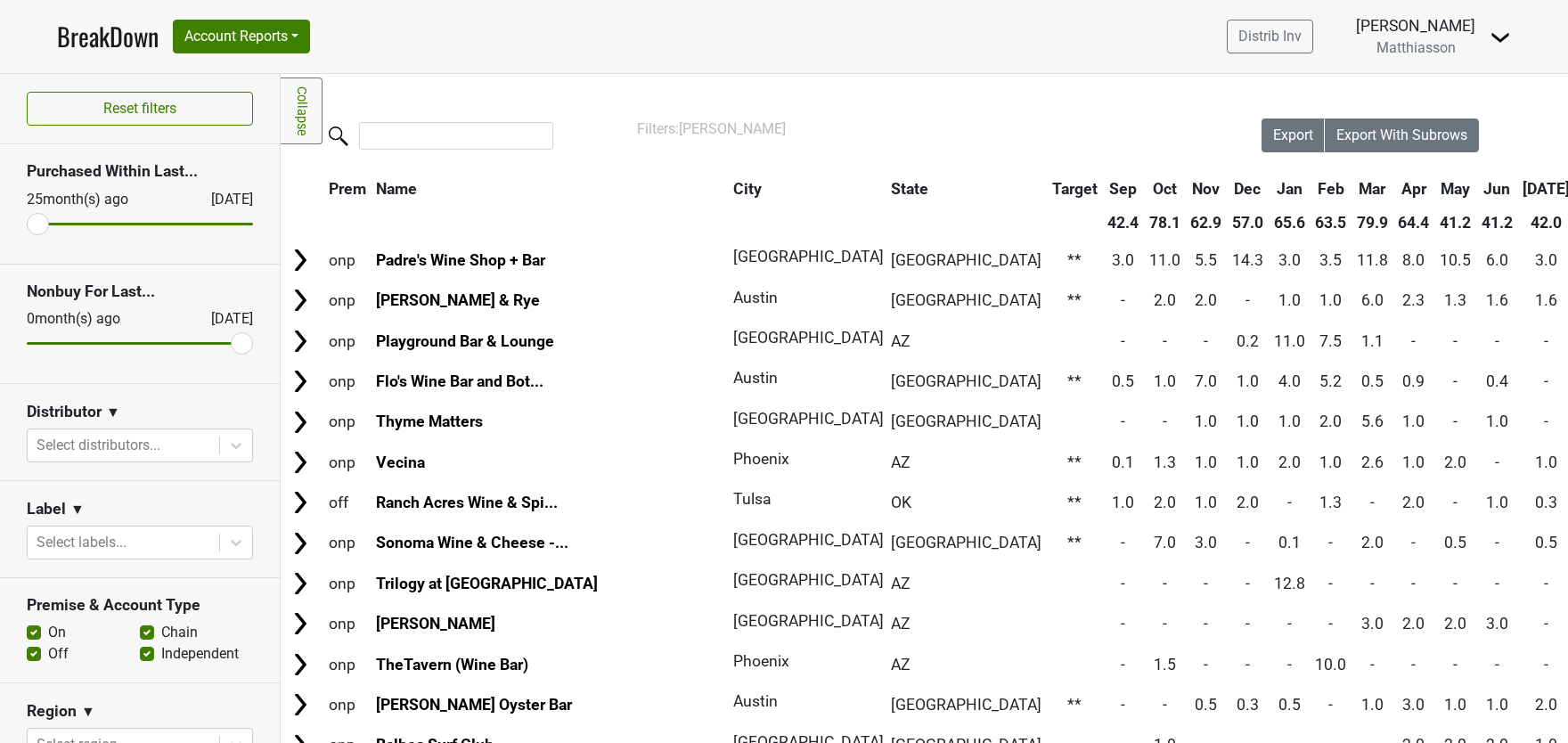
click at [1482, 33] on div "Distrib Inv [PERSON_NAME] Matthiasson [GEOGRAPHIC_DATA] Open Leadrank Logout" at bounding box center [1362, 37] width 298 height 45
click at [1490, 33] on img at bounding box center [1501, 37] width 22 height 22
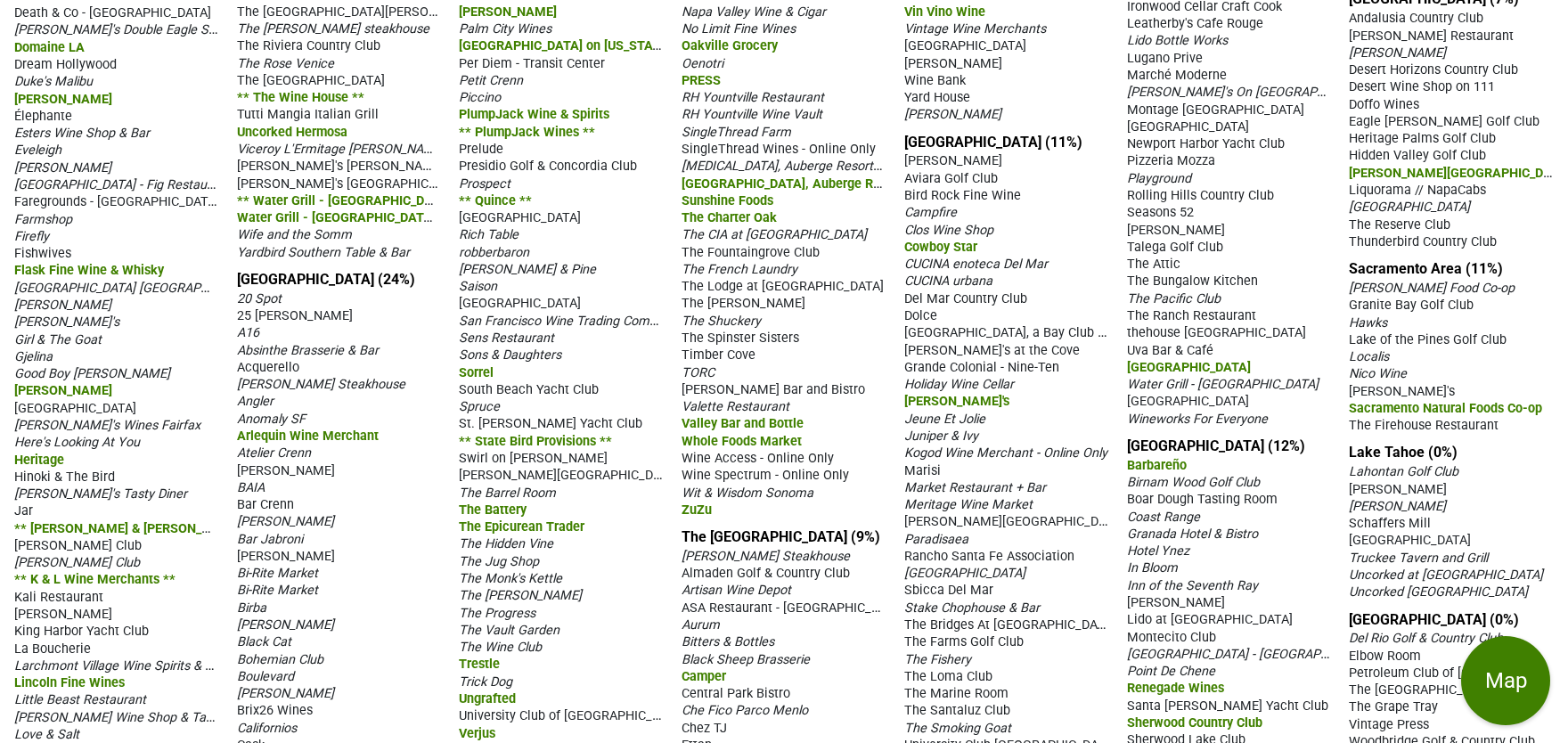
scroll to position [1005, 0]
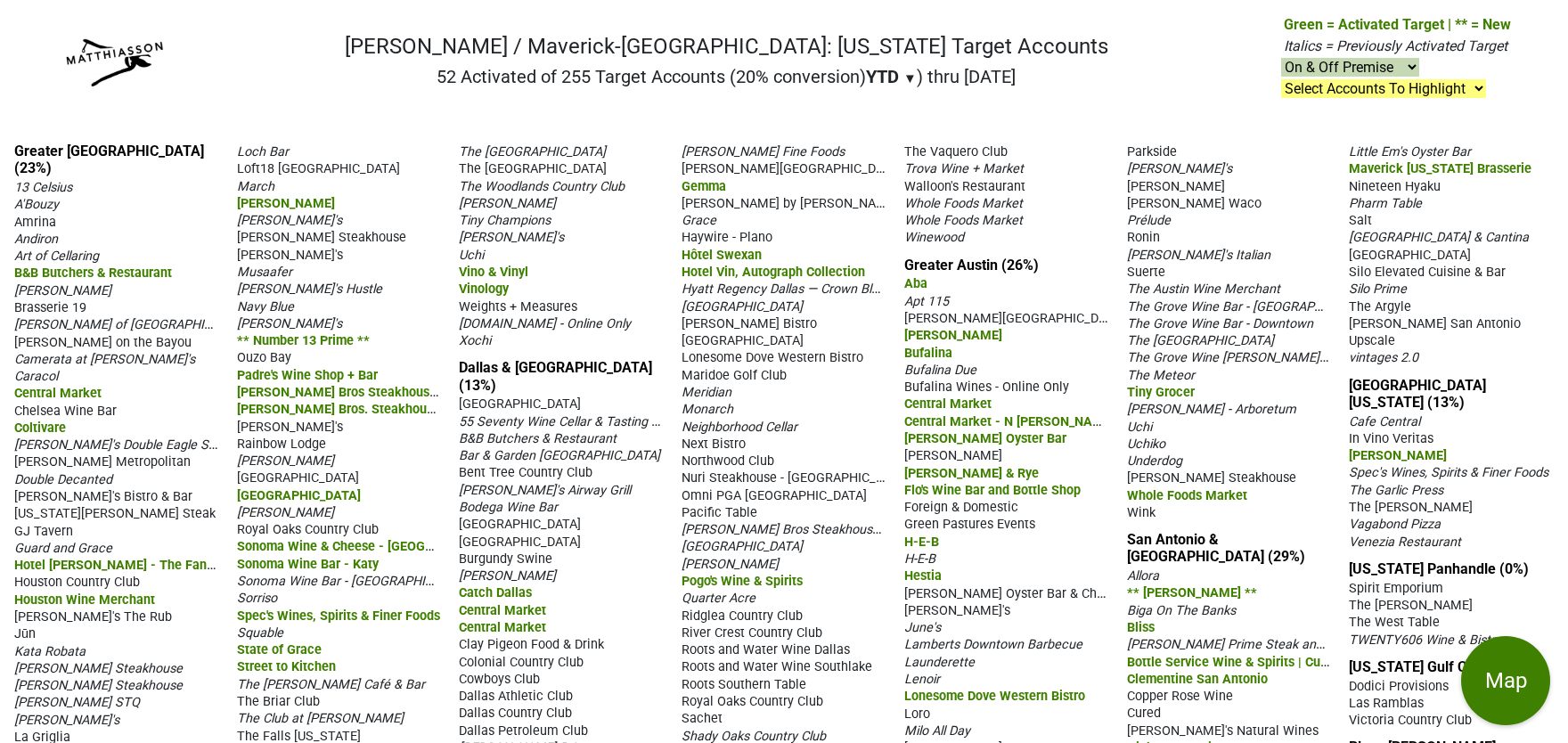
click at [1433, 92] on select "Select Accounts To Highlight **Activated After 9/1/25** Prev. Active, YTD Non-B…" at bounding box center [1384, 88] width 205 height 19
click at [472, 383] on link "Dallas & Fort Worth (13%)" at bounding box center [556, 375] width 194 height 34
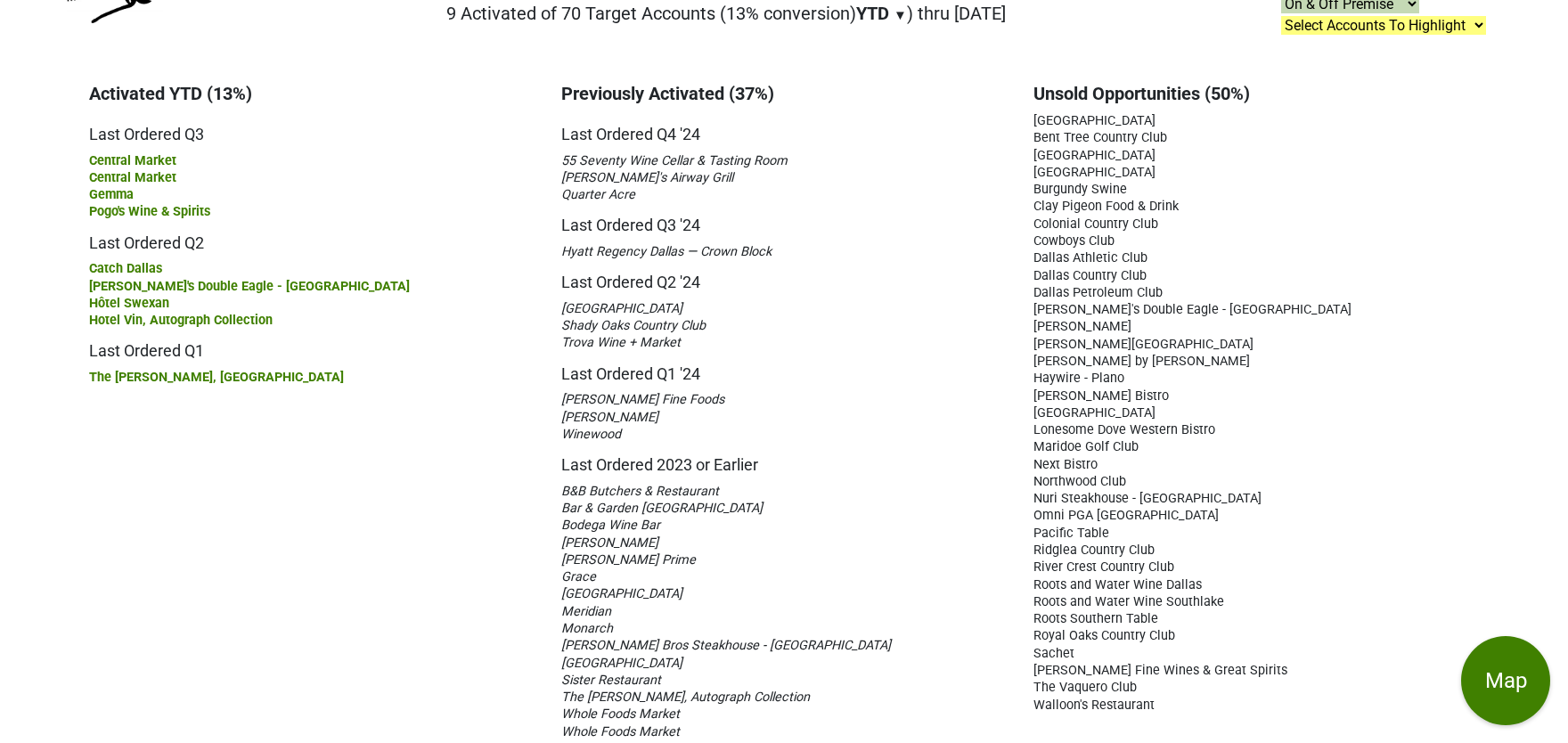
scroll to position [75, 0]
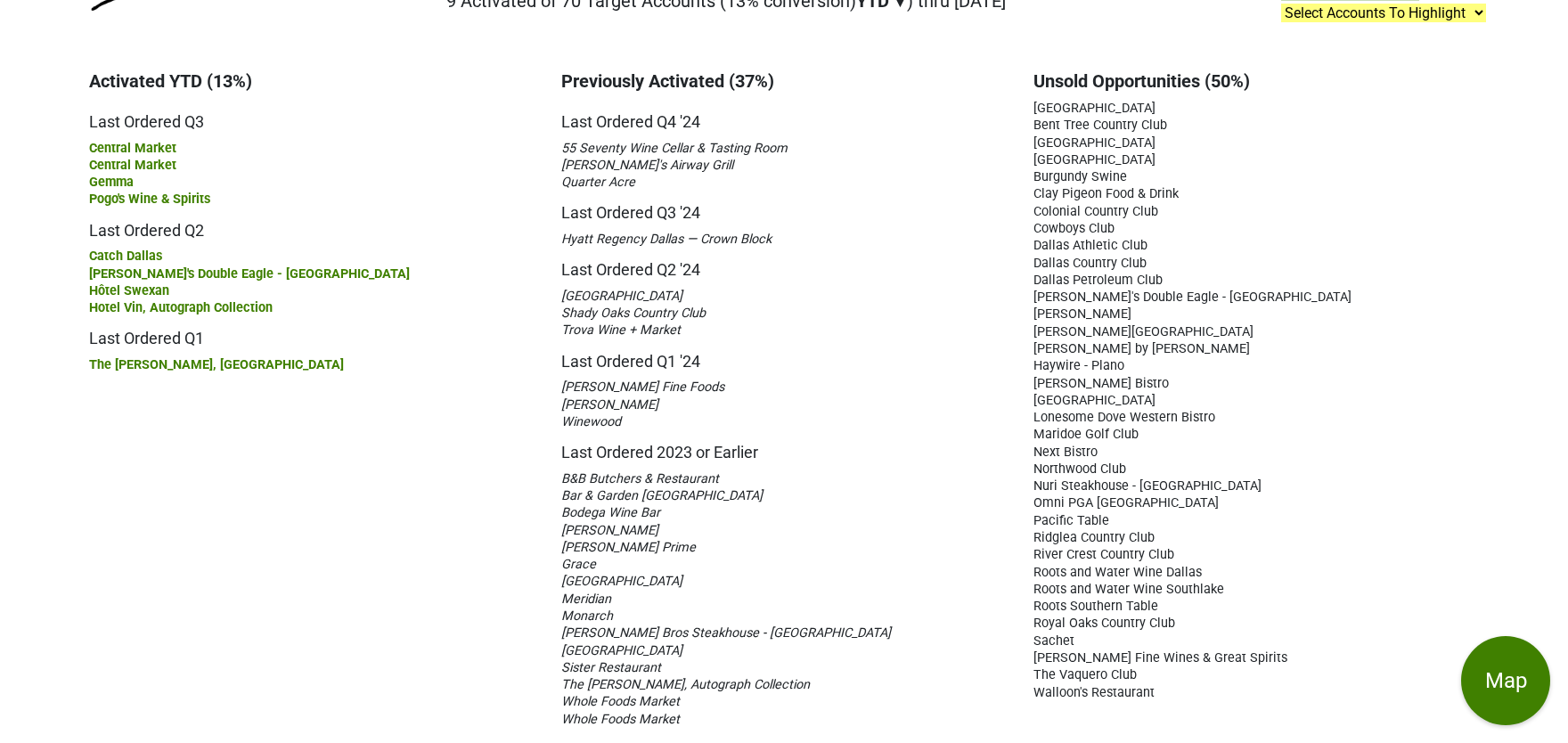
drag, startPoint x: 1159, startPoint y: 697, endPoint x: 1002, endPoint y: 617, distance: 176.2
click at [1002, 617] on div "Activated YTD (13%) Last Ordered Q3 [GEOGRAPHIC_DATA] [GEOGRAPHIC_DATA] Gemma P…" at bounding box center [784, 399] width 1595 height 692
click at [789, 677] on div "The [PERSON_NAME], Autograph Collection" at bounding box center [784, 683] width 445 height 17
drag, startPoint x: 80, startPoint y: 78, endPoint x: 1411, endPoint y: 685, distance: 1462.9
click at [1412, 686] on div "Activated YTD (13%) Last Ordered Q3 [GEOGRAPHIC_DATA] [GEOGRAPHIC_DATA] Gemma P…" at bounding box center [784, 399] width 1595 height 692
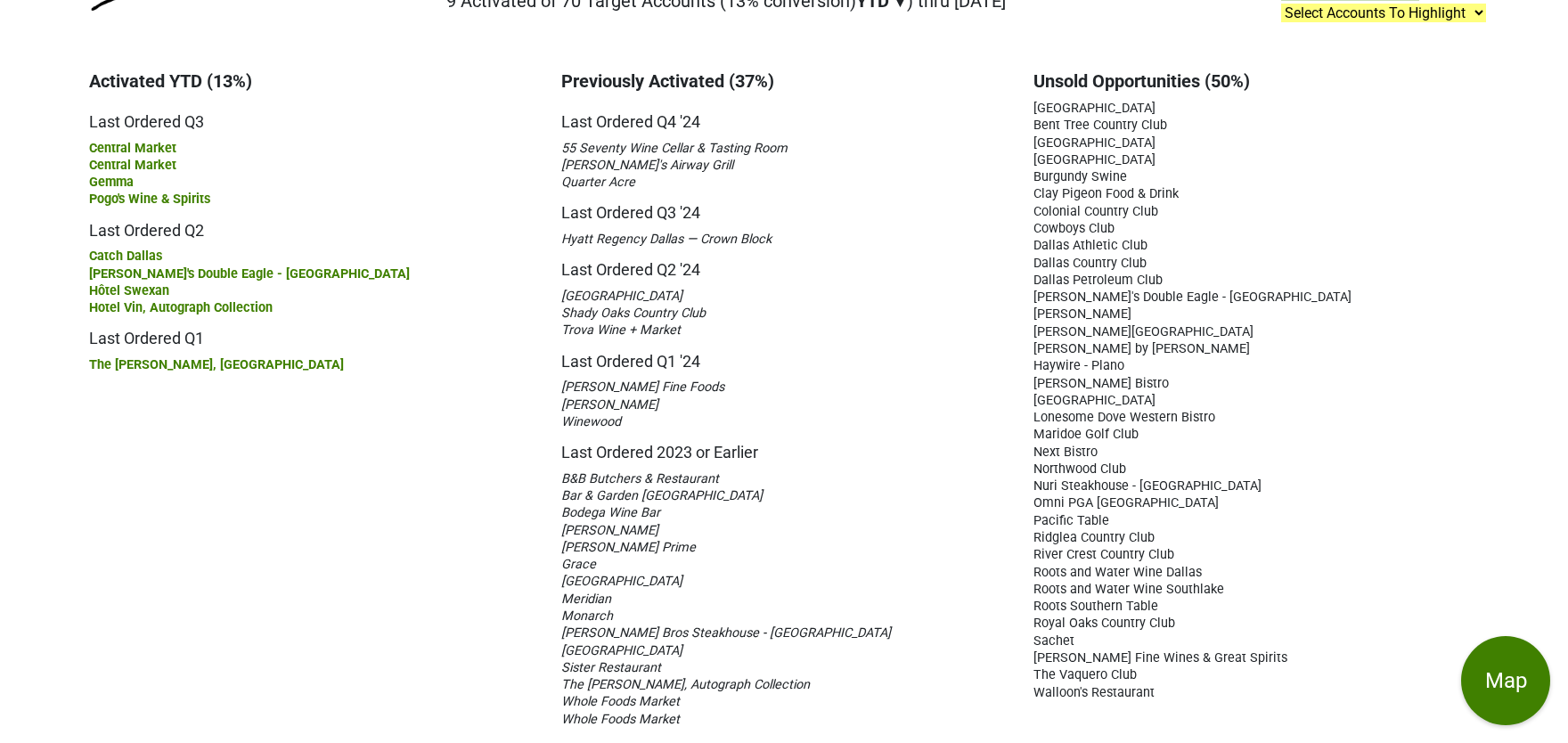
copy div "Activated YTD (13%) Last Ordered Q3 Central Market Central Market Gemma ..."
drag, startPoint x: 418, startPoint y: 41, endPoint x: 1273, endPoint y: 811, distance: 1150.6
click at [1273, 667] on html "Please turn your device to landscape mode for the best experience. [PERSON_NAME…" at bounding box center [784, 296] width 1568 height 743
copy div "Loremipsumd / Sitametc-AD: Elitse & Doei Tempo Incidi Utlabore 5 Etdolorem al 2…"
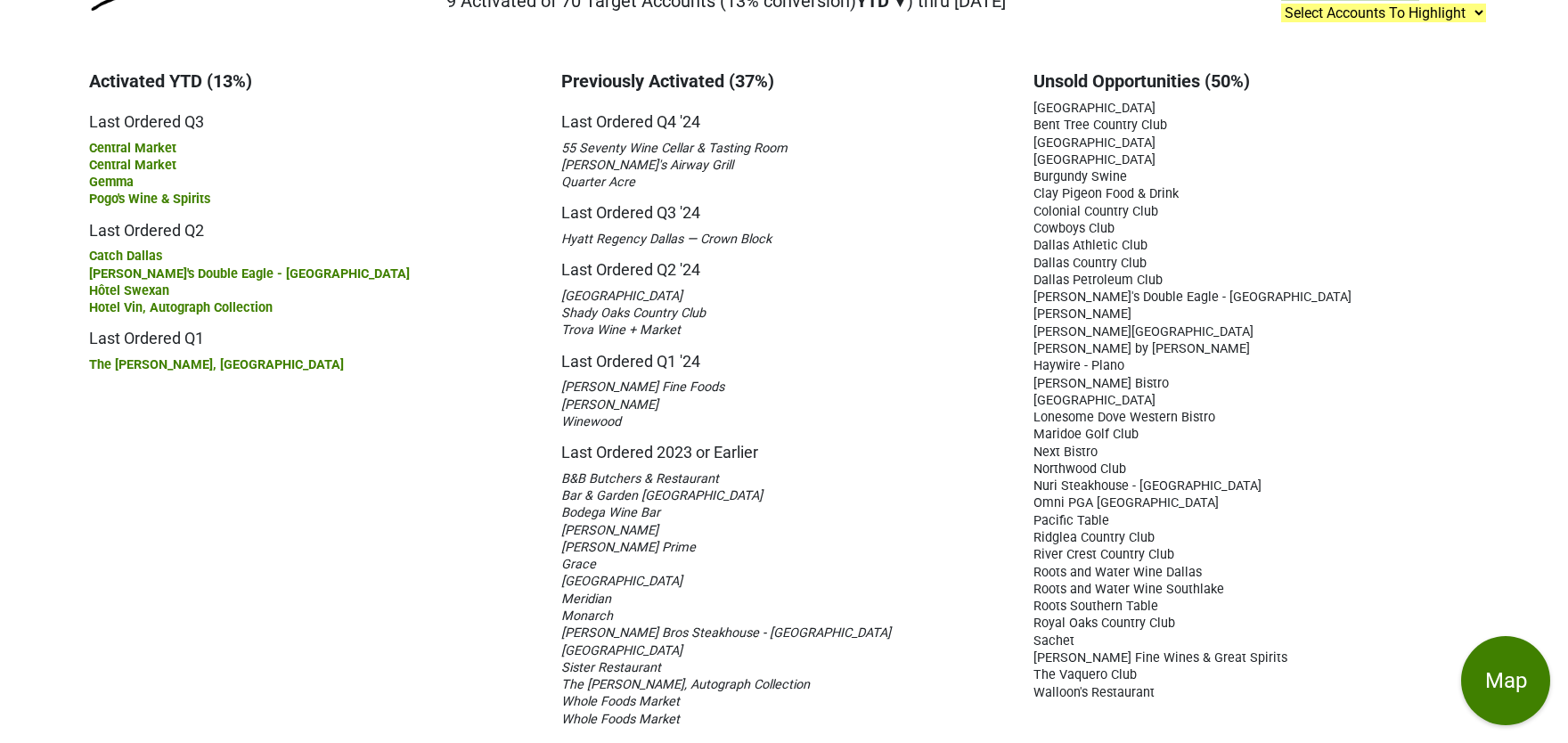
scroll to position [0, 0]
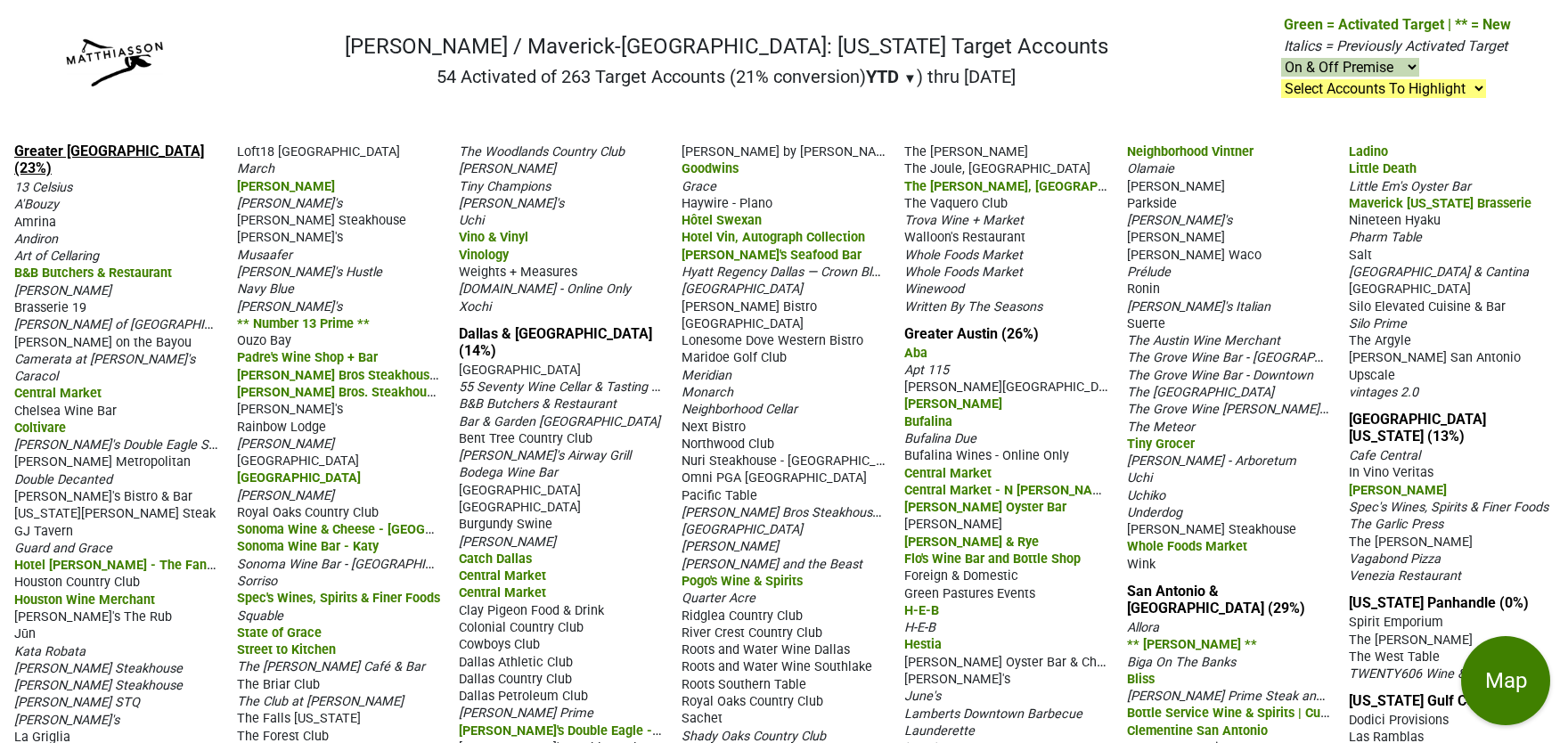
click at [118, 148] on link "Greater [GEOGRAPHIC_DATA] (23%)" at bounding box center [110, 159] width 190 height 34
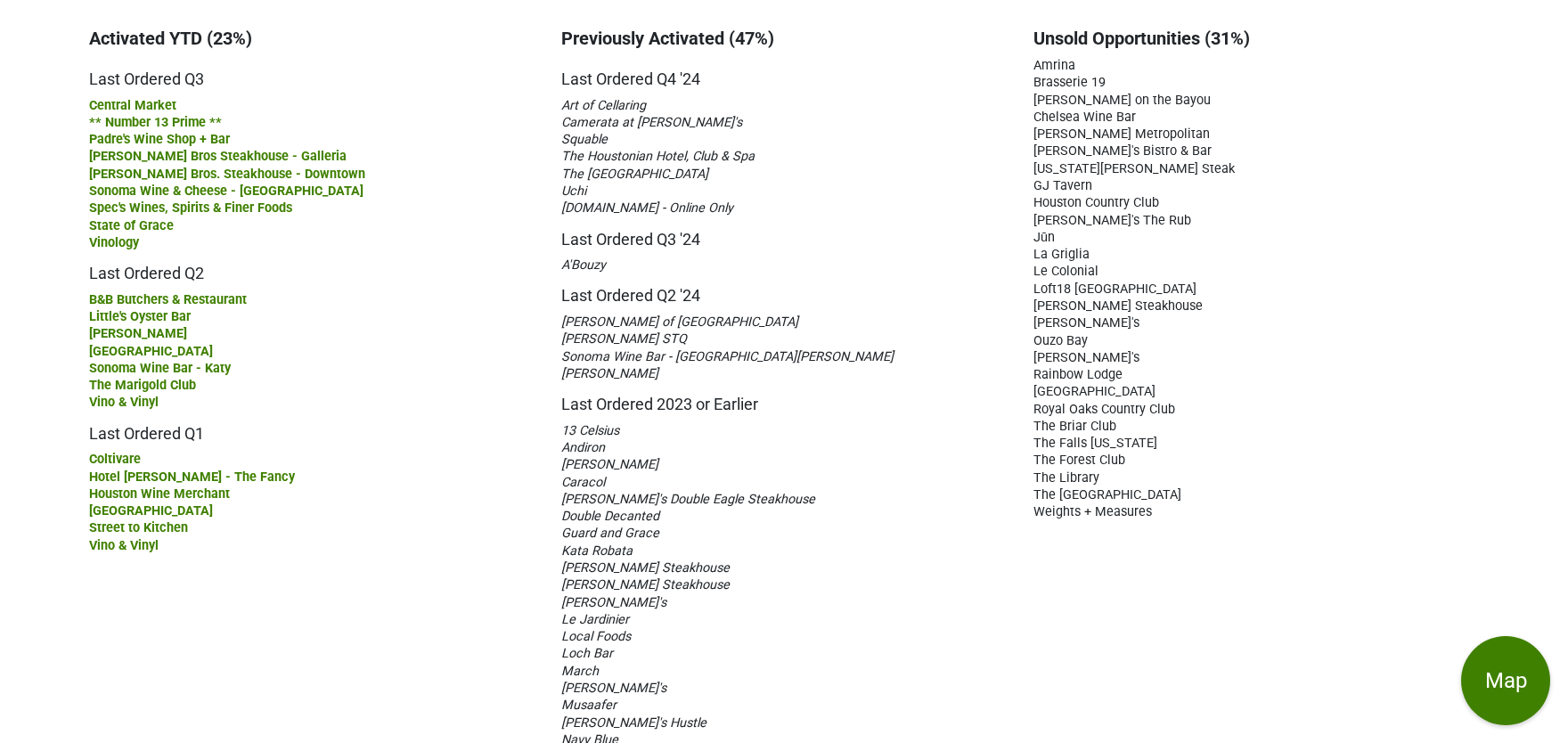
scroll to position [120, 0]
